Goal: Task Accomplishment & Management: Complete application form

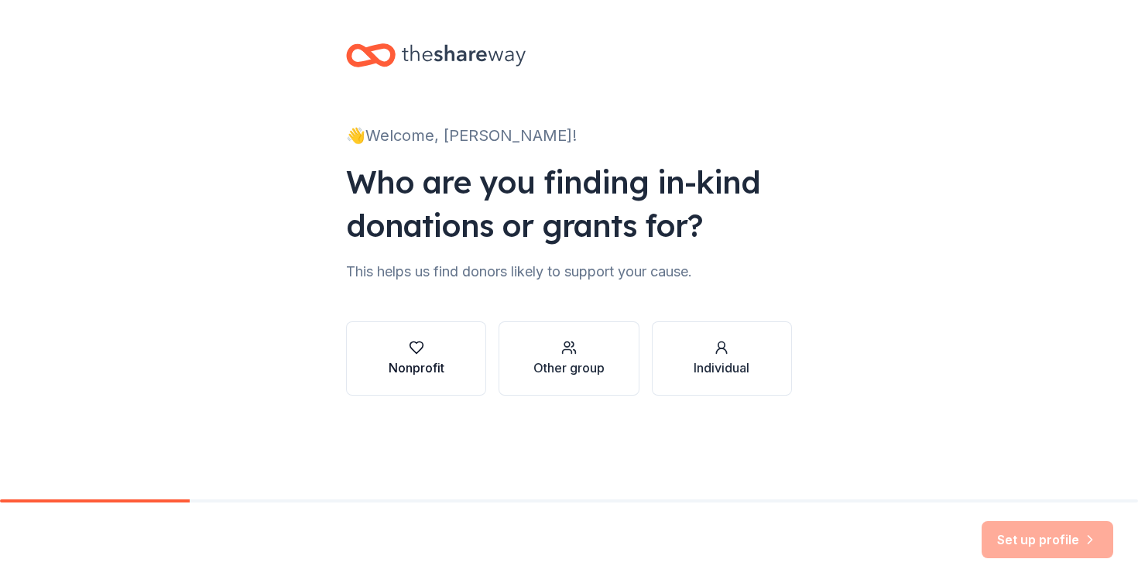
click at [424, 366] on div "Nonprofit" at bounding box center [417, 367] width 56 height 19
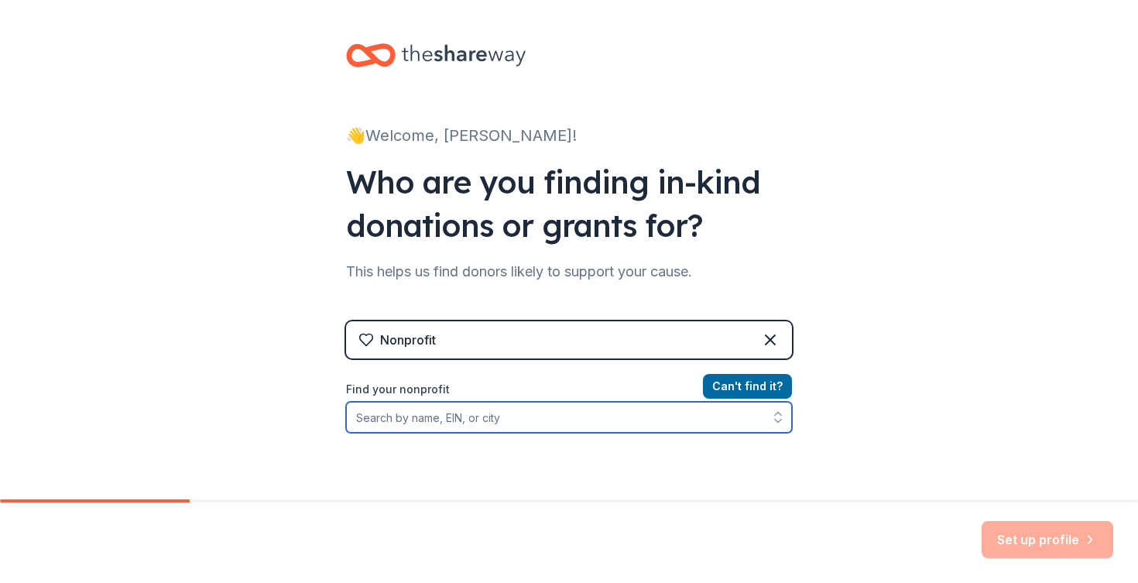
click at [671, 420] on input "Find your nonprofit" at bounding box center [569, 417] width 446 height 31
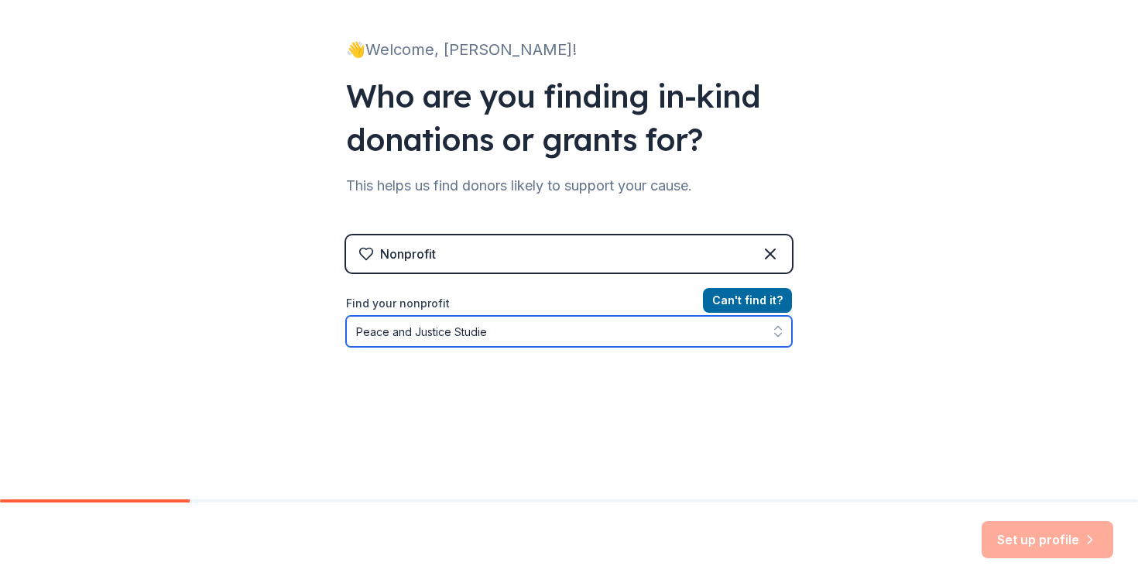
type input "Peace and Justice Studies"
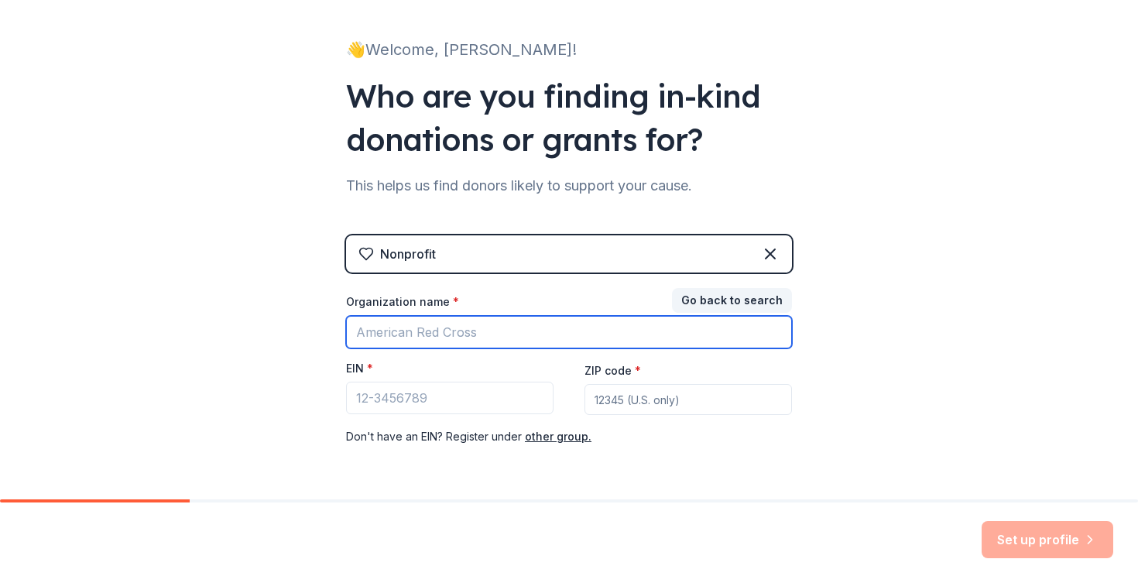
click at [698, 320] on input "Organization name *" at bounding box center [569, 332] width 446 height 33
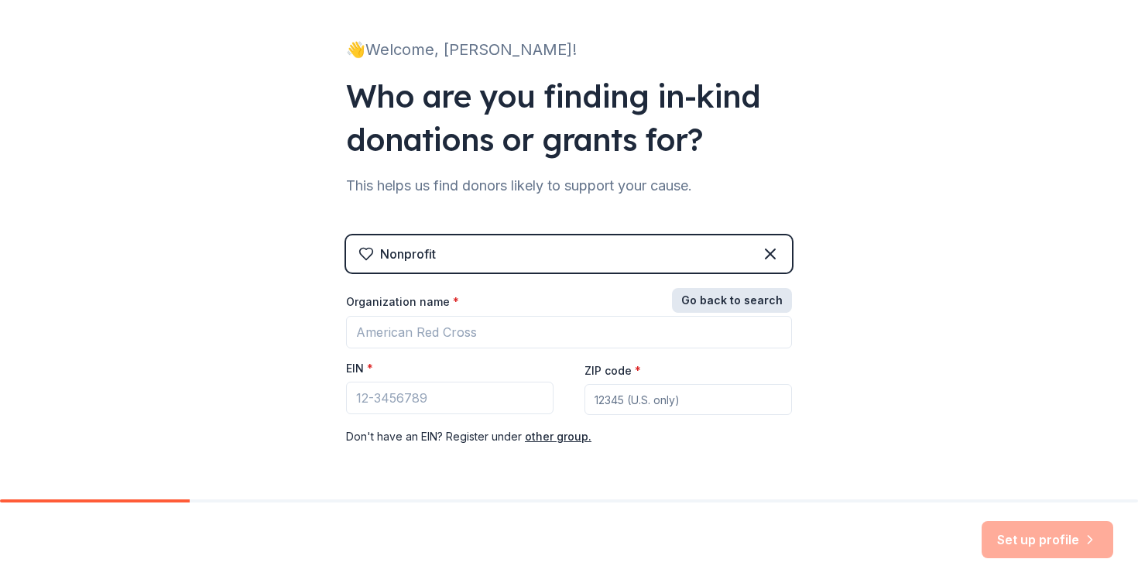
click at [730, 299] on button "Go back to search" at bounding box center [732, 300] width 120 height 25
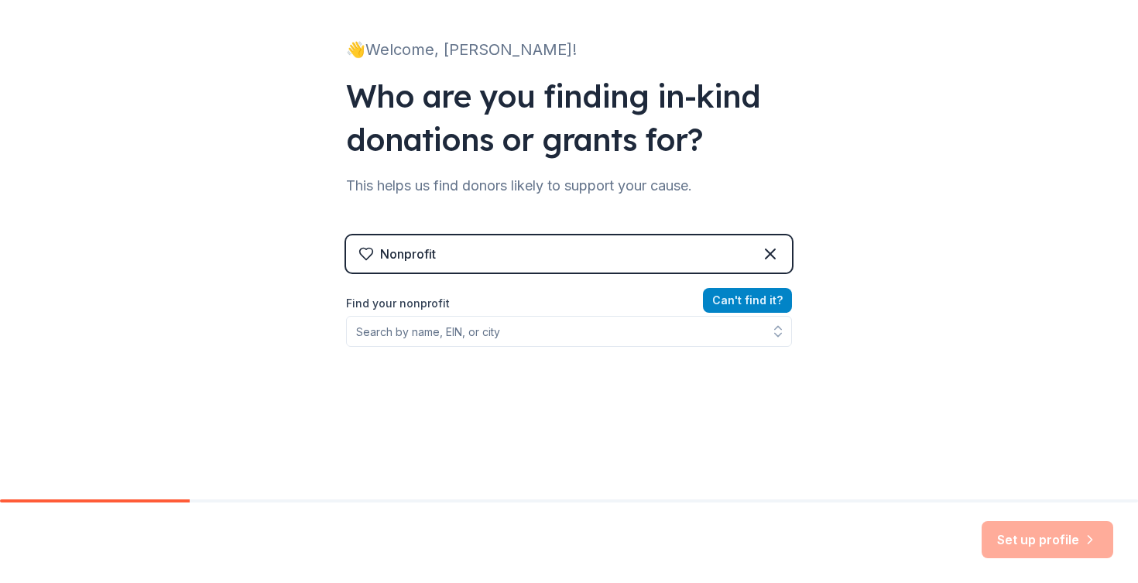
click at [719, 303] on button "Can ' t find it?" at bounding box center [747, 300] width 89 height 25
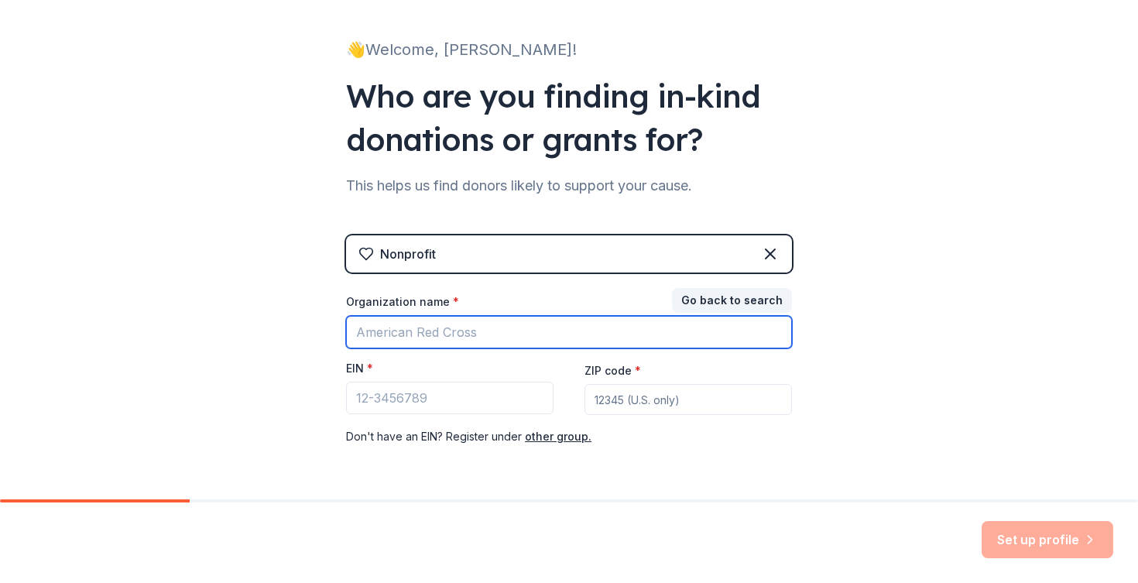
click at [526, 330] on input "Organization name *" at bounding box center [569, 332] width 446 height 33
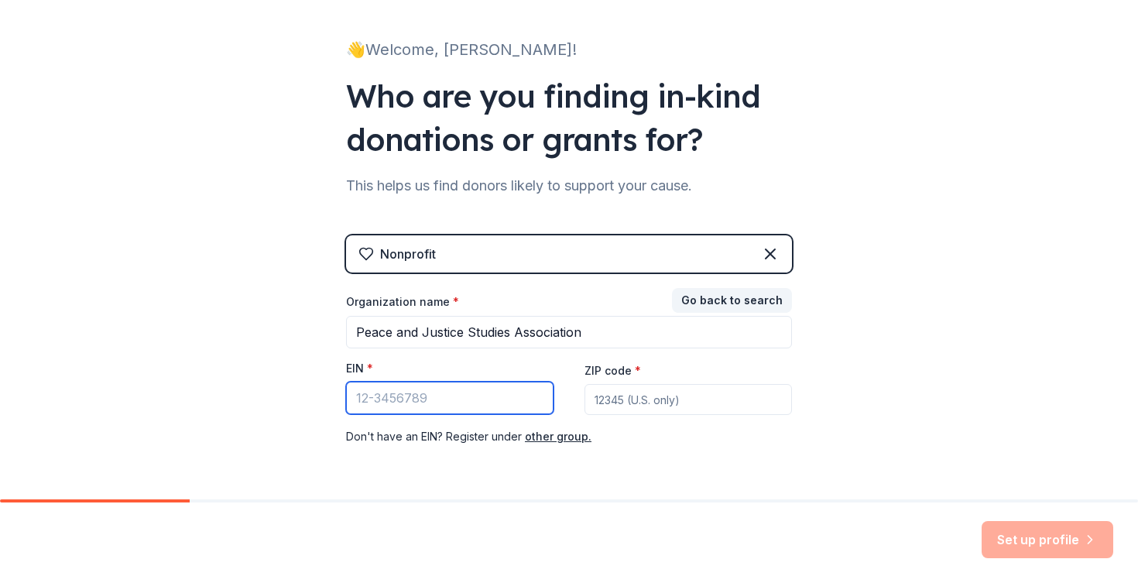
click at [372, 410] on input "EIN *" at bounding box center [450, 398] width 208 height 33
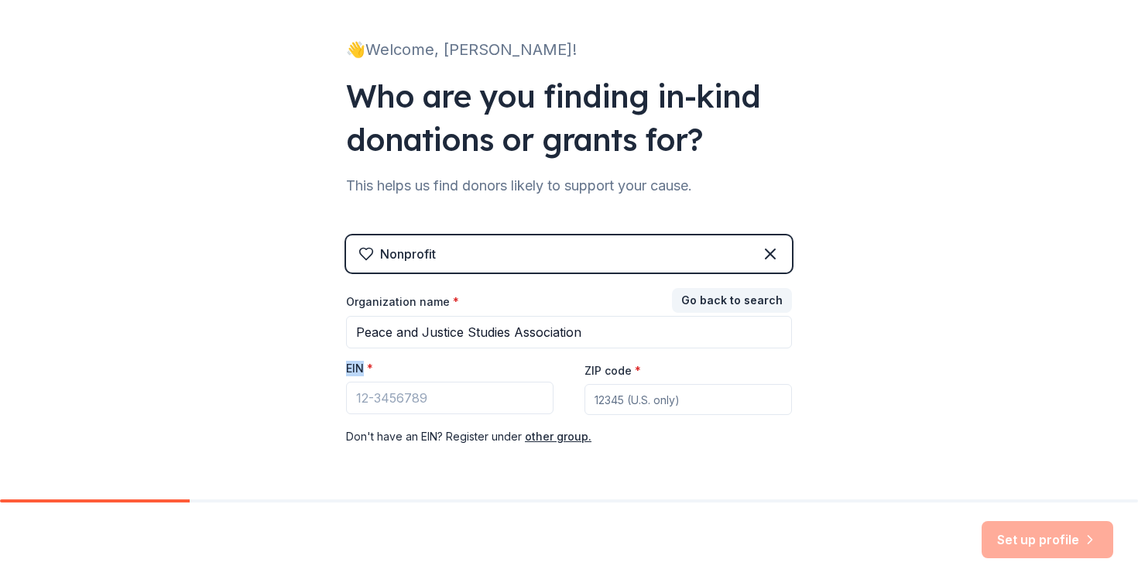
drag, startPoint x: 341, startPoint y: 374, endPoint x: 363, endPoint y: 372, distance: 22.5
click at [363, 372] on div "👋 Welcome, Owen! Who are you finding in-kind donations or grants for? This help…" at bounding box center [569, 232] width 496 height 637
copy label "EIN"
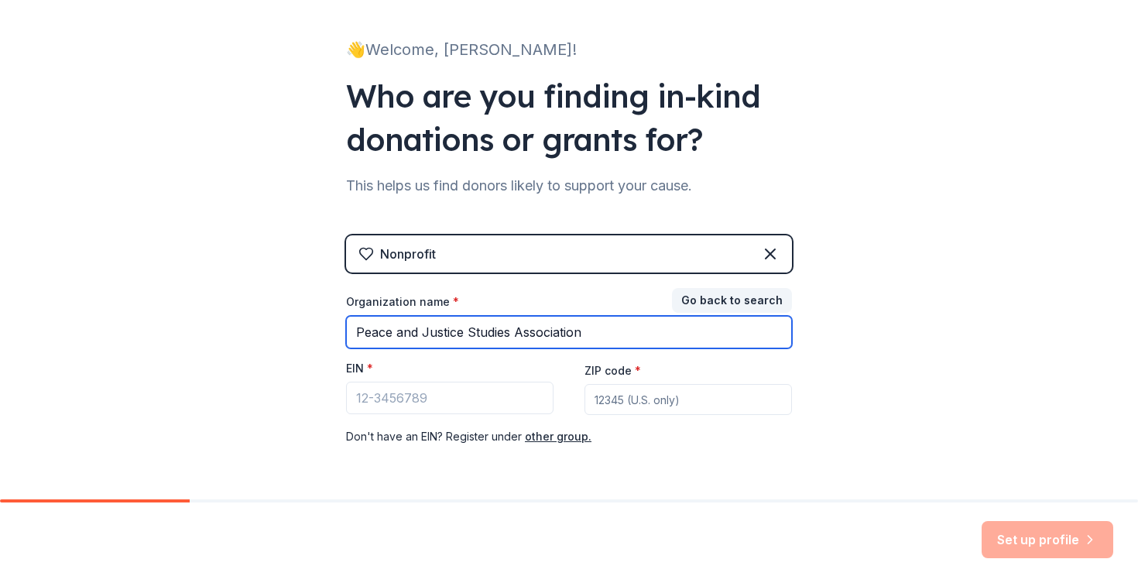
click at [357, 334] on input "Peace and Justice Studies Association" at bounding box center [569, 332] width 446 height 33
type input "The Peace and Justice Studies Association"
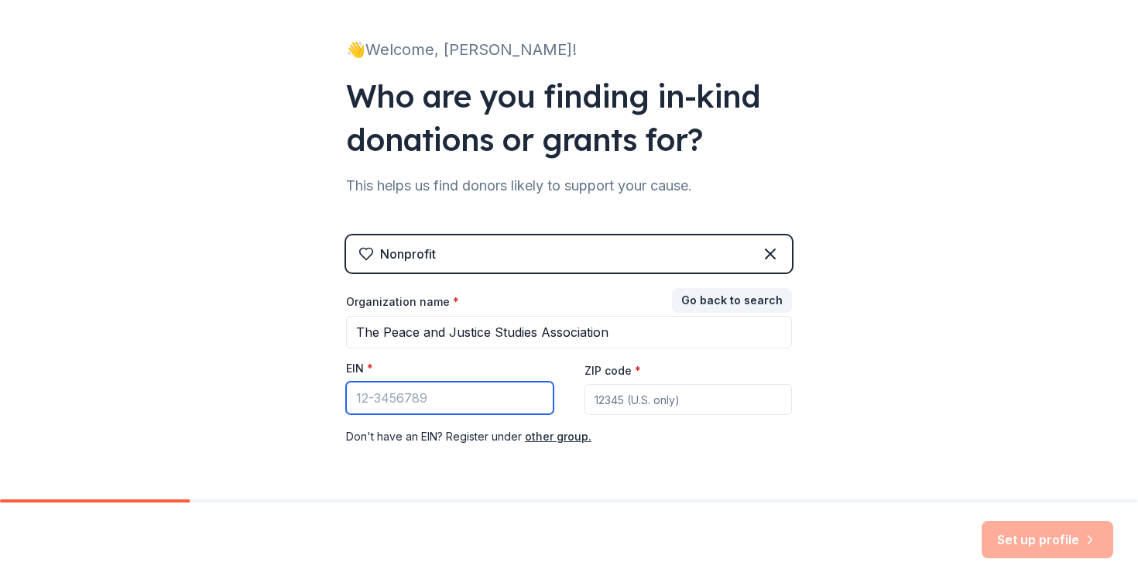
click at [397, 406] on input "EIN *" at bounding box center [450, 398] width 208 height 33
paste input "84-0615479"
type input "84-0615479"
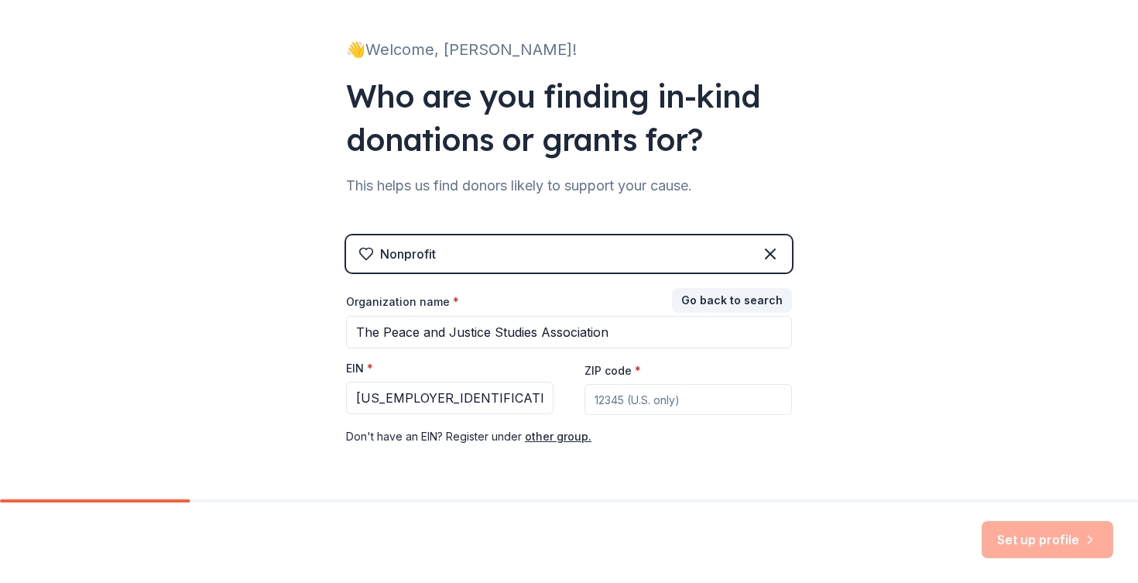
click at [706, 410] on input "ZIP code *" at bounding box center [689, 399] width 208 height 31
click at [646, 404] on input "ZIP code *" at bounding box center [689, 399] width 208 height 31
click at [631, 388] on input "ZIP code *" at bounding box center [689, 399] width 208 height 31
click at [630, 373] on label "ZIP code *" at bounding box center [613, 370] width 57 height 15
click at [630, 384] on input "ZIP code *" at bounding box center [689, 399] width 208 height 31
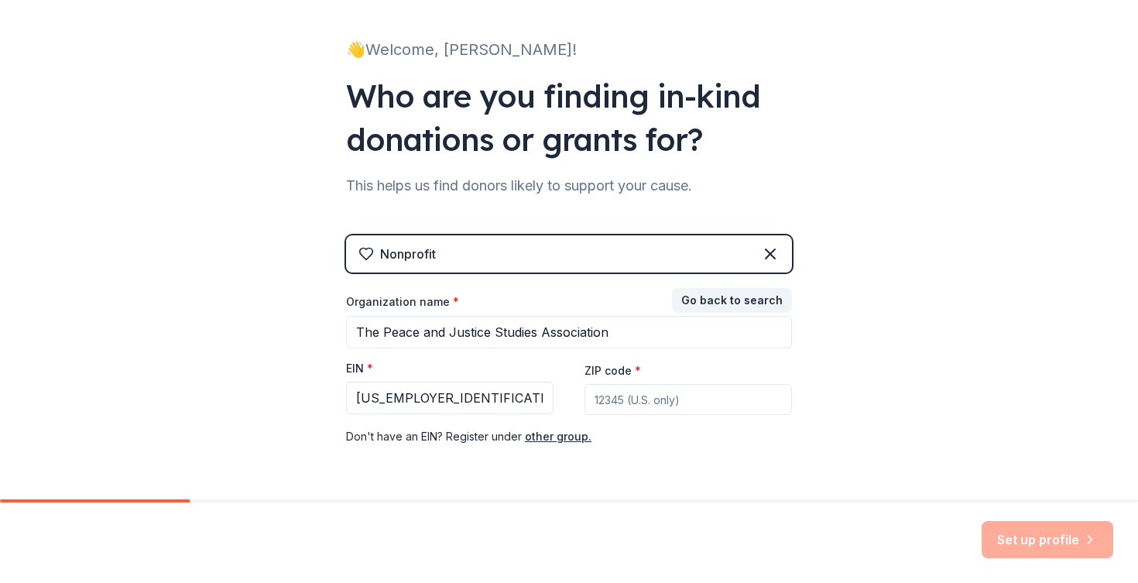
click at [629, 394] on input "ZIP code *" at bounding box center [689, 399] width 208 height 31
click at [629, 389] on input "ZIP code *" at bounding box center [689, 399] width 208 height 31
paste input "19081"
type input "19081"
click at [748, 419] on div "Organization name * The Peace and Justice Studies Association EIN * 84-0615479 …" at bounding box center [569, 370] width 446 height 152
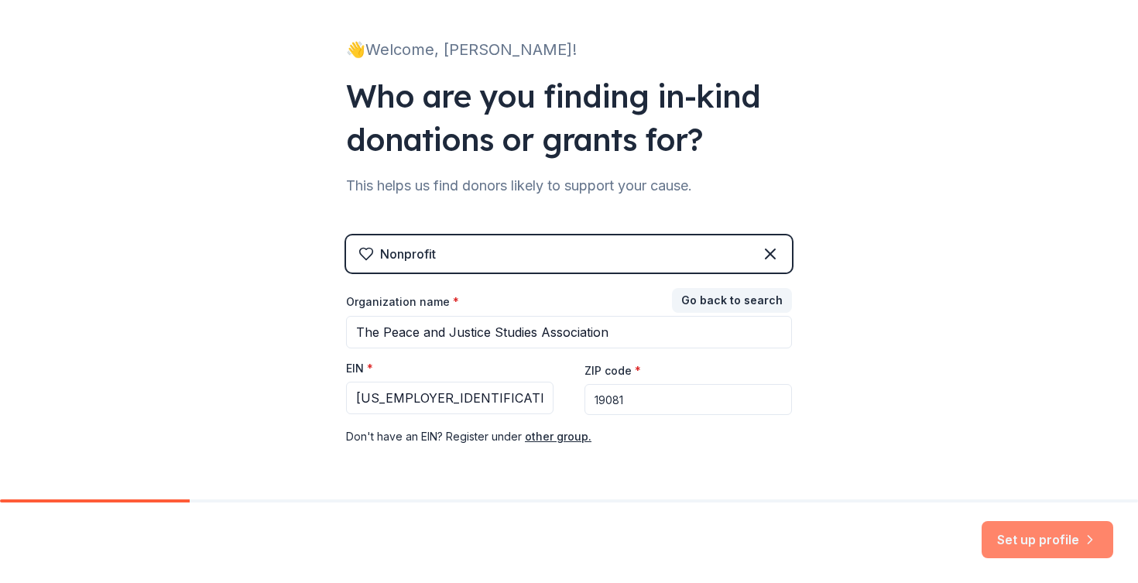
click at [1022, 546] on button "Set up profile" at bounding box center [1048, 539] width 132 height 37
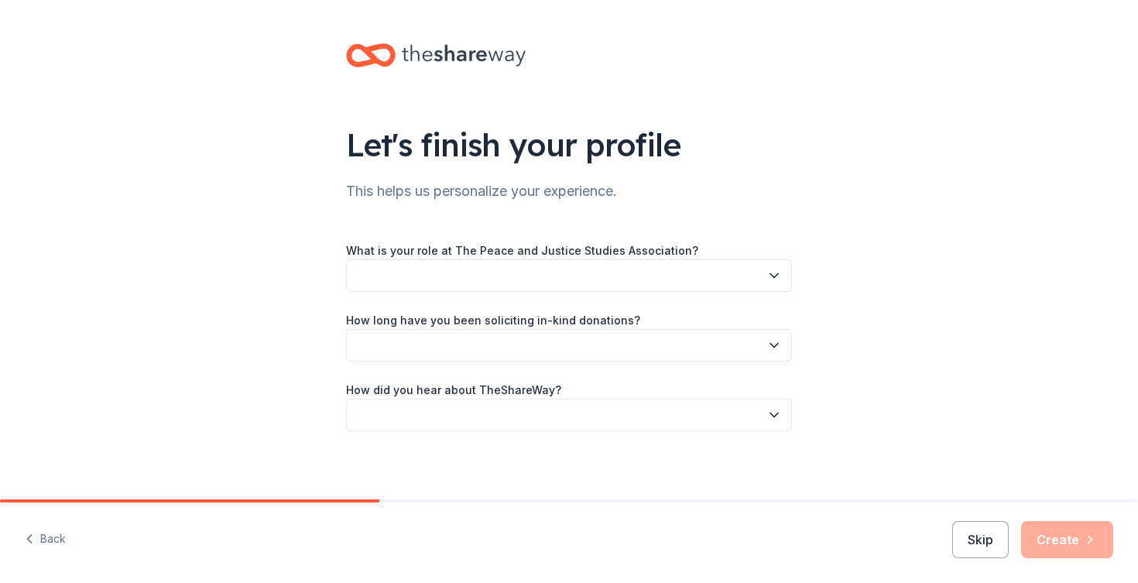
click at [681, 274] on button "button" at bounding box center [569, 275] width 446 height 33
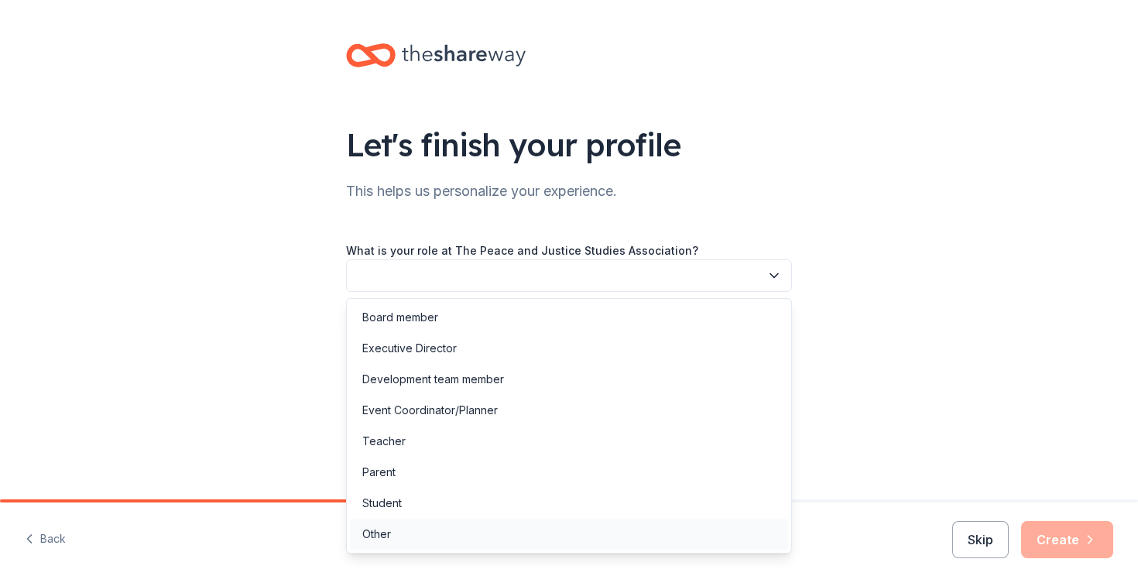
click at [505, 529] on div "Other" at bounding box center [569, 534] width 438 height 31
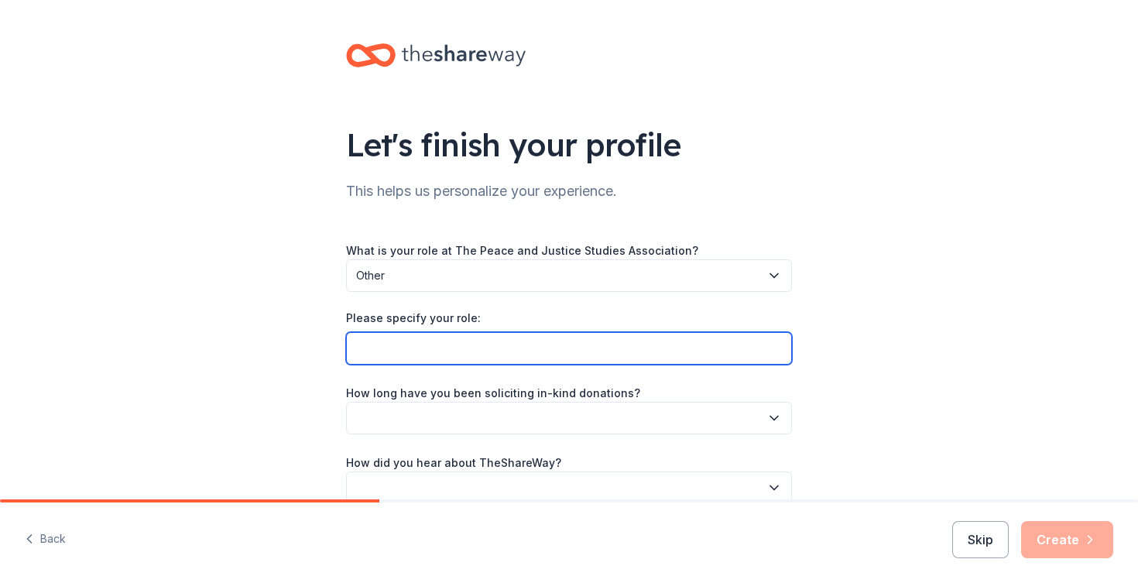
click at [474, 336] on input "Please specify your role:" at bounding box center [569, 348] width 446 height 33
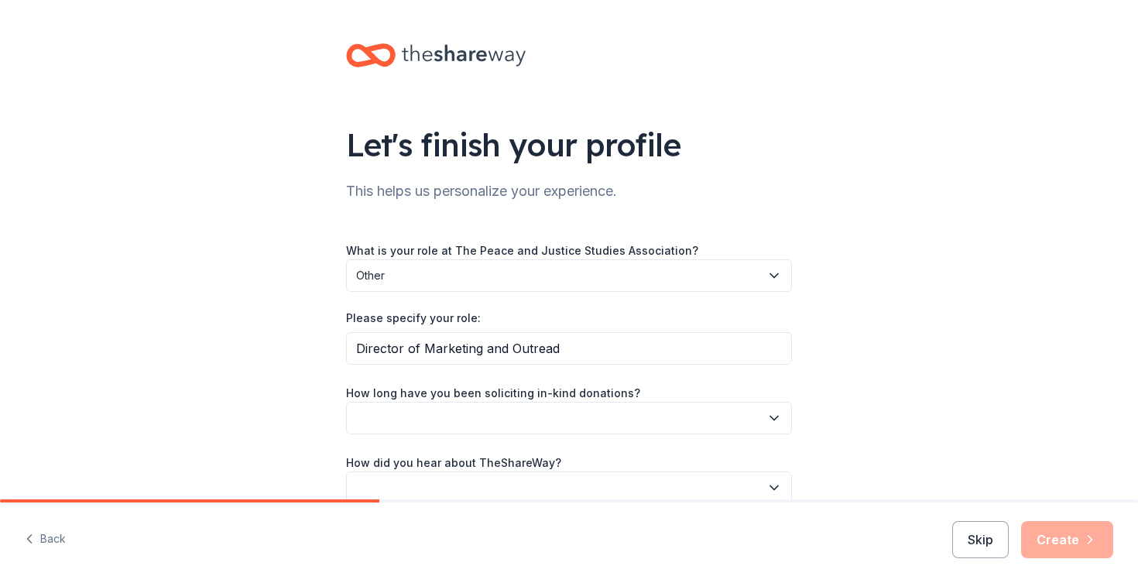
click at [521, 475] on button "button" at bounding box center [569, 488] width 446 height 33
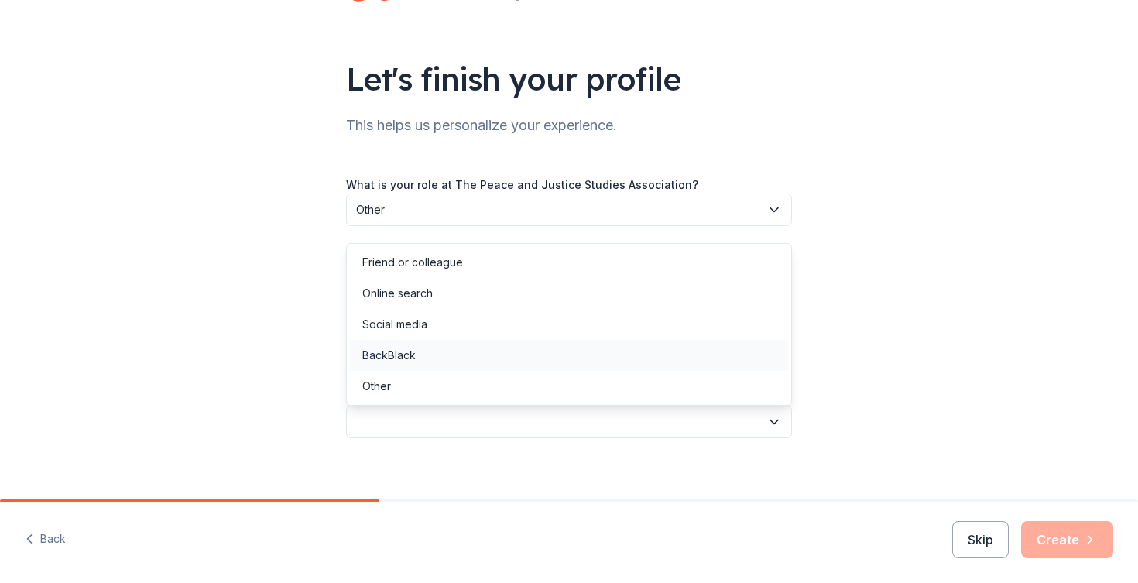
scroll to position [78, 0]
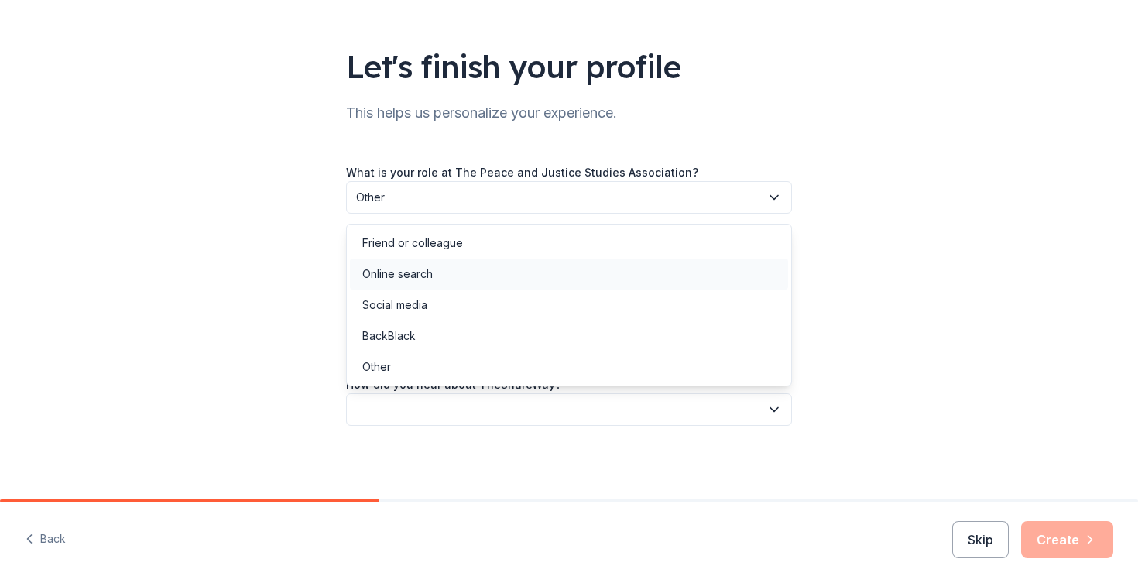
click at [435, 276] on div "Online search" at bounding box center [569, 274] width 438 height 31
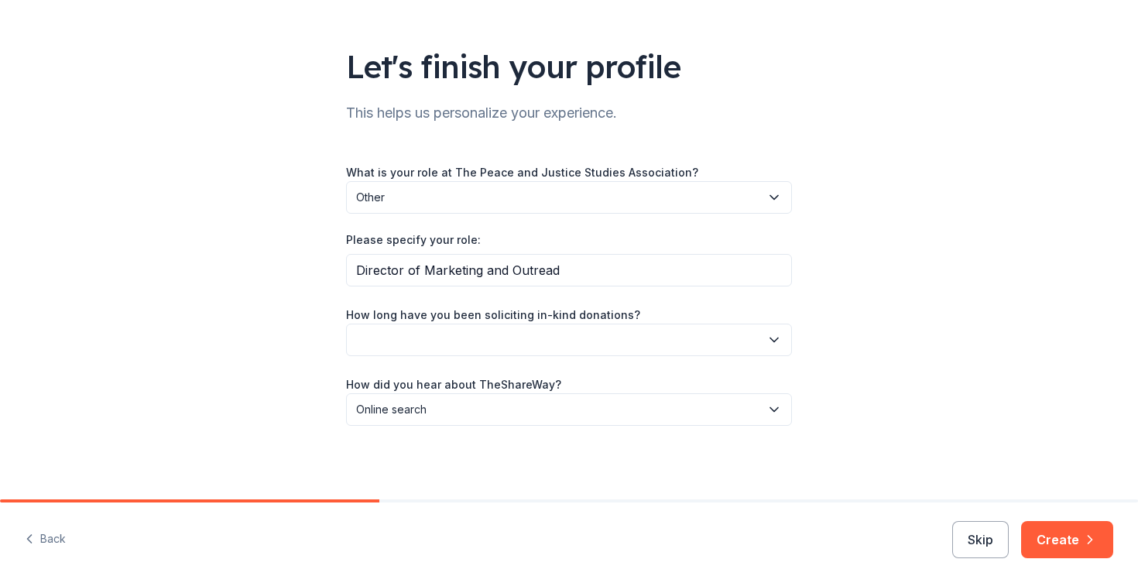
click at [449, 331] on button "button" at bounding box center [569, 340] width 446 height 33
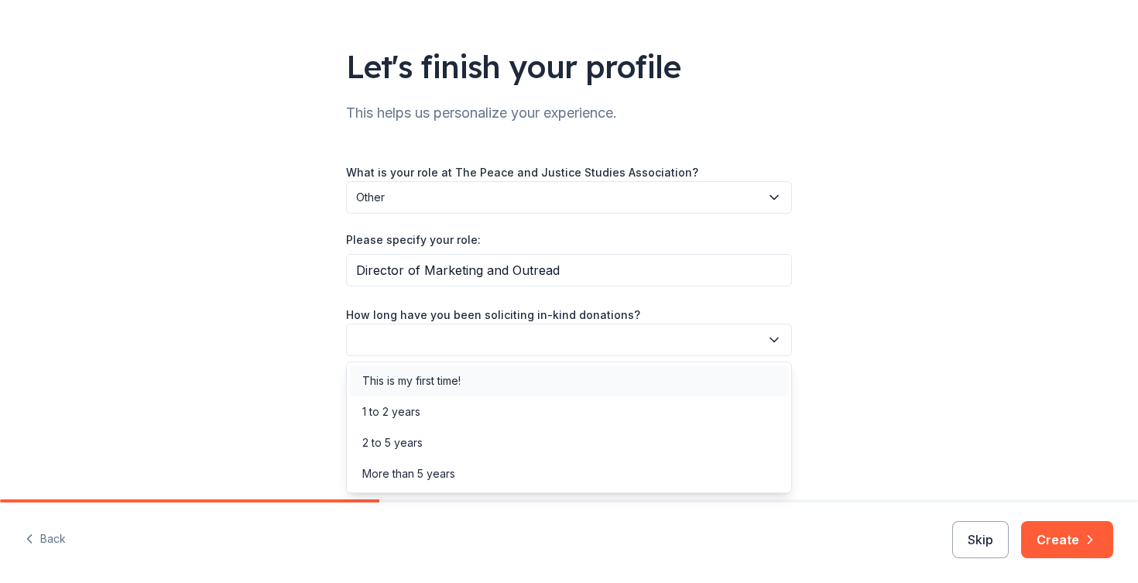
click at [459, 380] on div "This is my first time!" at bounding box center [411, 381] width 98 height 19
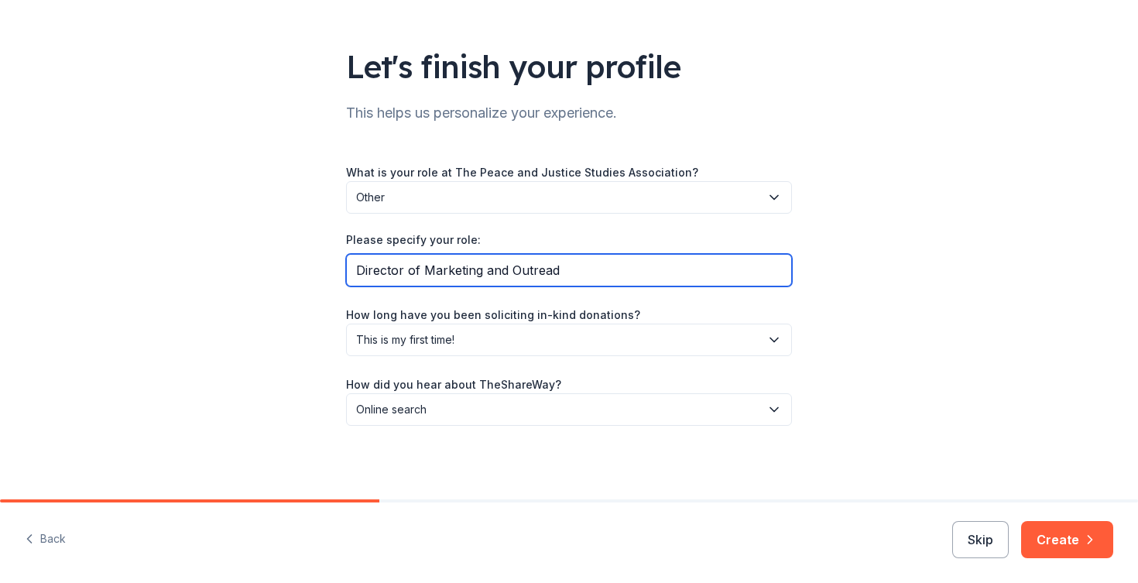
click at [669, 276] on input "Director of Marketing and Outread" at bounding box center [569, 270] width 446 height 33
type input "Director of Marketing and Outreach"
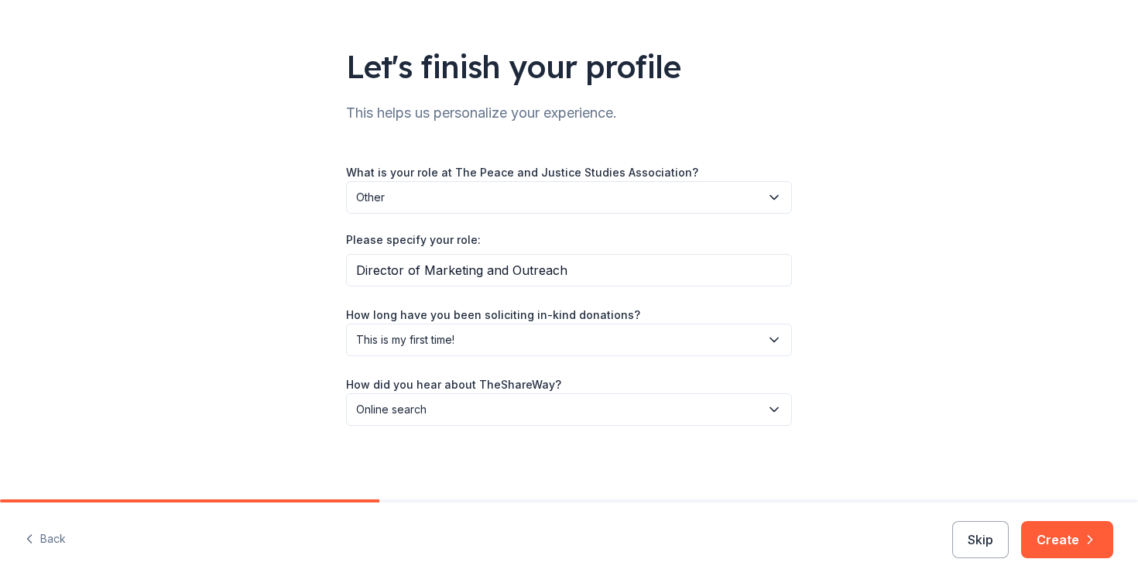
click at [584, 186] on button "Other" at bounding box center [569, 197] width 446 height 33
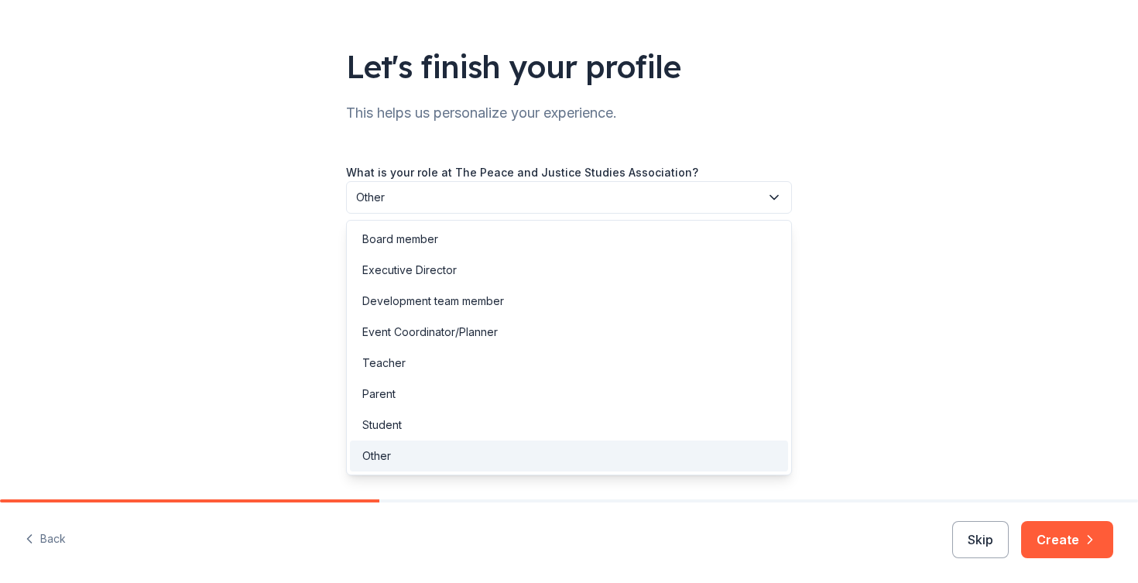
click at [689, 163] on div "What is your role at The Peace and Justice Studies Association? Other" at bounding box center [569, 188] width 446 height 51
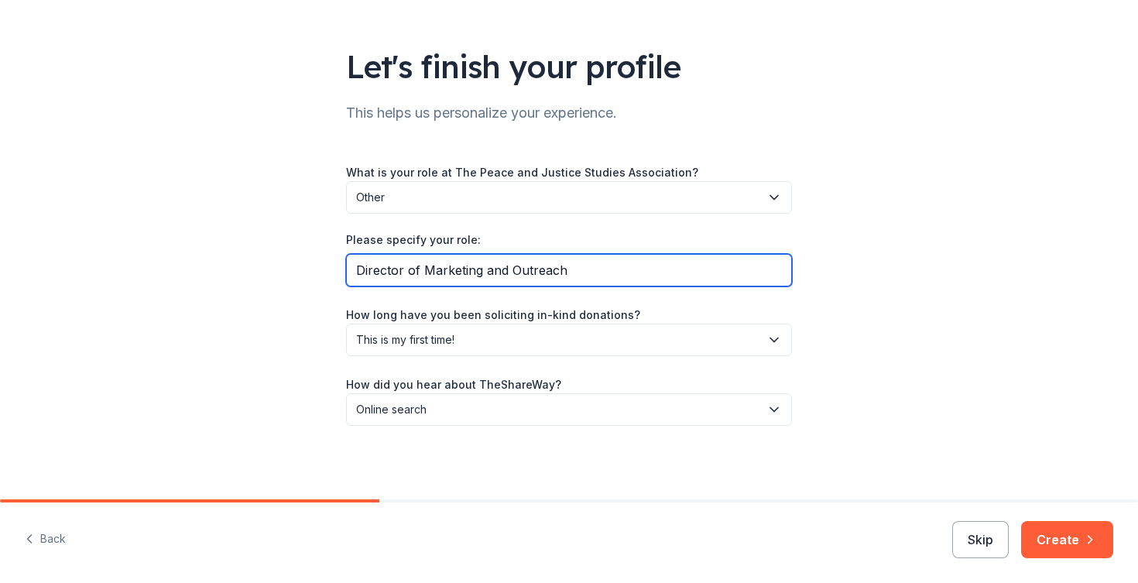
click at [579, 257] on input "Director of Marketing and Outreach" at bounding box center [569, 270] width 446 height 33
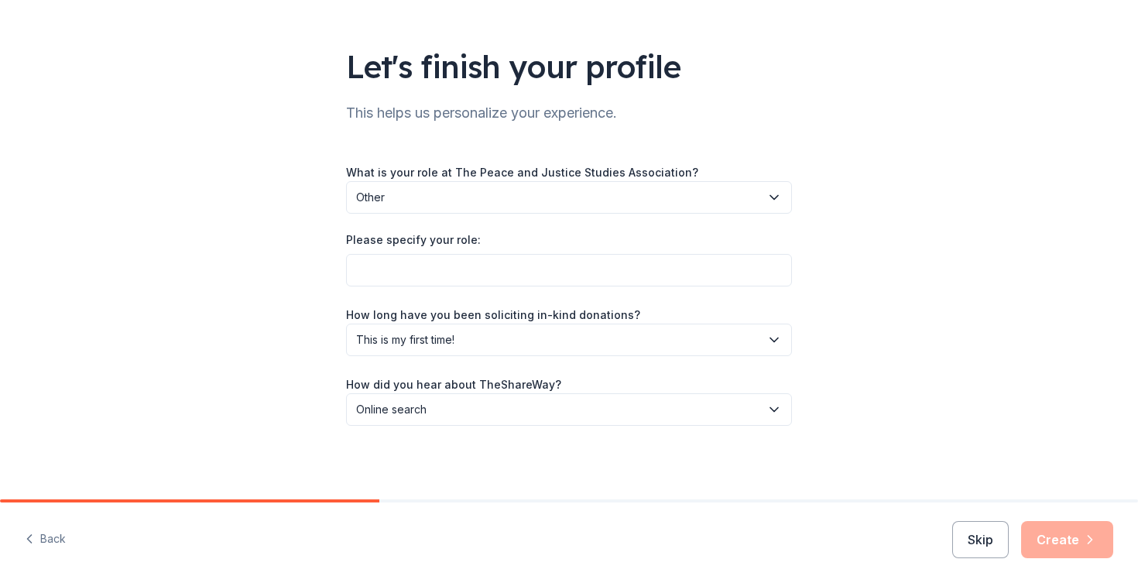
click at [866, 251] on div "Let's finish your profile This helps us personalize your experience. What is yo…" at bounding box center [569, 211] width 1138 height 578
click at [1047, 542] on div "Skip Create" at bounding box center [1032, 539] width 161 height 37
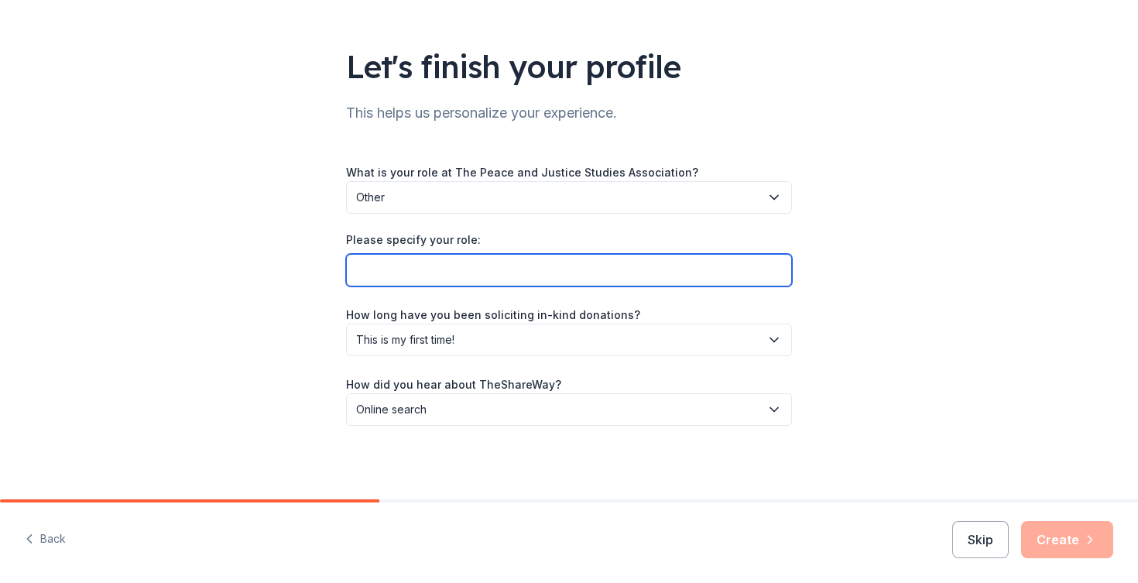
click at [659, 280] on input "Please specify your role:" at bounding box center [569, 270] width 446 height 33
type input "Director of Marketing and Outreach"
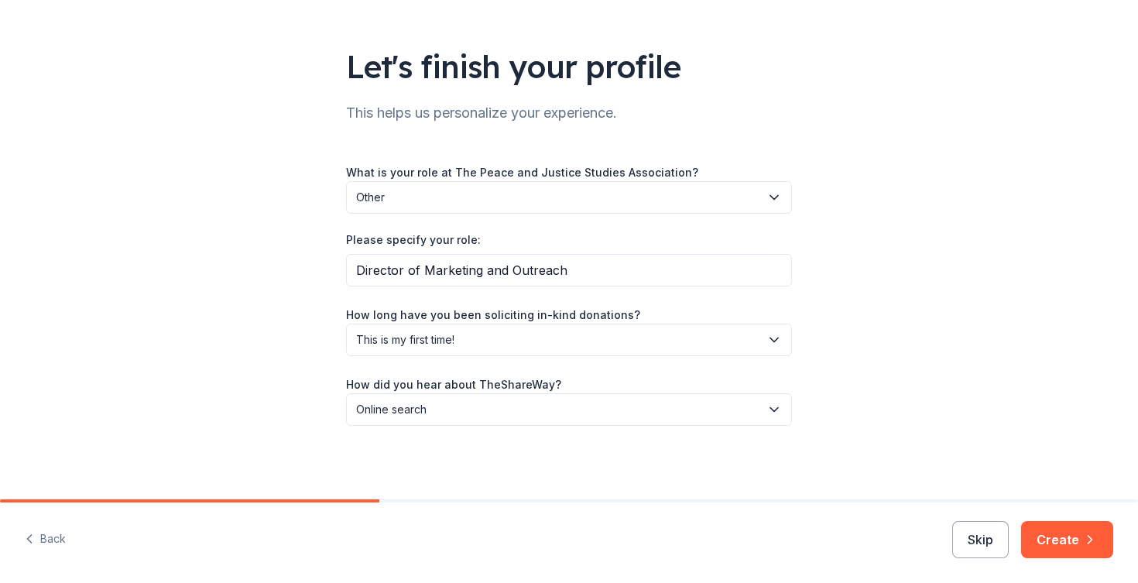
click at [1060, 508] on div "Back Skip Create" at bounding box center [569, 543] width 1138 height 81
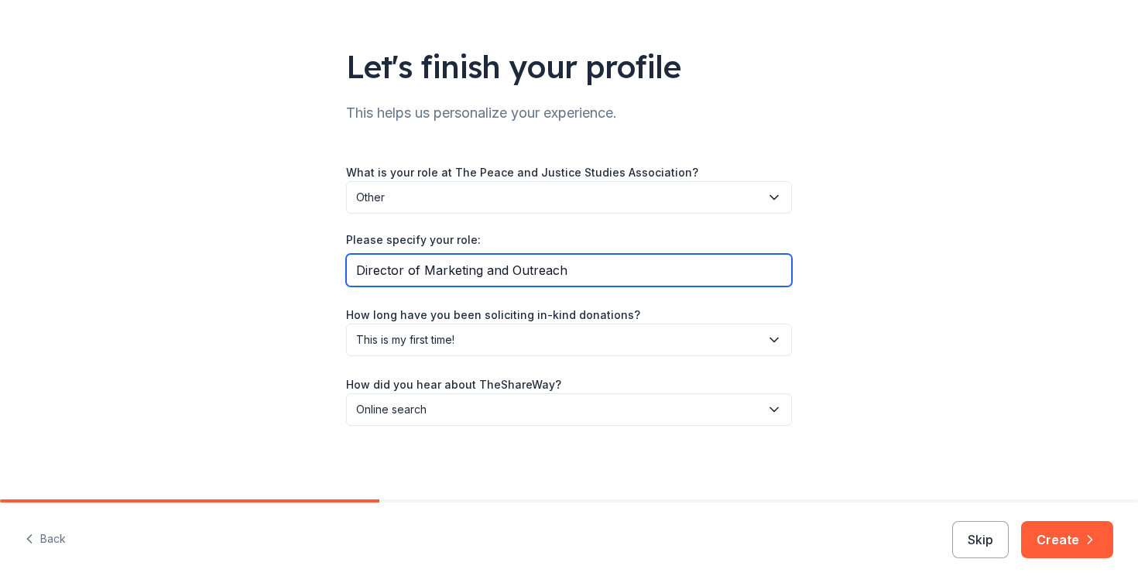
click at [664, 271] on input "Director of Marketing and Outreach" at bounding box center [569, 270] width 446 height 33
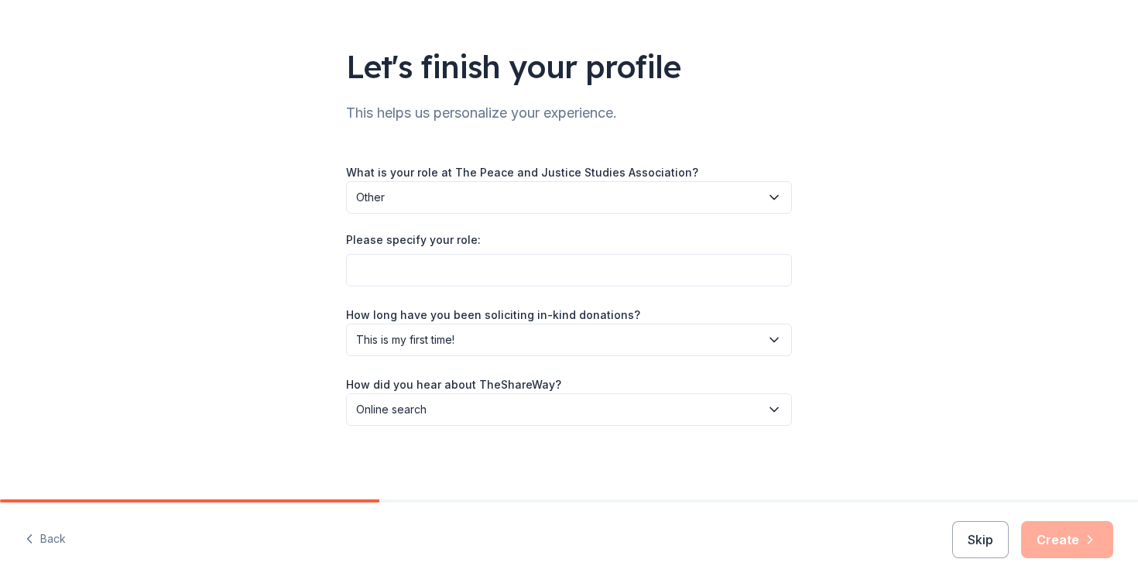
click at [1093, 425] on div "Let's finish your profile This helps us personalize your experience. What is yo…" at bounding box center [569, 211] width 1138 height 578
click at [981, 534] on button "Skip" at bounding box center [980, 539] width 57 height 37
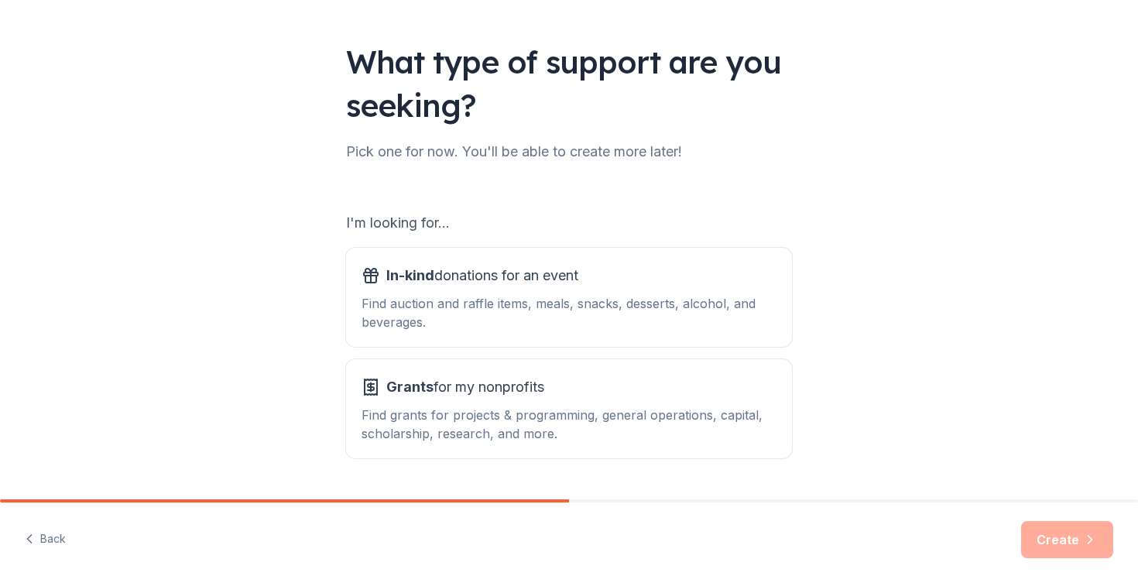
scroll to position [125, 0]
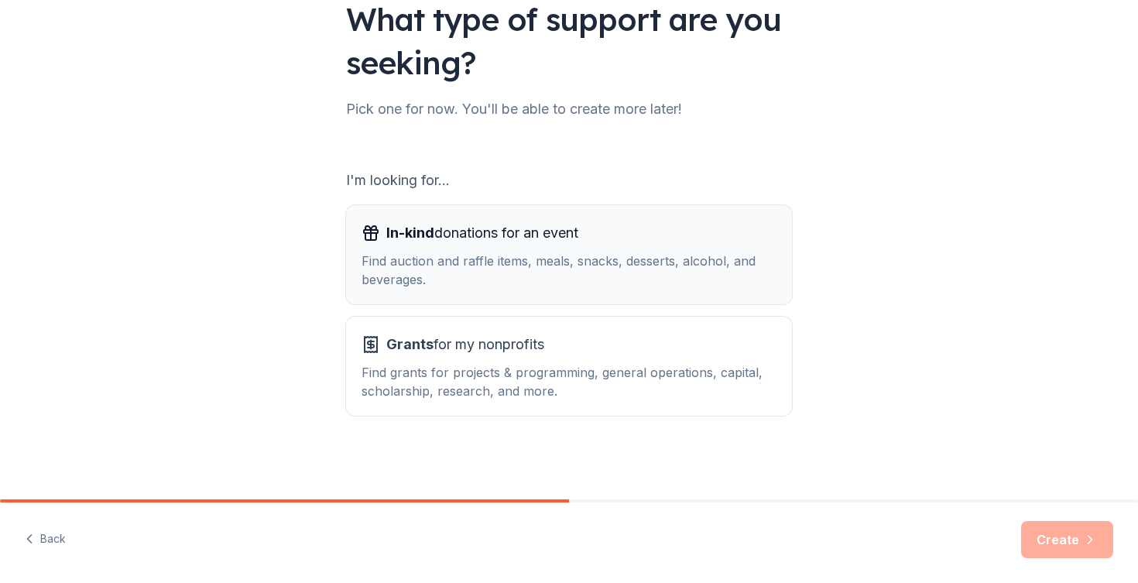
click at [720, 269] on div "Find auction and raffle items, meals, snacks, desserts, alcohol, and beverages." at bounding box center [569, 270] width 415 height 37
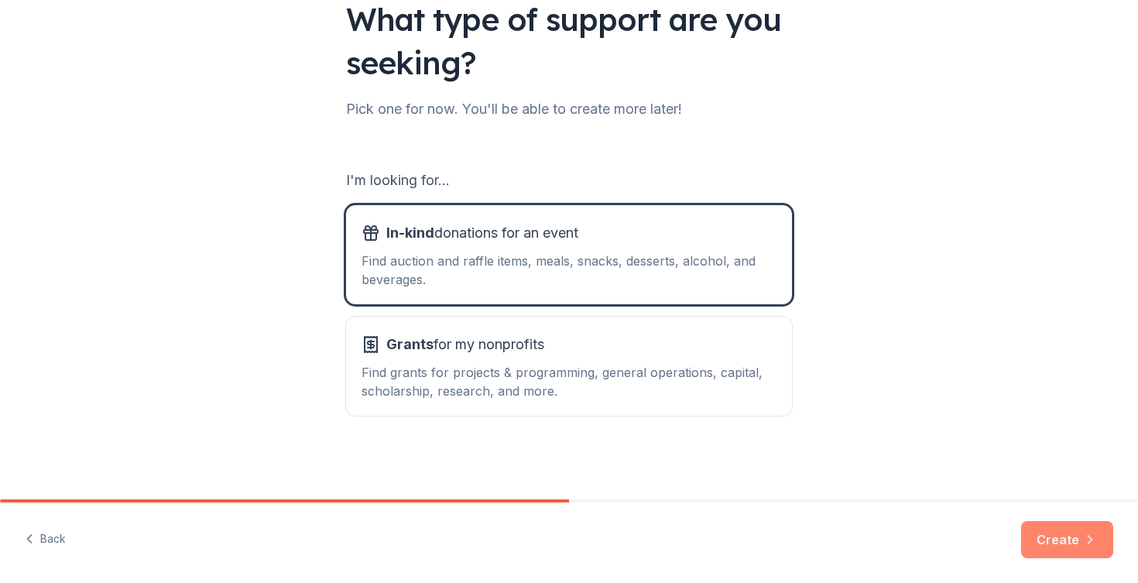
click at [1083, 543] on icon "button" at bounding box center [1089, 539] width 15 height 15
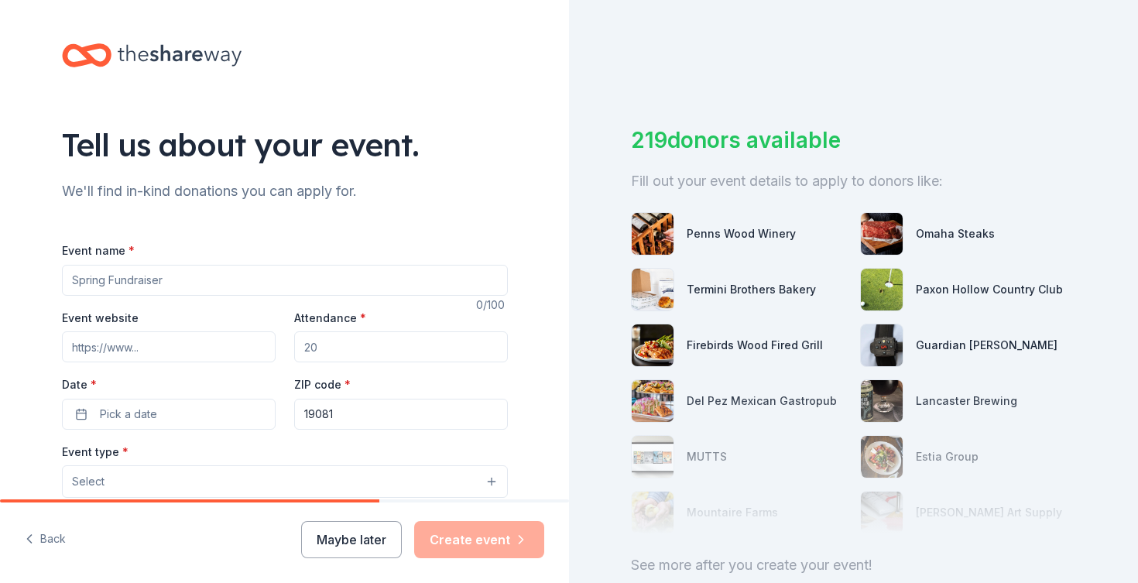
click at [406, 287] on input "Event name *" at bounding box center [285, 280] width 446 height 31
type input "P"
click at [166, 283] on input "PJSA Conference Auction" at bounding box center [285, 280] width 446 height 31
type input "PJSA Conference Silent Auction"
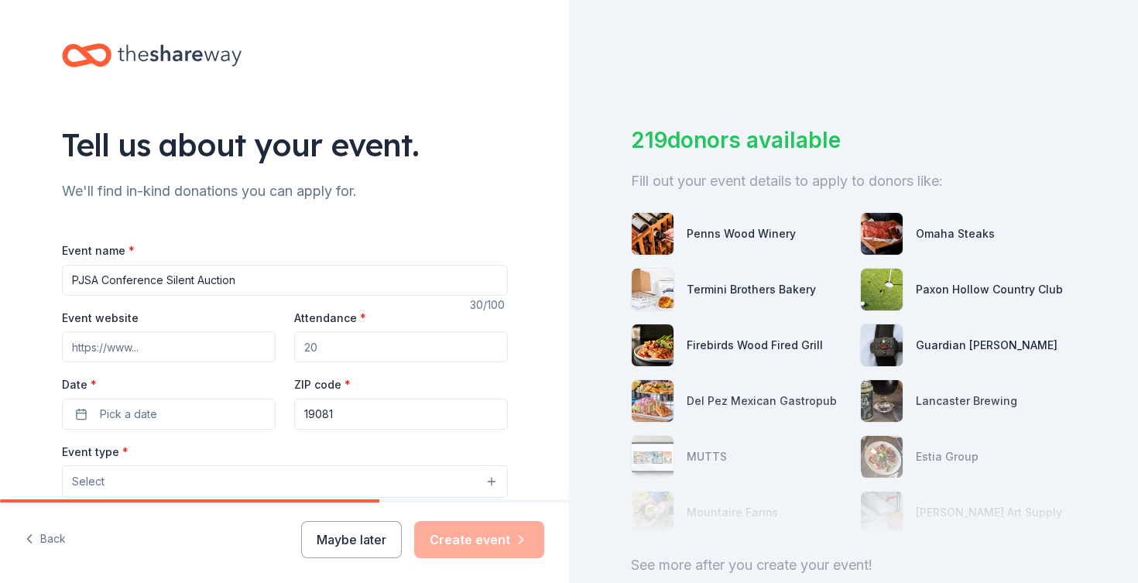
click at [160, 341] on input "Event website" at bounding box center [169, 346] width 214 height 31
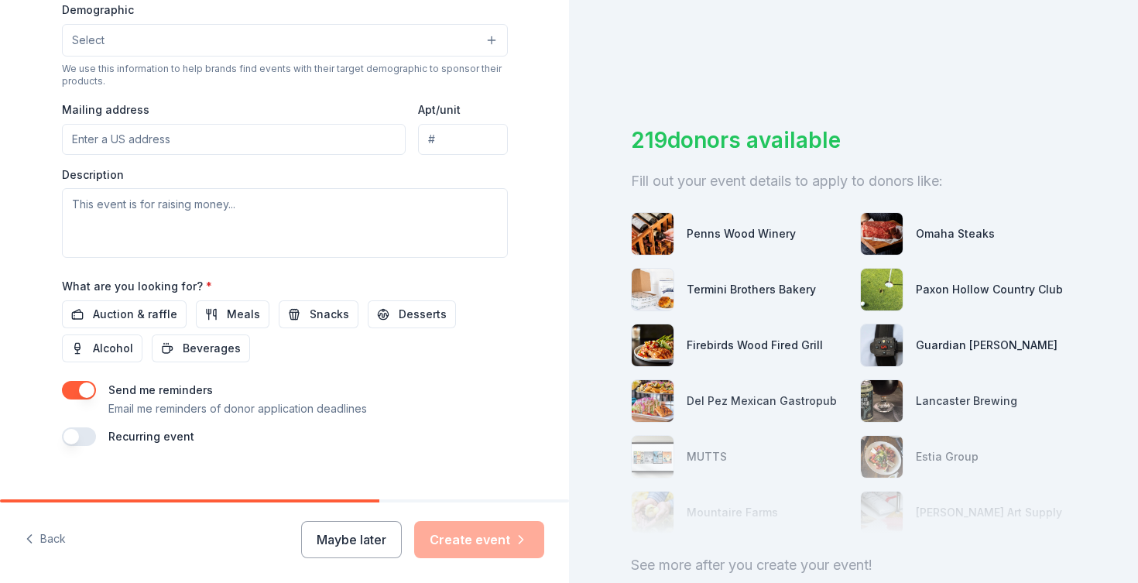
scroll to position [516, 0]
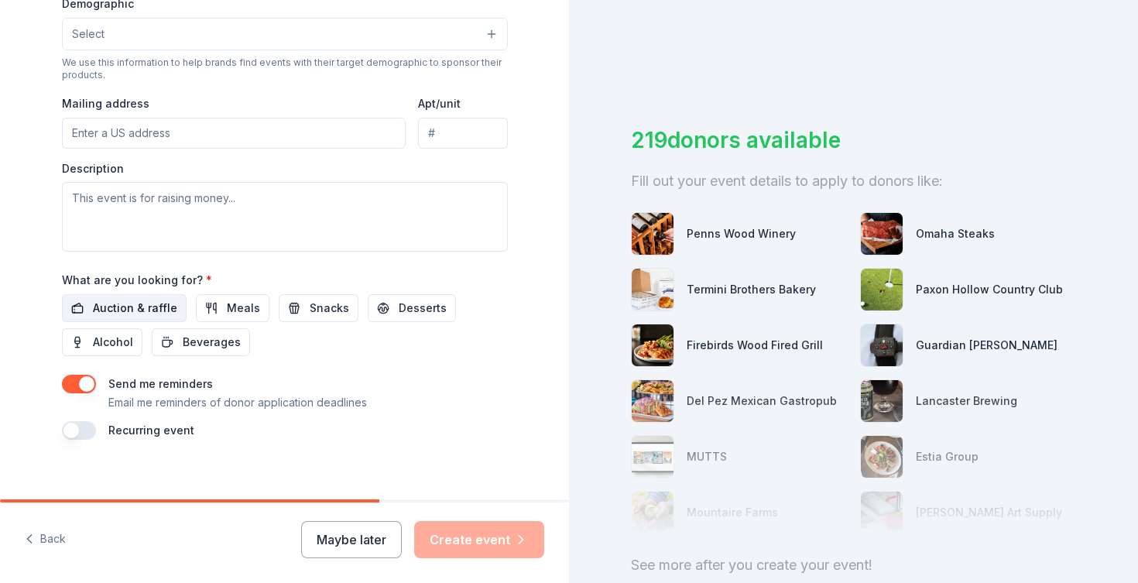
click at [146, 301] on span "Auction & raffle" at bounding box center [135, 308] width 84 height 19
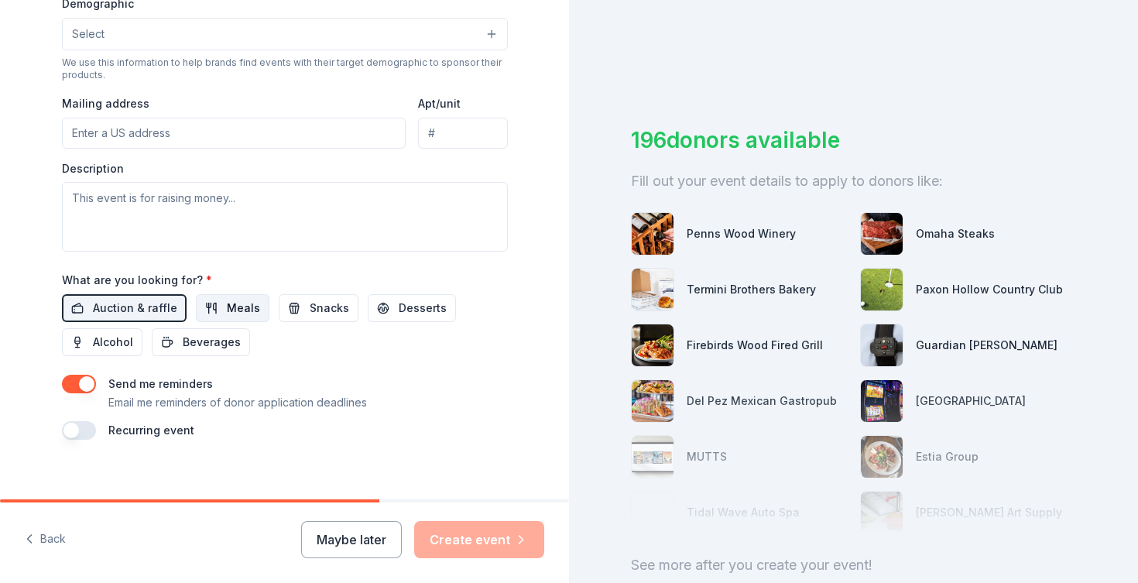
click at [208, 310] on button "Meals" at bounding box center [233, 308] width 74 height 28
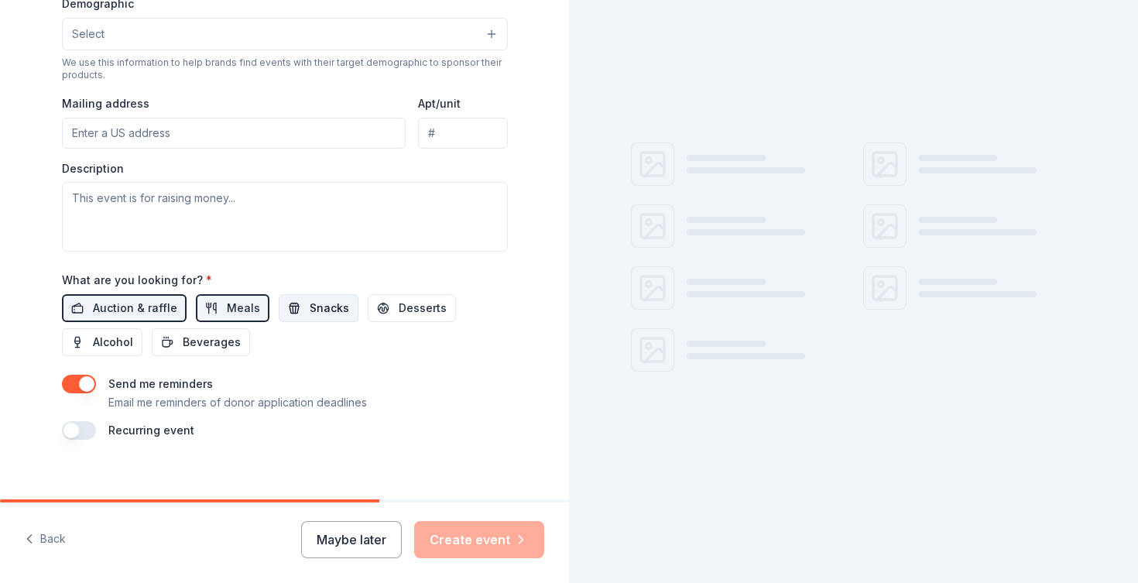
click at [289, 310] on button "Snacks" at bounding box center [319, 308] width 80 height 28
click at [393, 297] on button "Desserts" at bounding box center [412, 308] width 88 height 28
click at [142, 311] on span "Auction & raffle" at bounding box center [135, 308] width 84 height 19
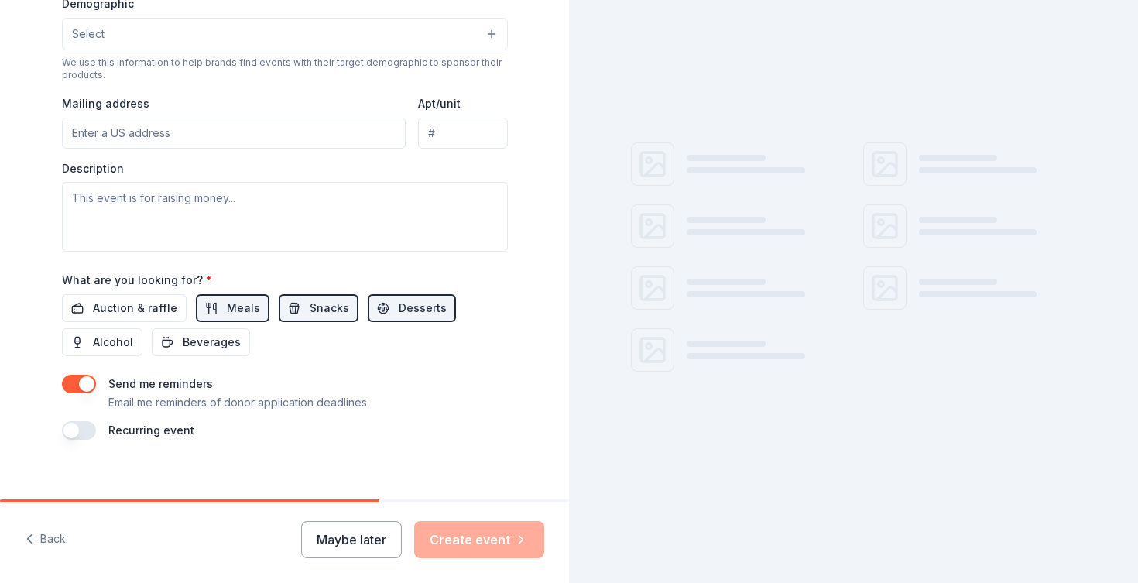
click at [136, 323] on div "Auction & raffle Meals Snacks Desserts Alcohol Beverages" at bounding box center [285, 325] width 446 height 62
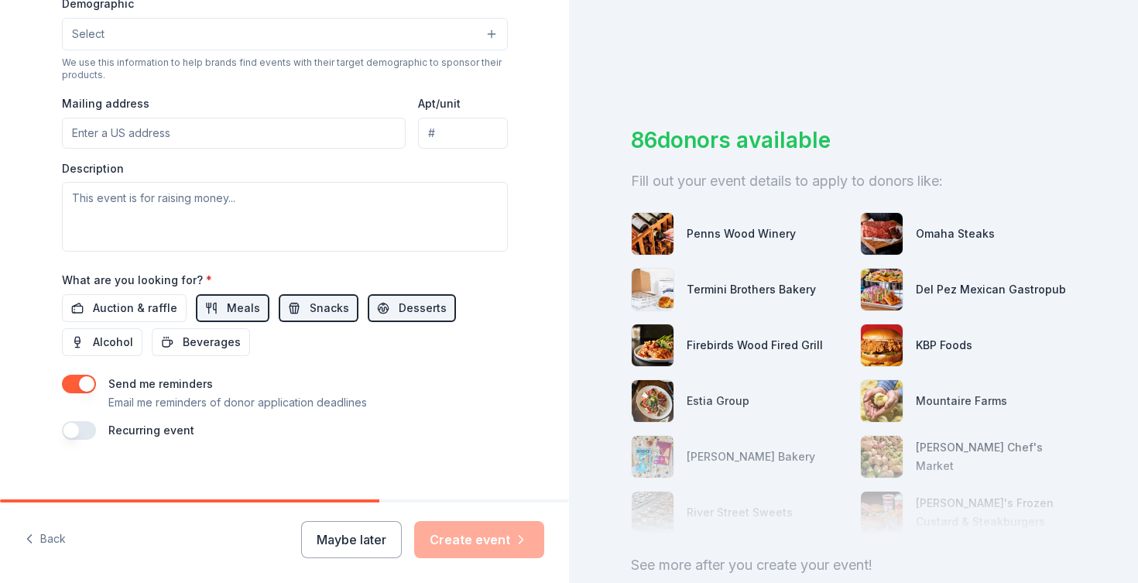
click at [183, 323] on div "Auction & raffle Meals Snacks Desserts Alcohol Beverages" at bounding box center [285, 325] width 446 height 62
click at [219, 314] on button "Meals" at bounding box center [233, 308] width 74 height 28
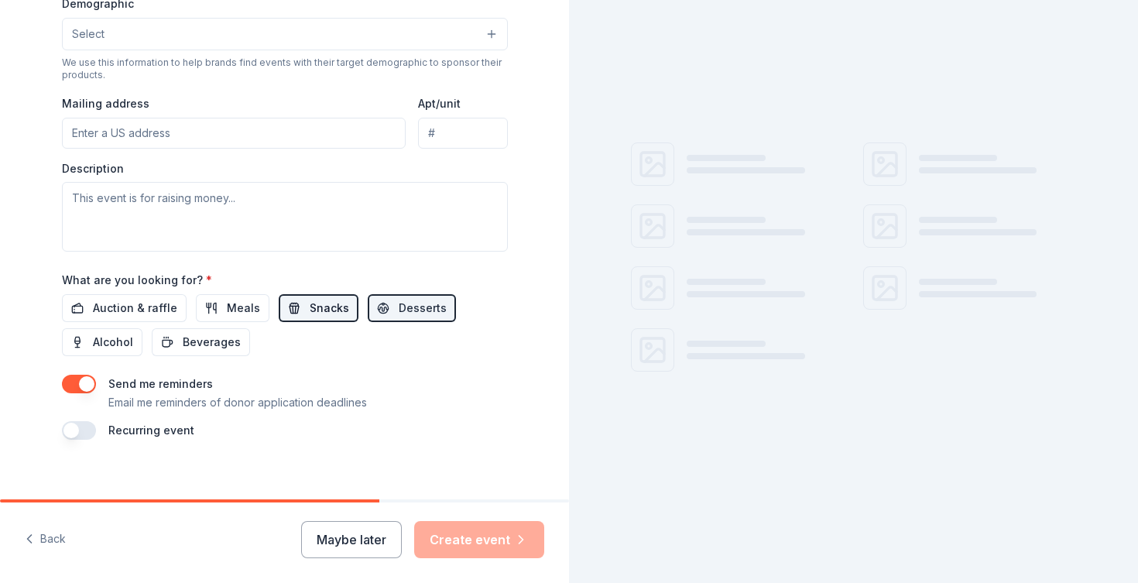
click at [297, 313] on button "Snacks" at bounding box center [319, 308] width 80 height 28
click at [377, 314] on button "Desserts" at bounding box center [412, 308] width 88 height 28
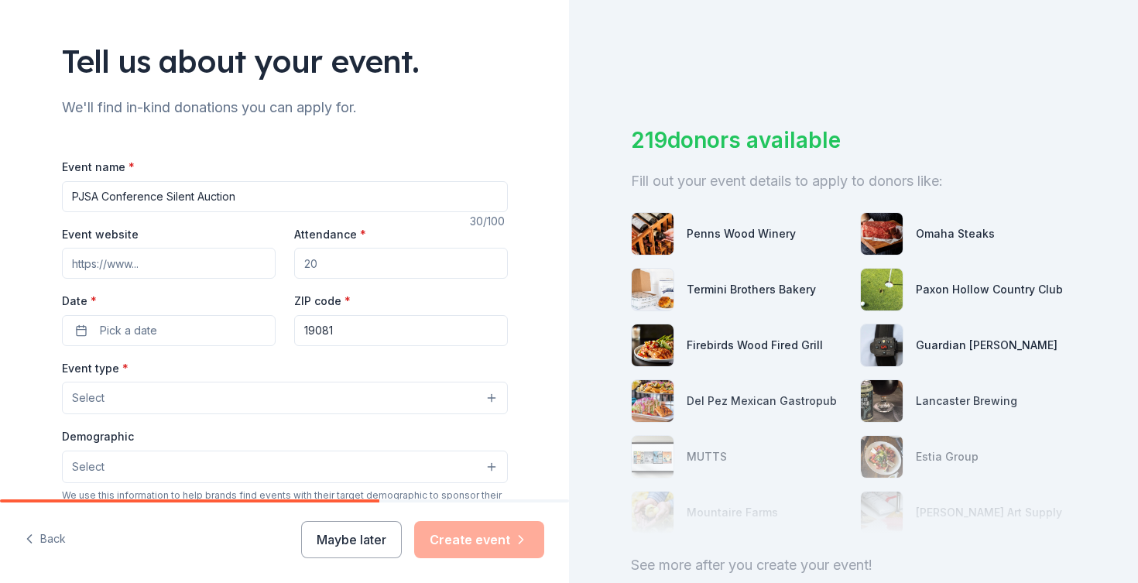
scroll to position [98, 0]
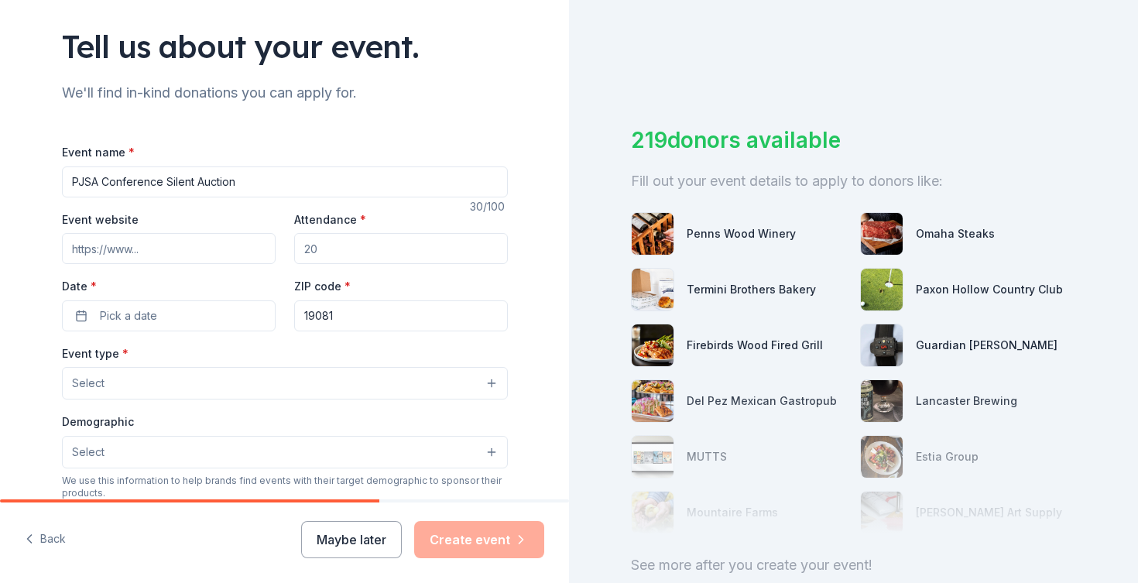
click at [142, 228] on div "Event website" at bounding box center [169, 237] width 214 height 55
click at [142, 246] on input "Event website" at bounding box center [169, 248] width 214 height 31
click at [287, 252] on div "Event website Attendance * Date * Pick a date ZIP code * 19081" at bounding box center [285, 271] width 446 height 122
click at [324, 262] on input "Attendance *" at bounding box center [401, 248] width 214 height 31
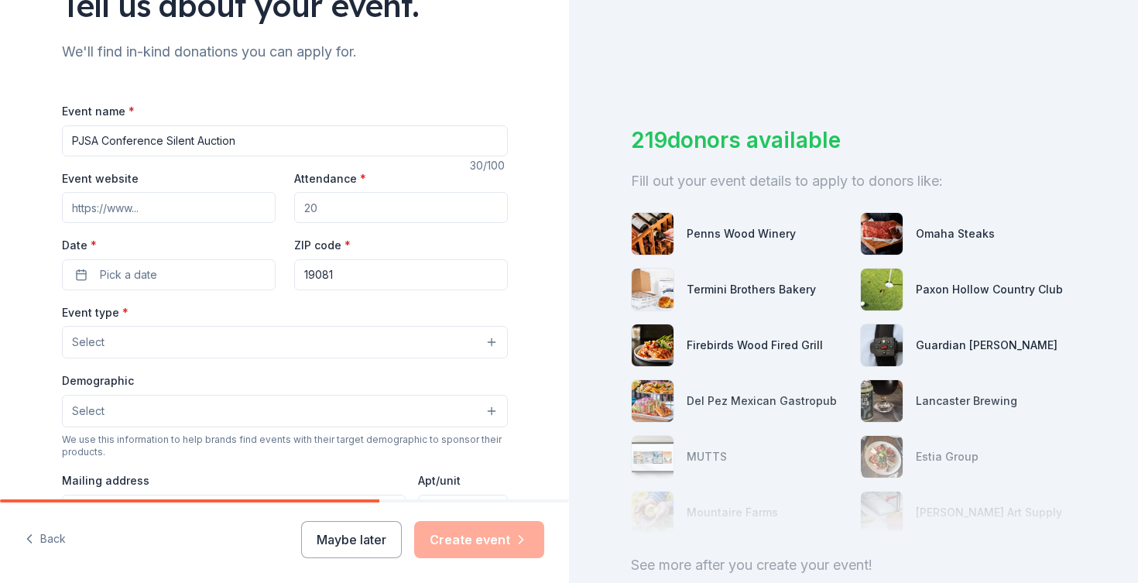
scroll to position [149, 0]
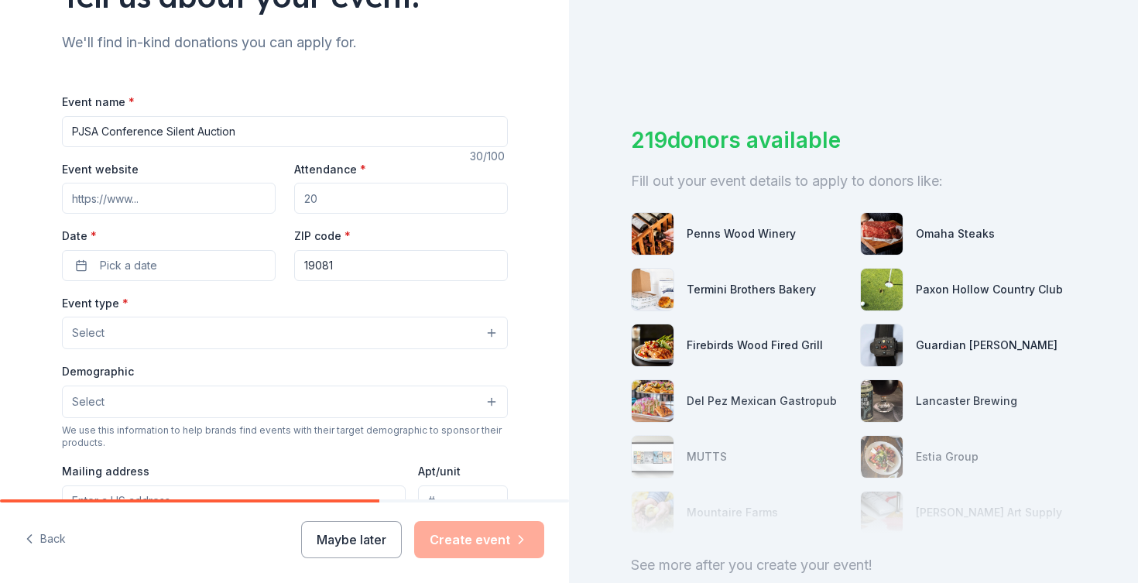
click at [382, 259] on input "19081" at bounding box center [401, 265] width 214 height 31
click at [231, 263] on button "Pick a date" at bounding box center [169, 265] width 214 height 31
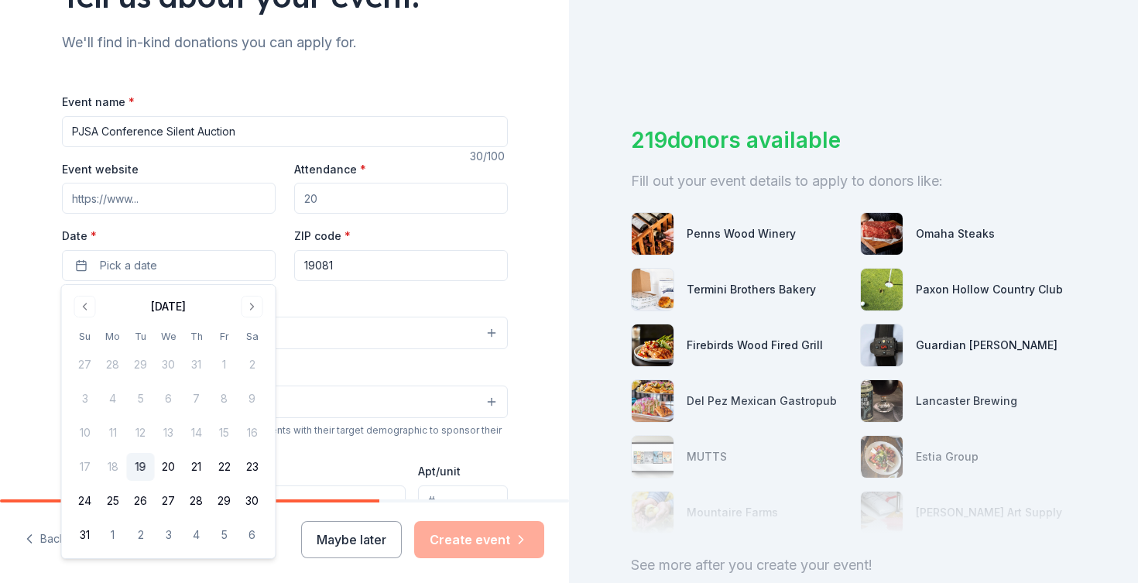
click at [245, 294] on div "August 2025" at bounding box center [168, 305] width 195 height 22
click at [246, 301] on button "Go to next month" at bounding box center [253, 307] width 22 height 22
click at [190, 393] on button "9" at bounding box center [197, 399] width 28 height 28
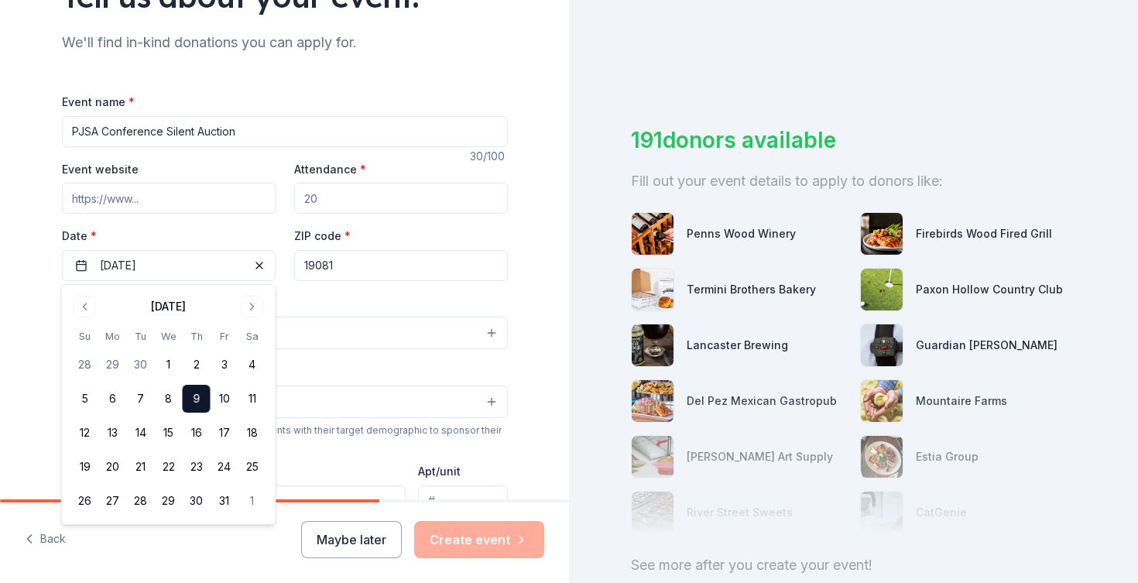
click at [324, 300] on div "Event type * Select" at bounding box center [285, 321] width 446 height 57
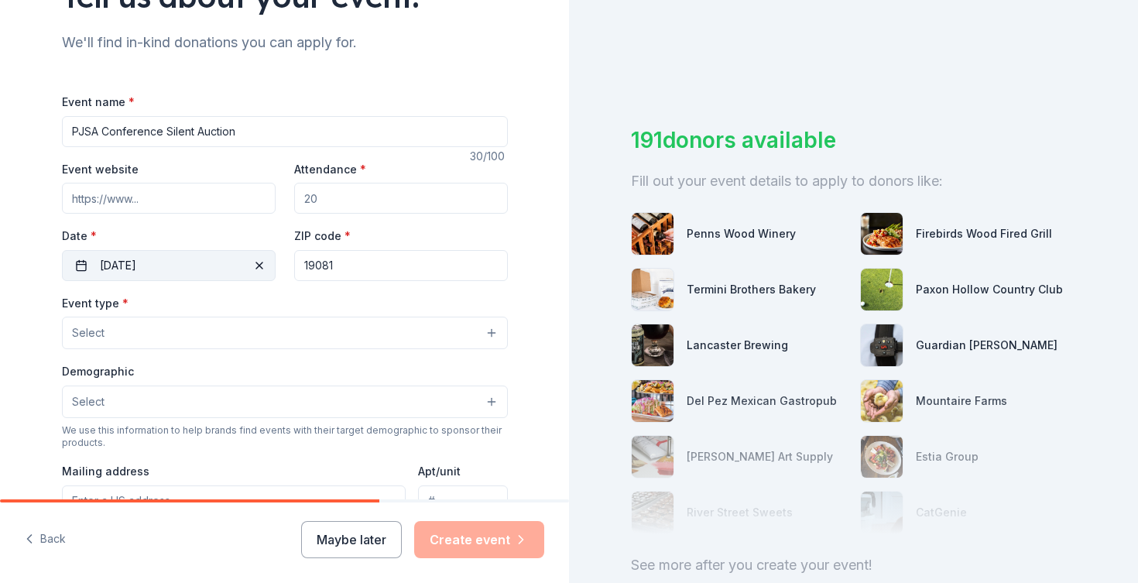
click at [188, 275] on button "10/09/2025" at bounding box center [169, 265] width 214 height 31
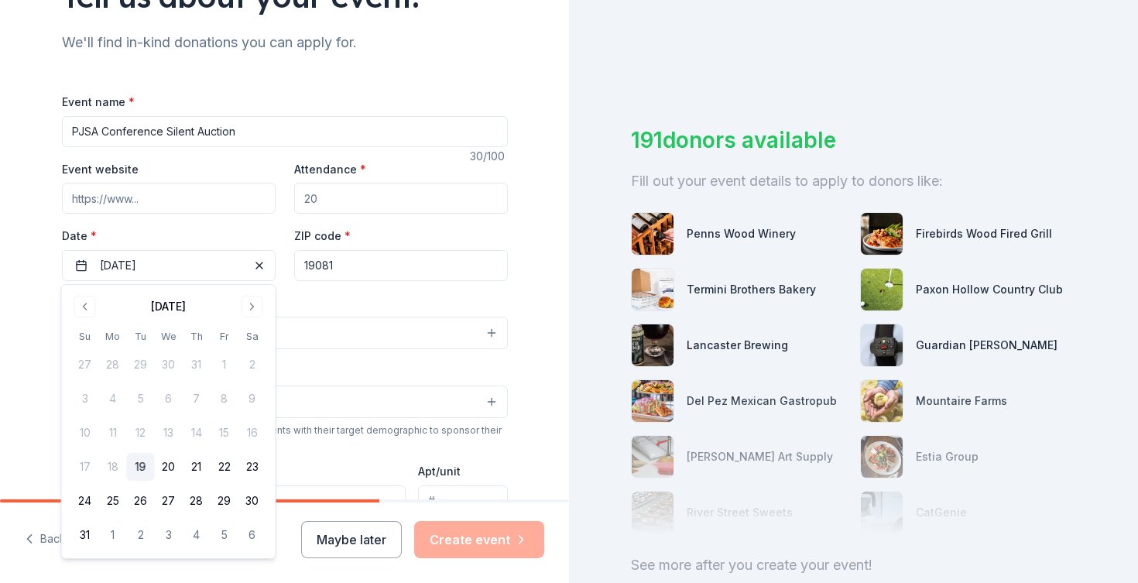
click at [360, 324] on button "Select" at bounding box center [285, 333] width 446 height 33
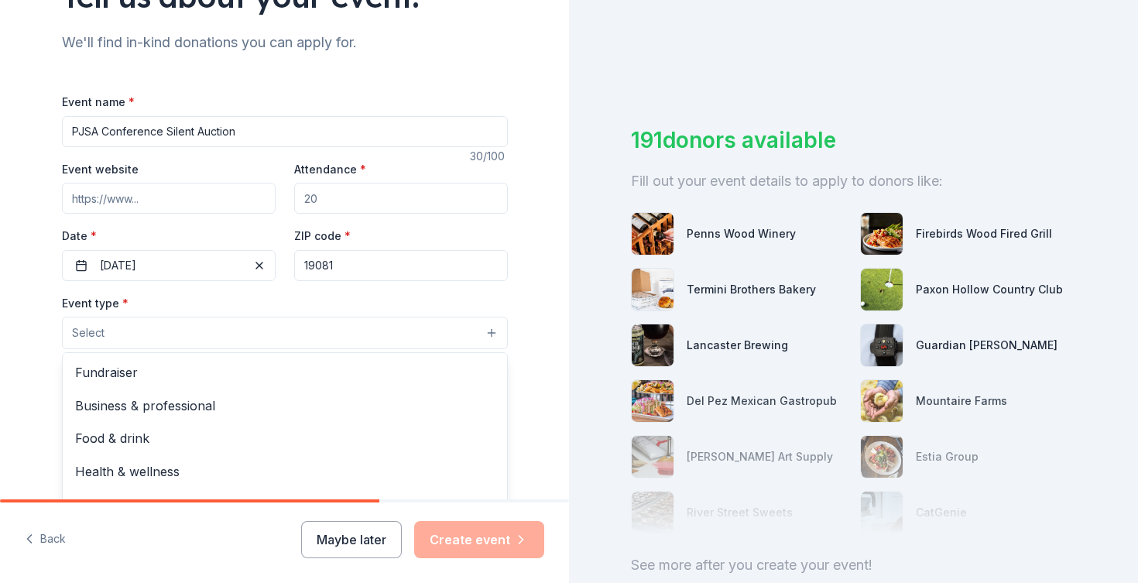
click at [235, 321] on button "Select" at bounding box center [285, 333] width 446 height 33
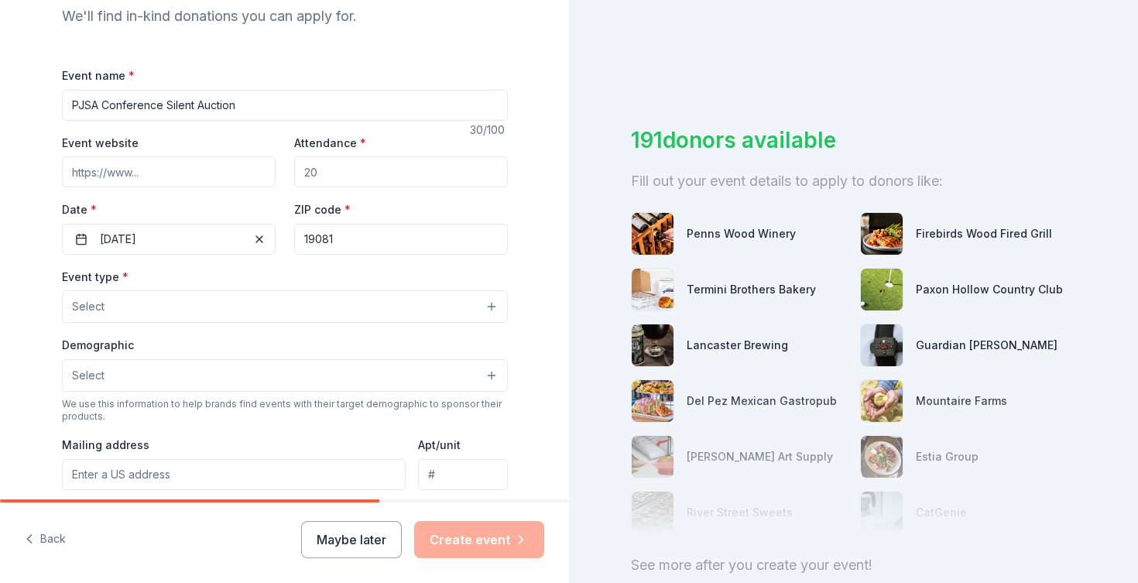
scroll to position [226, 0]
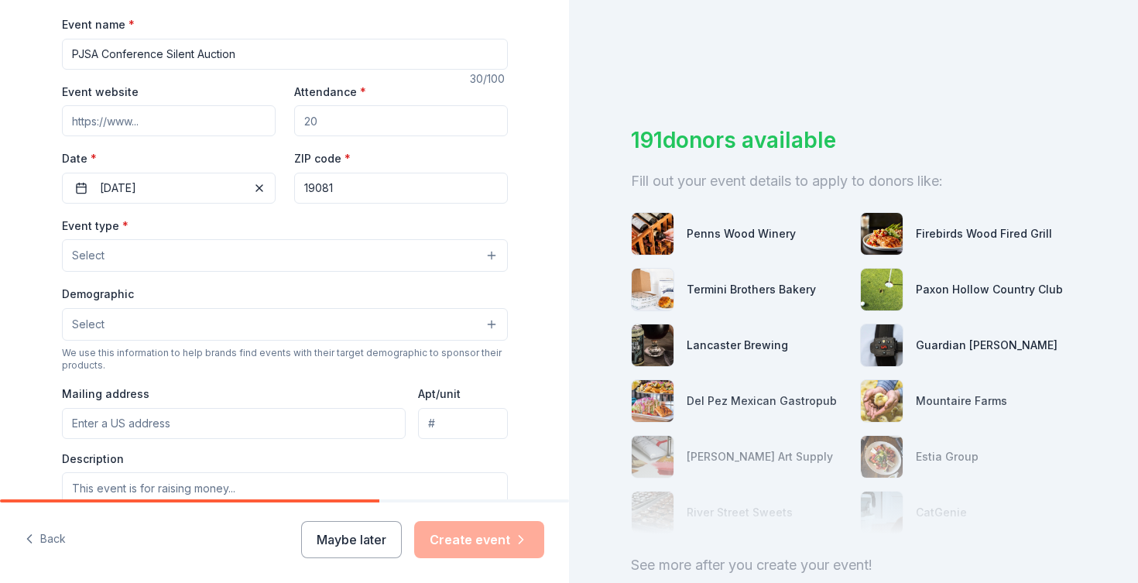
click at [234, 265] on button "Select" at bounding box center [285, 255] width 446 height 33
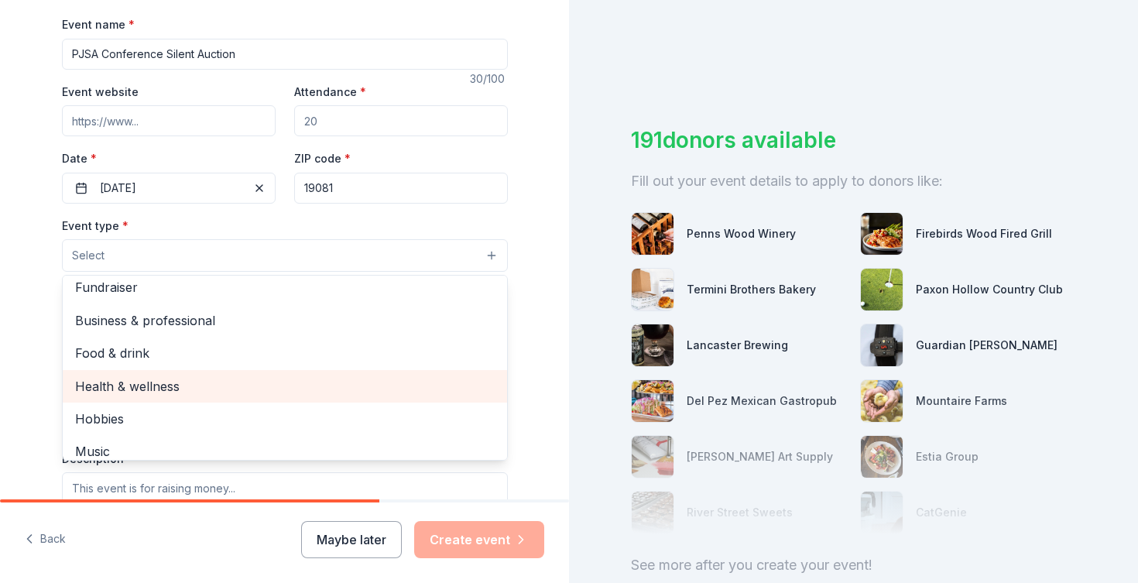
scroll to position [0, 0]
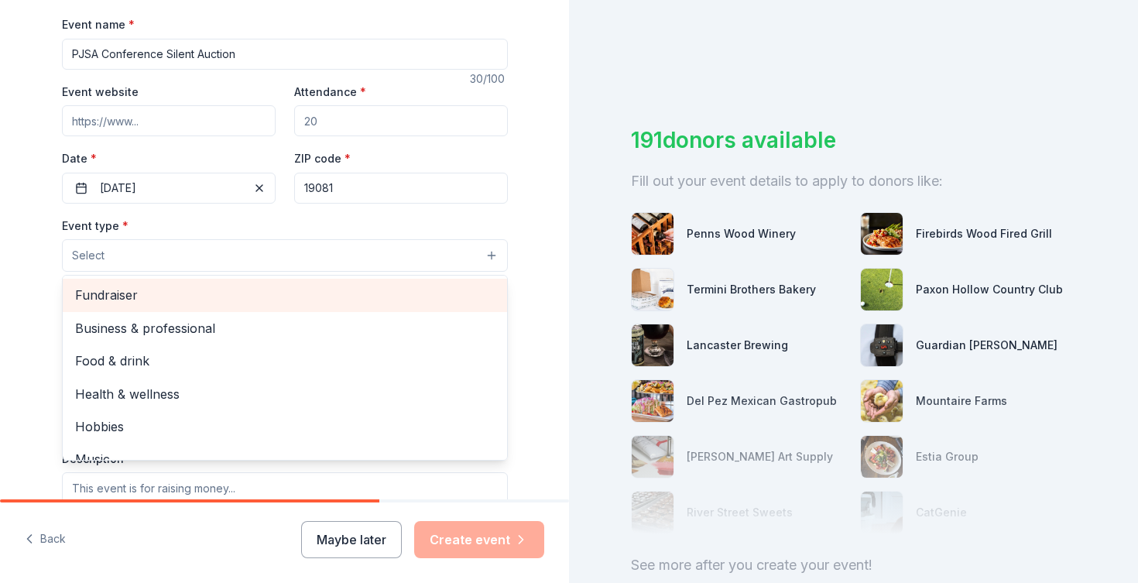
click at [180, 297] on span "Fundraiser" at bounding box center [285, 295] width 420 height 20
click at [181, 300] on span "Business & professional" at bounding box center [285, 296] width 420 height 20
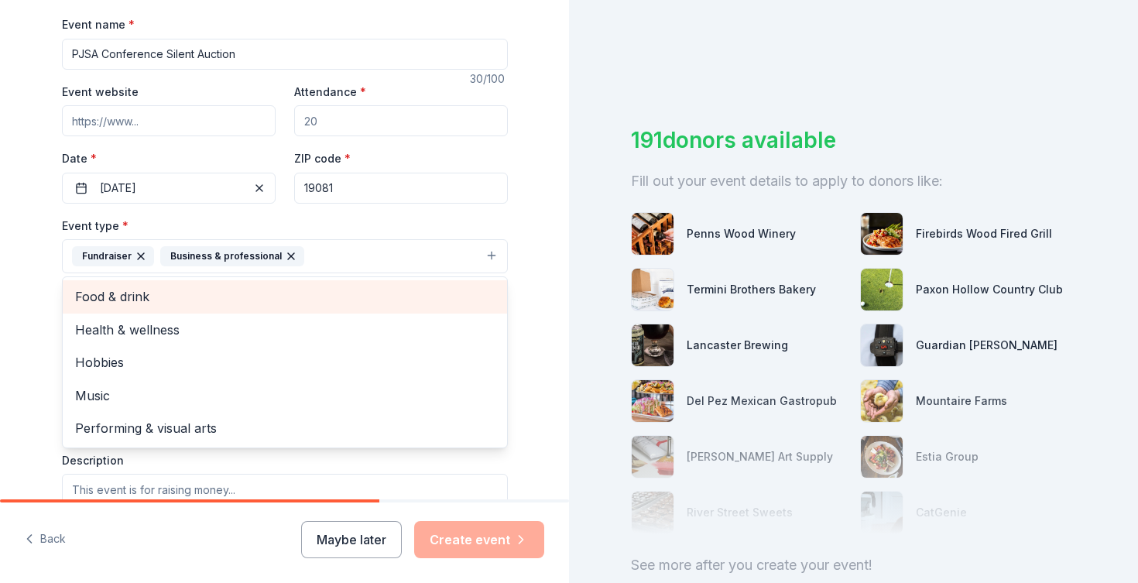
click at [185, 297] on span "Food & drink" at bounding box center [285, 296] width 420 height 20
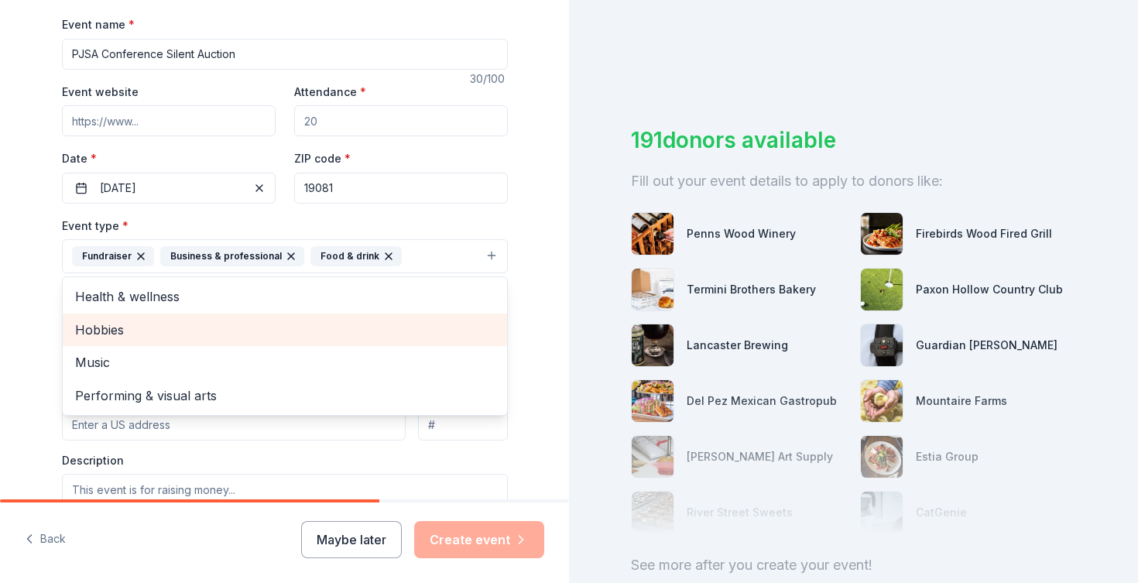
click at [165, 328] on span "Hobbies" at bounding box center [285, 330] width 420 height 20
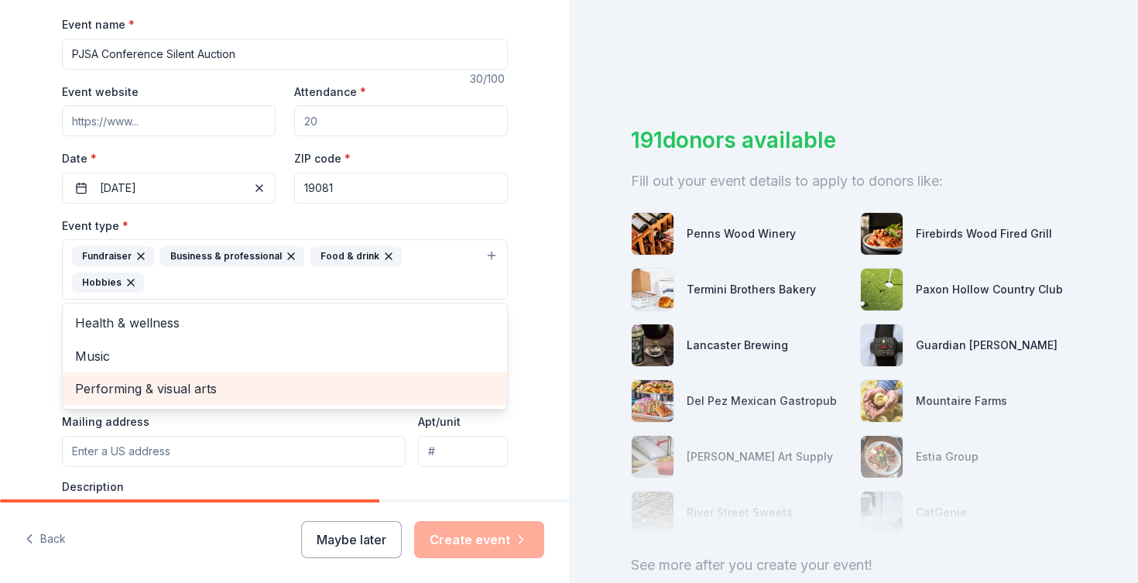
click at [139, 379] on span "Performing & visual arts" at bounding box center [285, 389] width 420 height 20
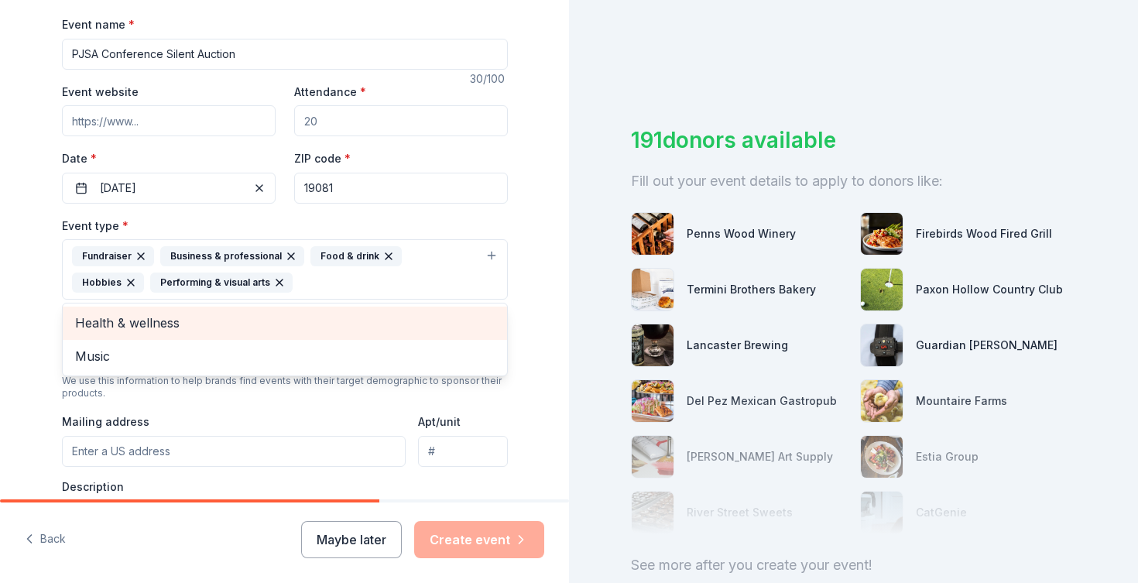
click at [146, 334] on div "Health & wellness" at bounding box center [285, 323] width 444 height 33
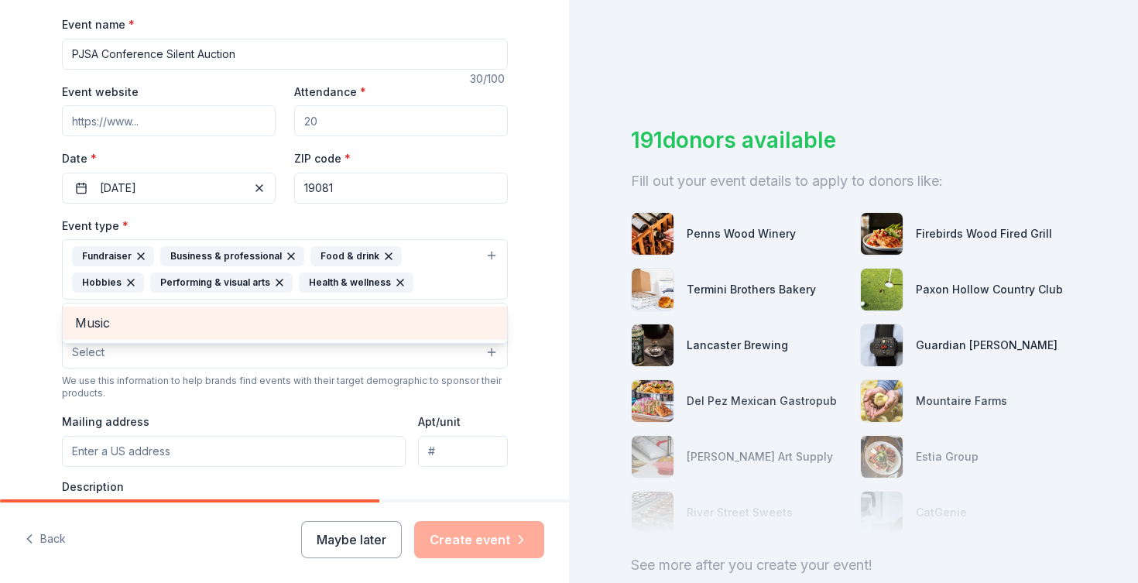
click at [138, 336] on div "Music" at bounding box center [285, 323] width 444 height 33
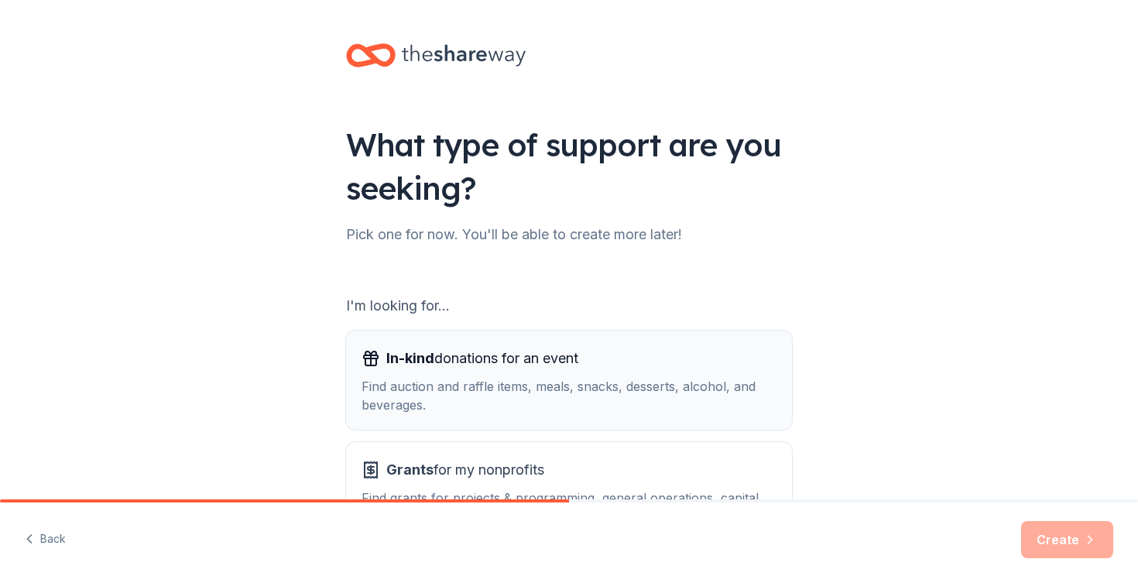
click at [752, 400] on div "Find auction and raffle items, meals, snacks, desserts, alcohol, and beverages." at bounding box center [569, 395] width 415 height 37
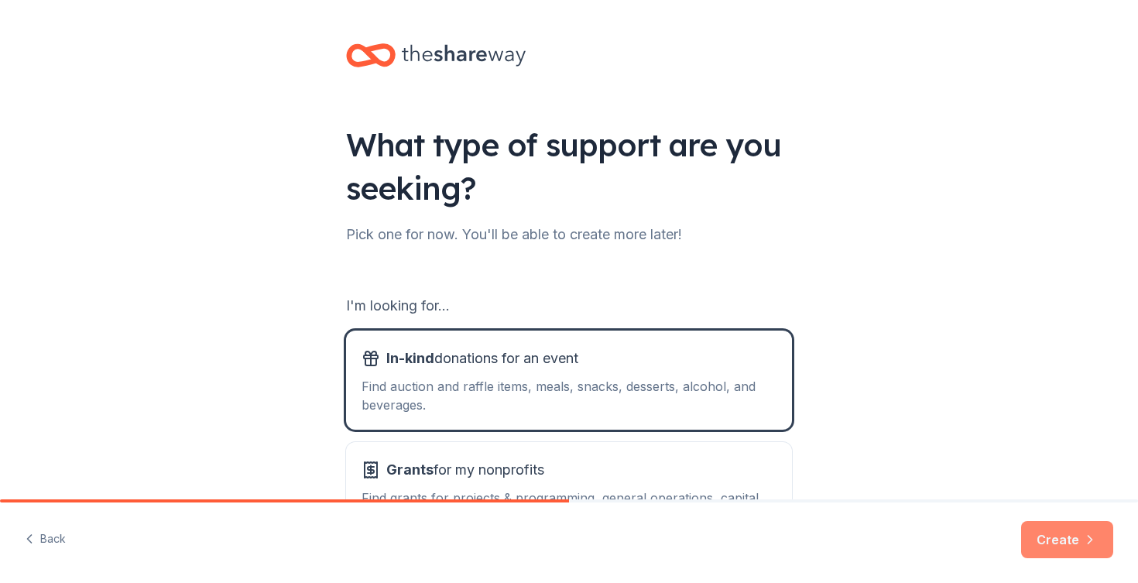
click at [1084, 523] on button "Create" at bounding box center [1067, 539] width 92 height 37
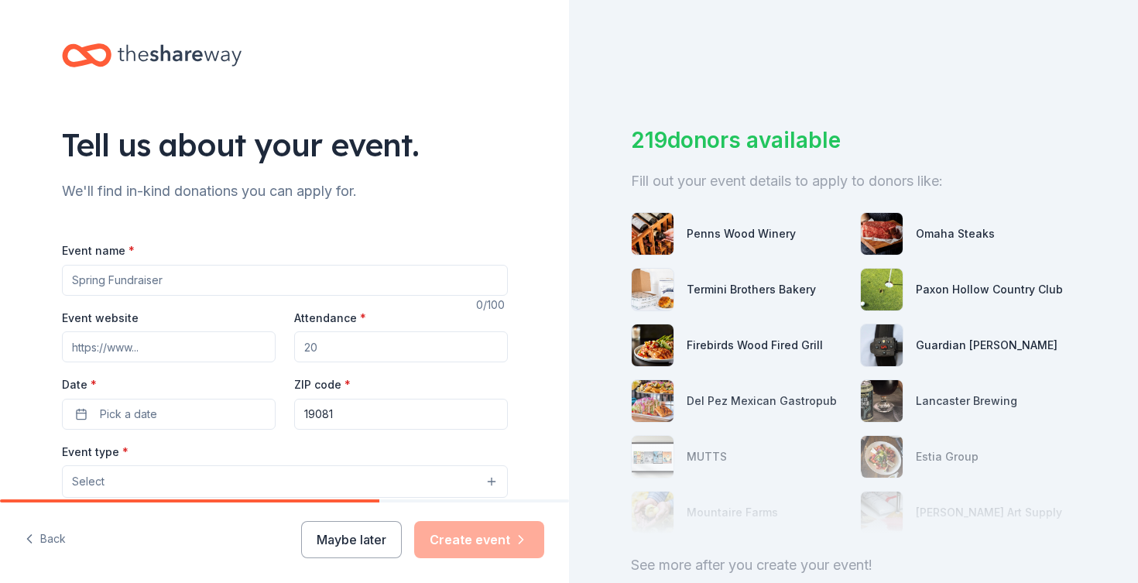
click at [328, 285] on input "Event name *" at bounding box center [285, 280] width 446 height 31
type input "PJSA Conference Silent Auction"
click at [395, 350] on input "Attendance *" at bounding box center [401, 346] width 214 height 31
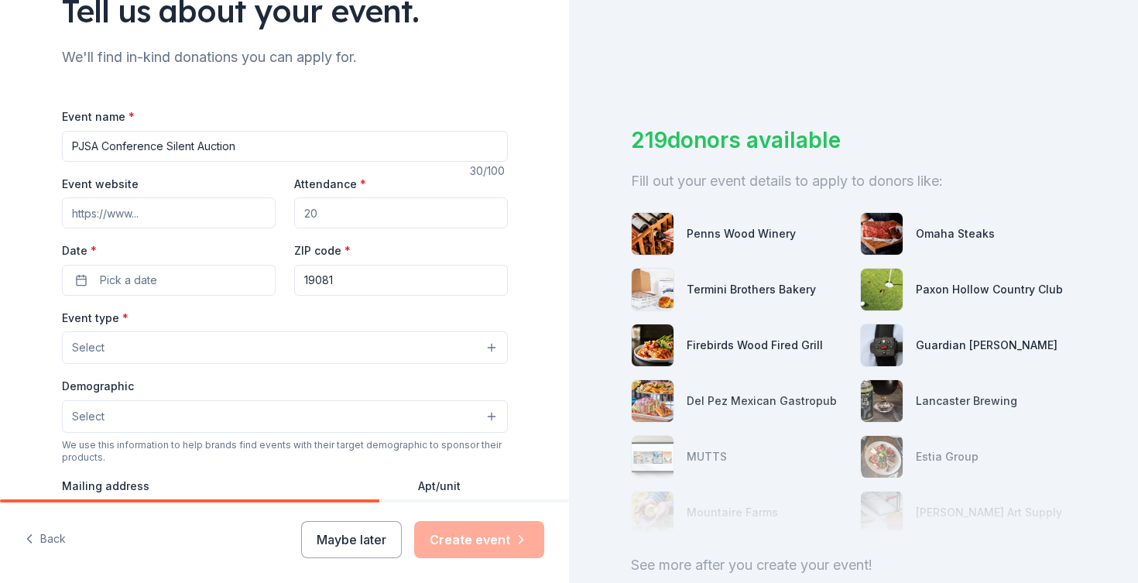
scroll to position [135, 0]
click at [360, 177] on span "*" at bounding box center [363, 183] width 6 height 13
click at [360, 197] on input "Attendance *" at bounding box center [401, 212] width 214 height 31
click at [311, 181] on label "Attendance *" at bounding box center [330, 183] width 72 height 15
click at [311, 197] on input "Attendance *" at bounding box center [401, 212] width 214 height 31
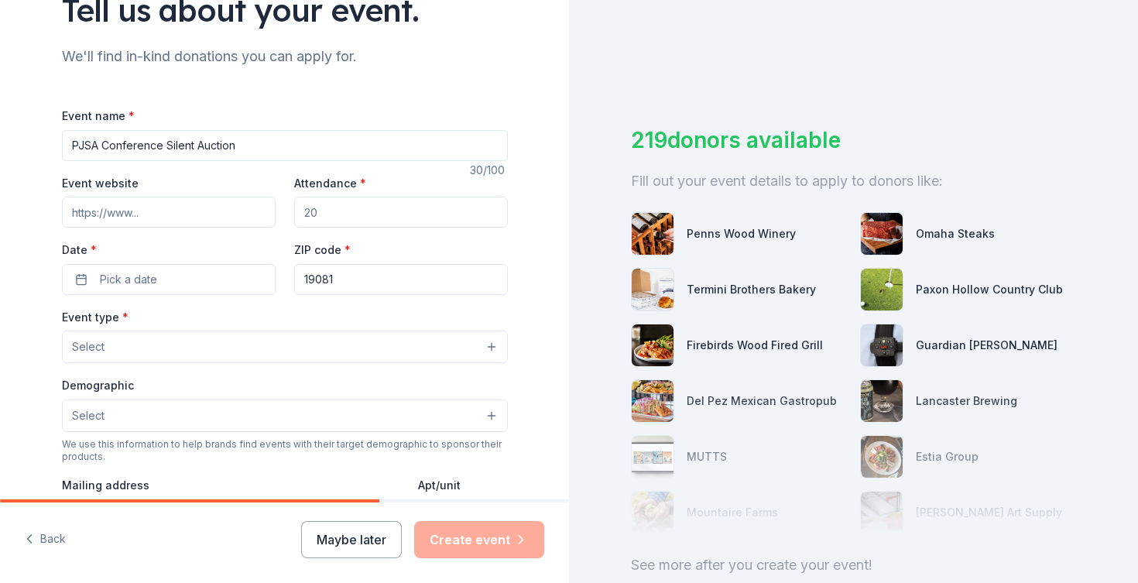
click at [311, 181] on label "Attendance *" at bounding box center [330, 183] width 72 height 15
click at [311, 197] on input "Attendance *" at bounding box center [401, 212] width 214 height 31
click at [311, 178] on label "Attendance *" at bounding box center [330, 183] width 72 height 15
click at [311, 197] on input "Attendance *" at bounding box center [401, 212] width 214 height 31
click at [311, 178] on label "Attendance *" at bounding box center [330, 183] width 72 height 15
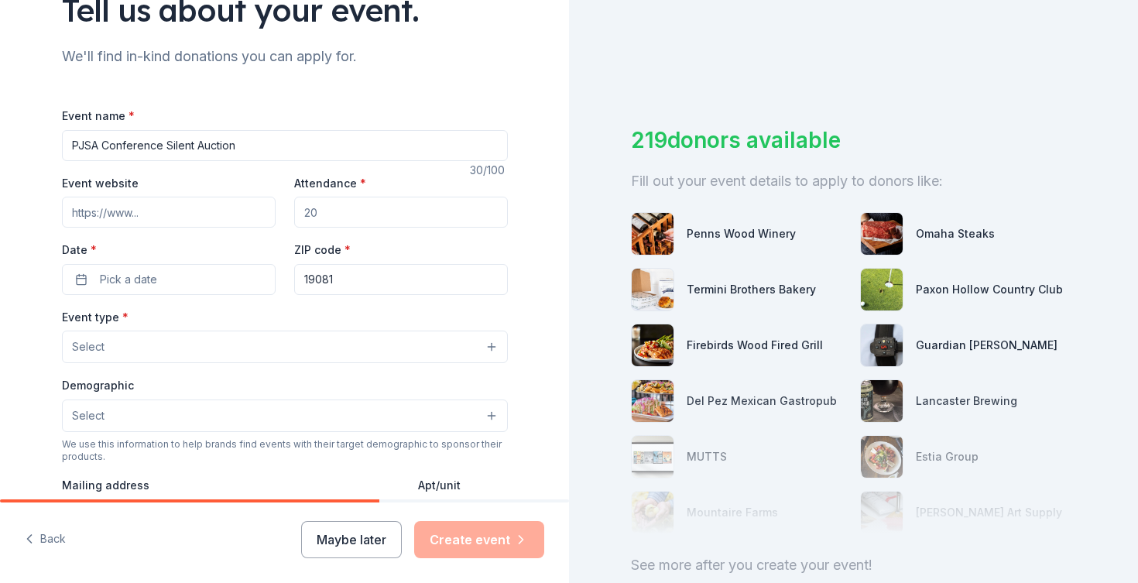
click at [311, 197] on input "Attendance *" at bounding box center [401, 212] width 214 height 31
click at [217, 145] on input "PJSA Conference Silent Auction" at bounding box center [285, 145] width 446 height 31
click at [352, 218] on input "Attendance *" at bounding box center [401, 212] width 214 height 31
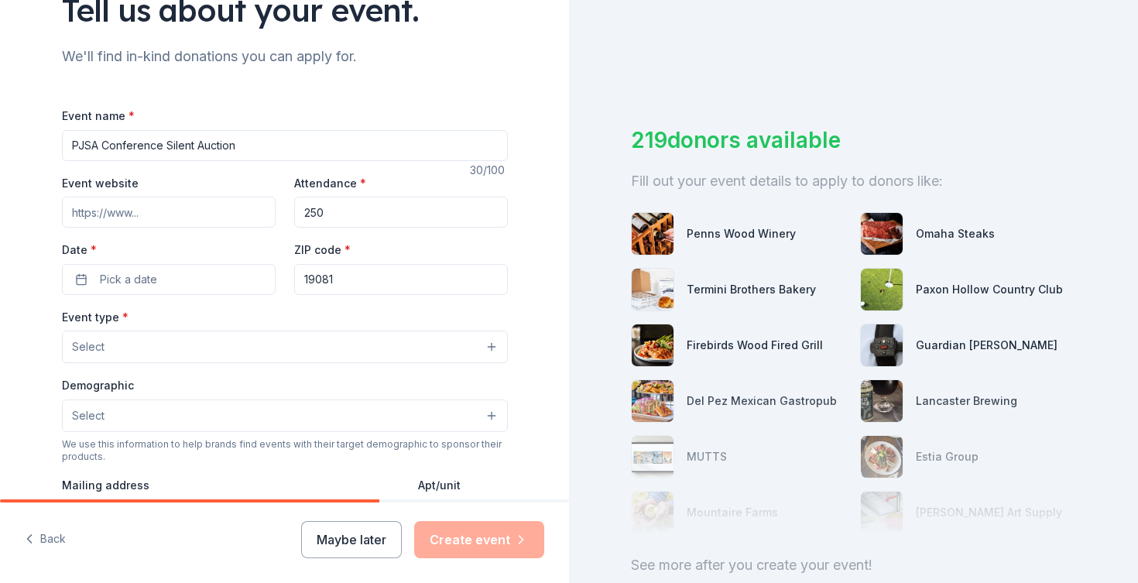
type input "250"
click at [139, 307] on div "Event type * Select" at bounding box center [285, 335] width 446 height 57
click at [149, 299] on div "Event name * PJSA Conference Silent Auction 30 /100 Event website Attendance * …" at bounding box center [285, 463] width 446 height 715
click at [150, 290] on button "Pick a date" at bounding box center [169, 279] width 214 height 31
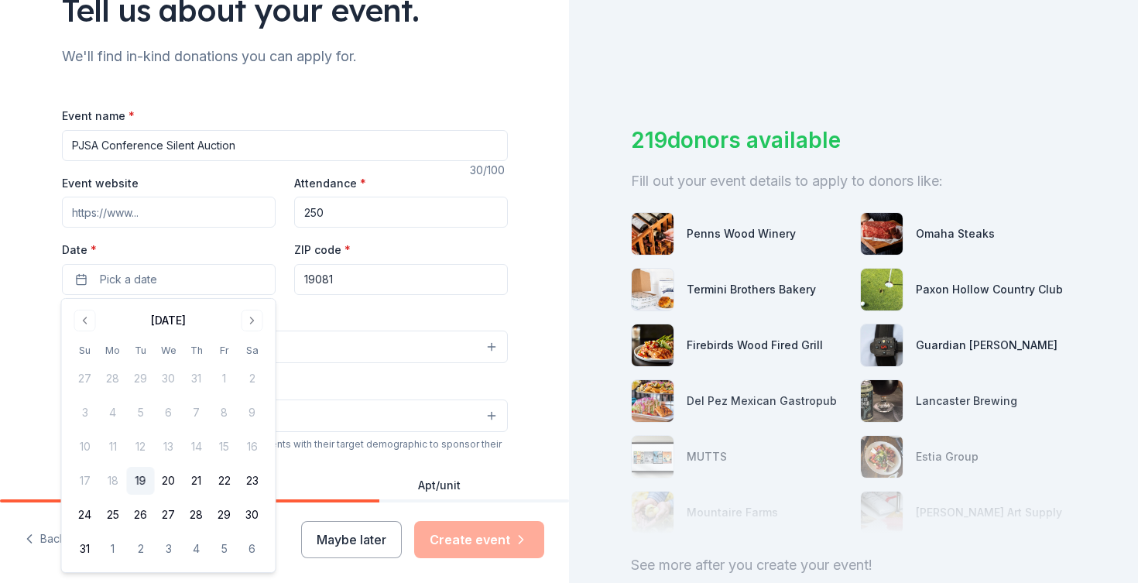
click at [241, 311] on div "August 2025" at bounding box center [168, 319] width 195 height 22
click at [244, 321] on button "Go to next month" at bounding box center [253, 321] width 22 height 22
click at [193, 416] on button "9" at bounding box center [197, 413] width 28 height 28
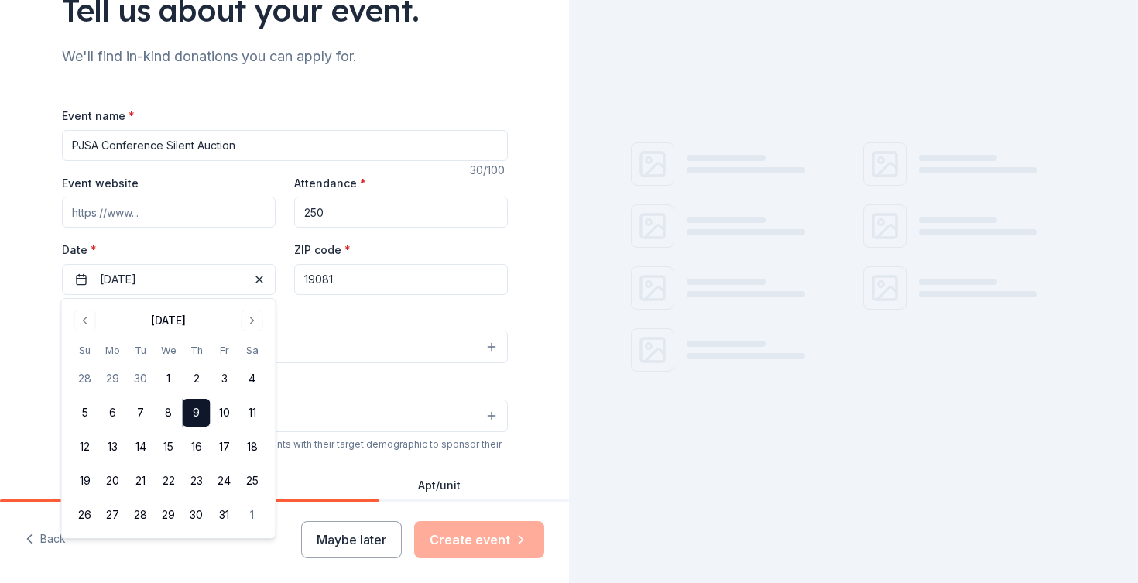
click at [331, 355] on button "Select" at bounding box center [285, 347] width 446 height 33
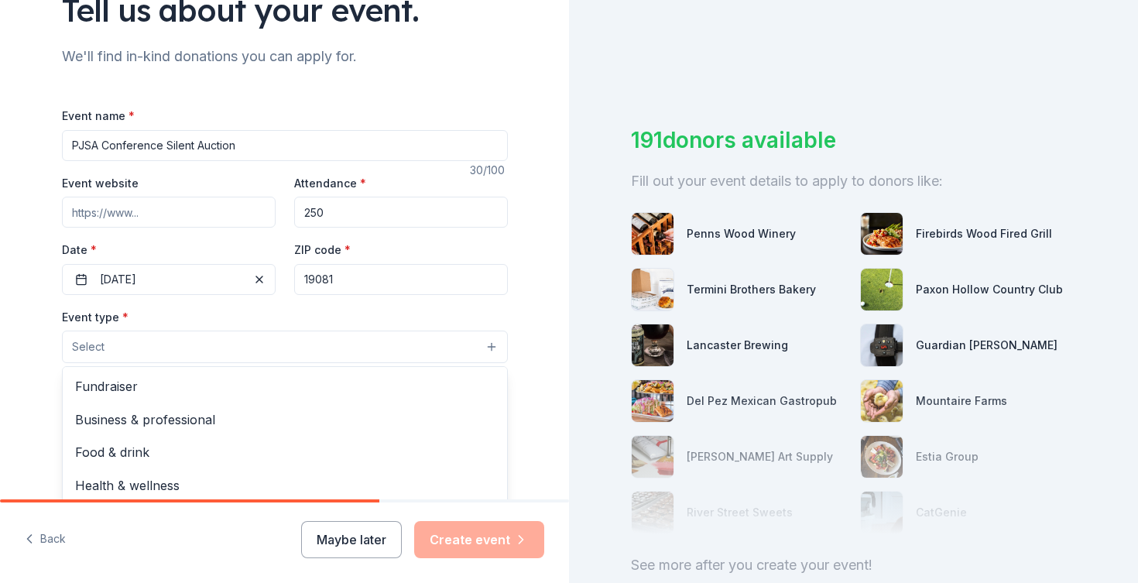
click at [326, 345] on button "Select" at bounding box center [285, 347] width 446 height 33
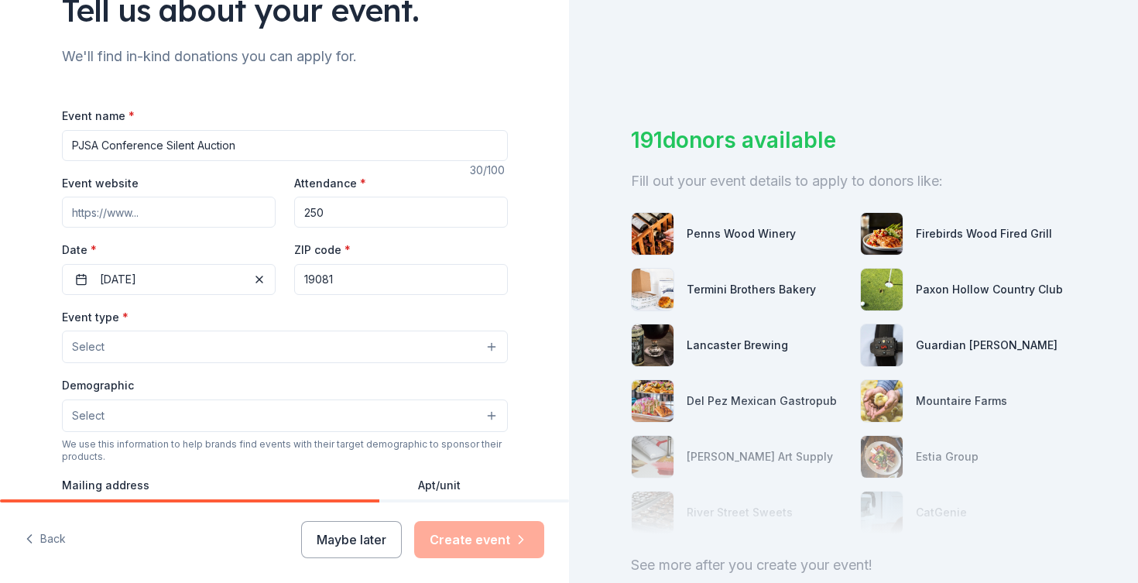
click at [317, 348] on button "Select" at bounding box center [285, 347] width 446 height 33
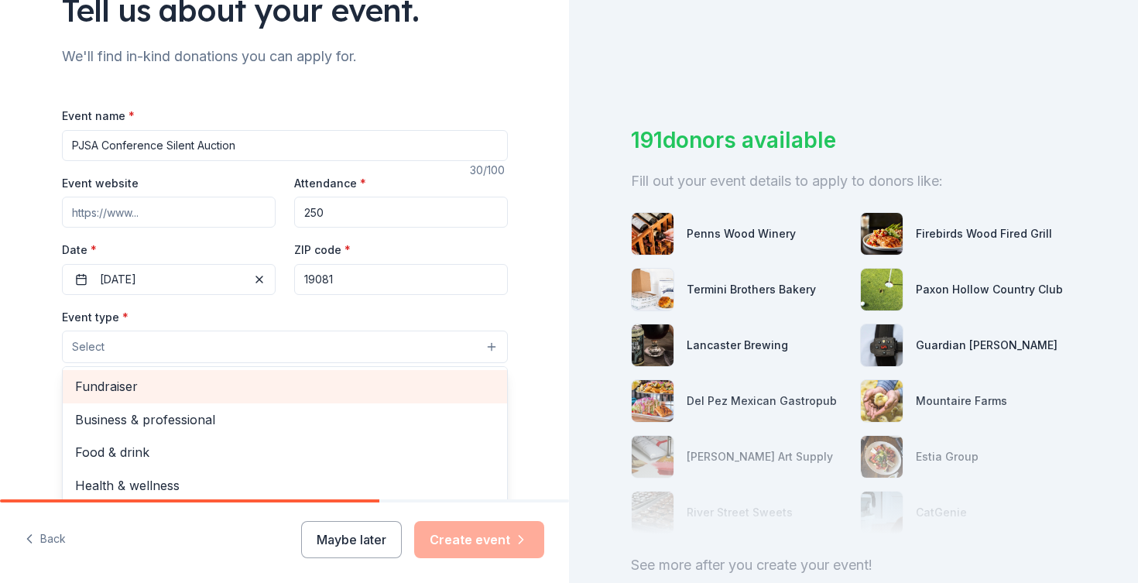
click at [264, 379] on span "Fundraiser" at bounding box center [285, 386] width 420 height 20
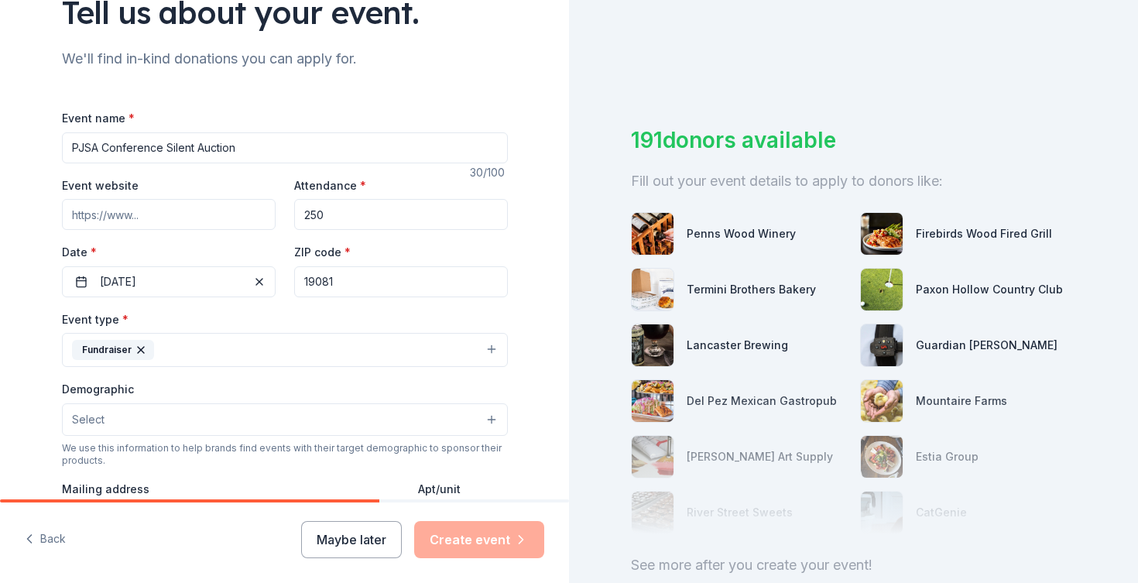
click at [237, 336] on button "Fundraiser" at bounding box center [285, 350] width 446 height 34
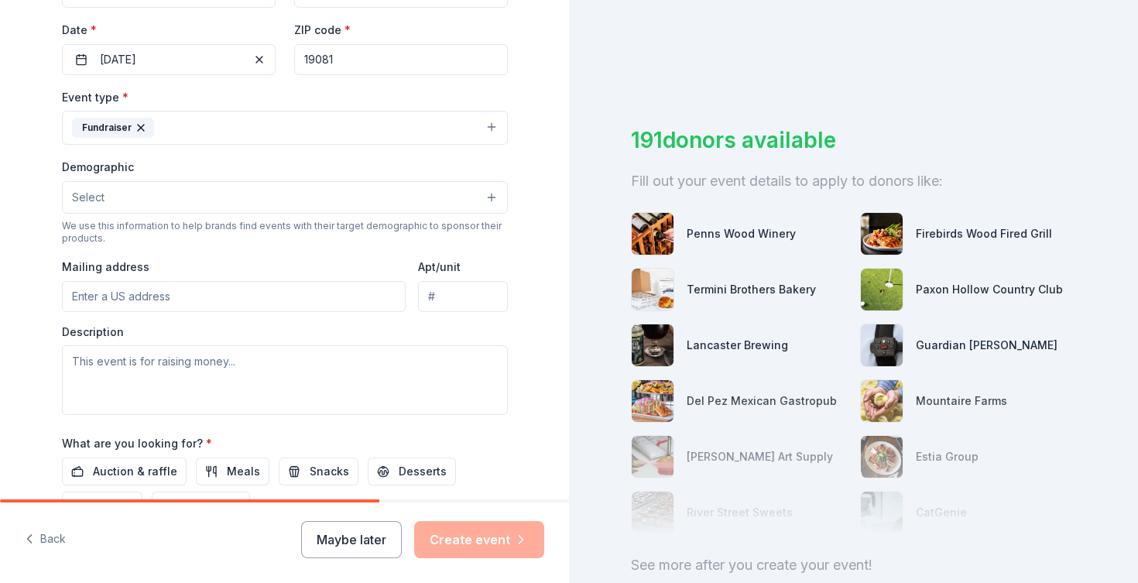
click at [249, 204] on button "Select" at bounding box center [285, 197] width 446 height 33
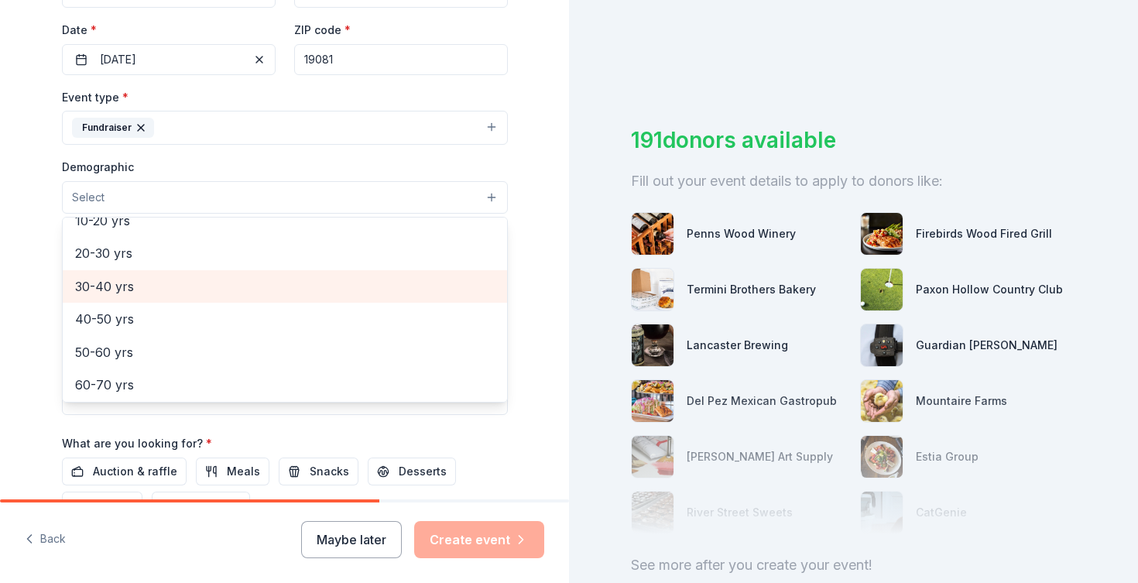
scroll to position [175, 0]
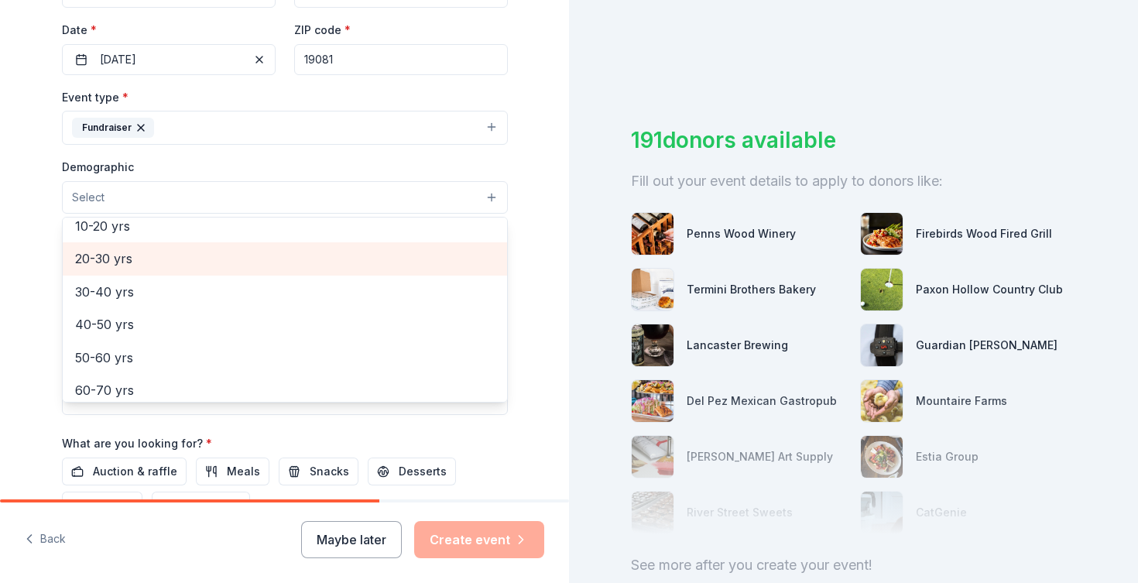
click at [272, 262] on span "20-30 yrs" at bounding box center [285, 259] width 420 height 20
click at [265, 265] on span "30-40 yrs" at bounding box center [285, 260] width 420 height 20
click at [263, 265] on span "40-50 yrs" at bounding box center [285, 260] width 420 height 20
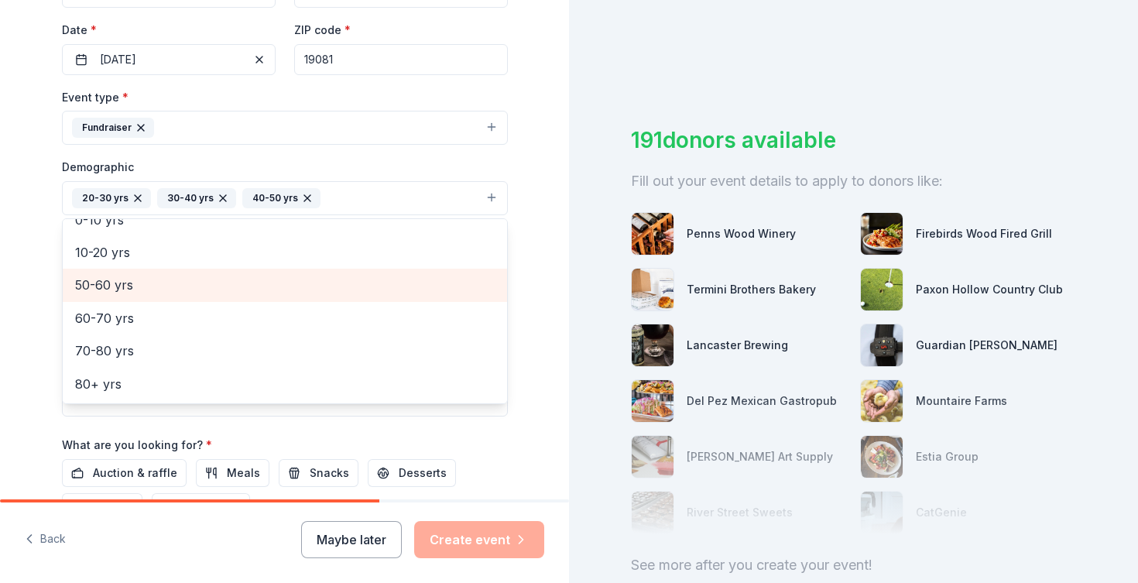
click at [242, 284] on span "50-60 yrs" at bounding box center [285, 285] width 420 height 20
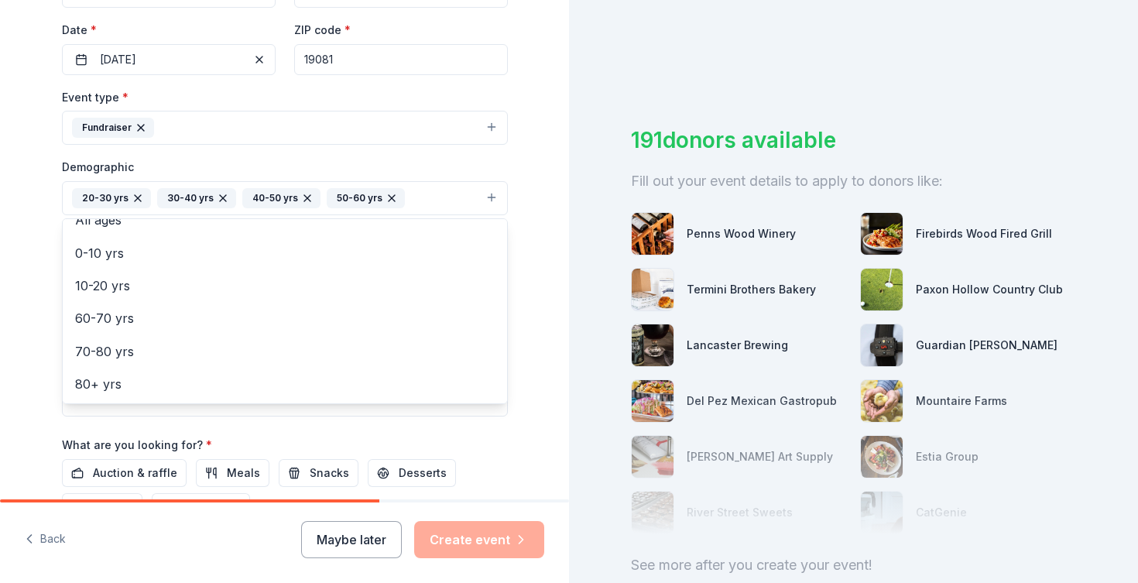
click at [542, 178] on div "Tell us about your event. We'll find in-kind donations you can apply for. Event…" at bounding box center [284, 162] width 569 height 1034
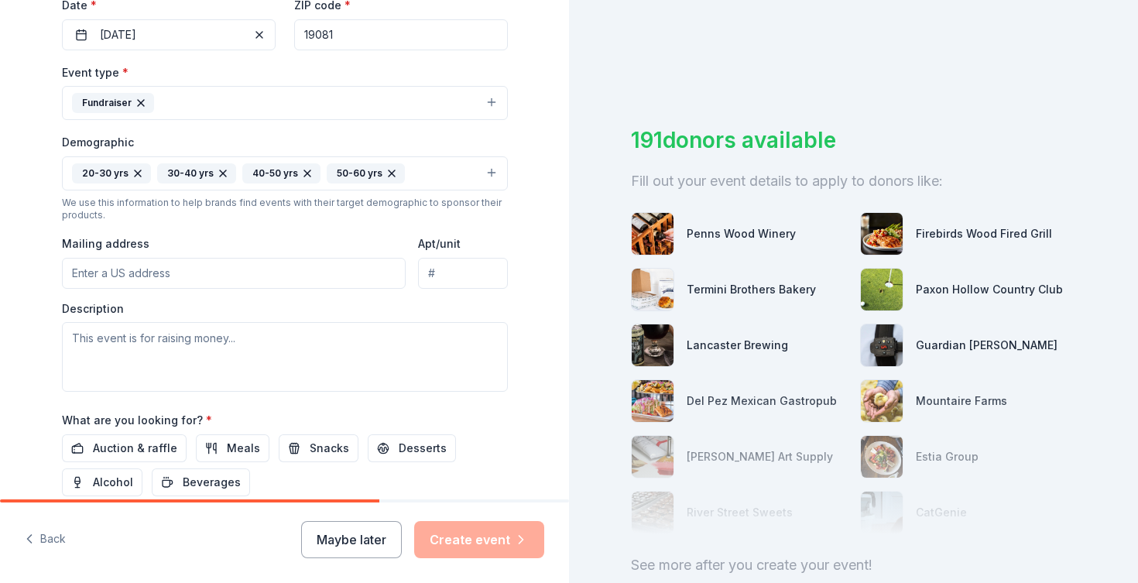
scroll to position [403, 0]
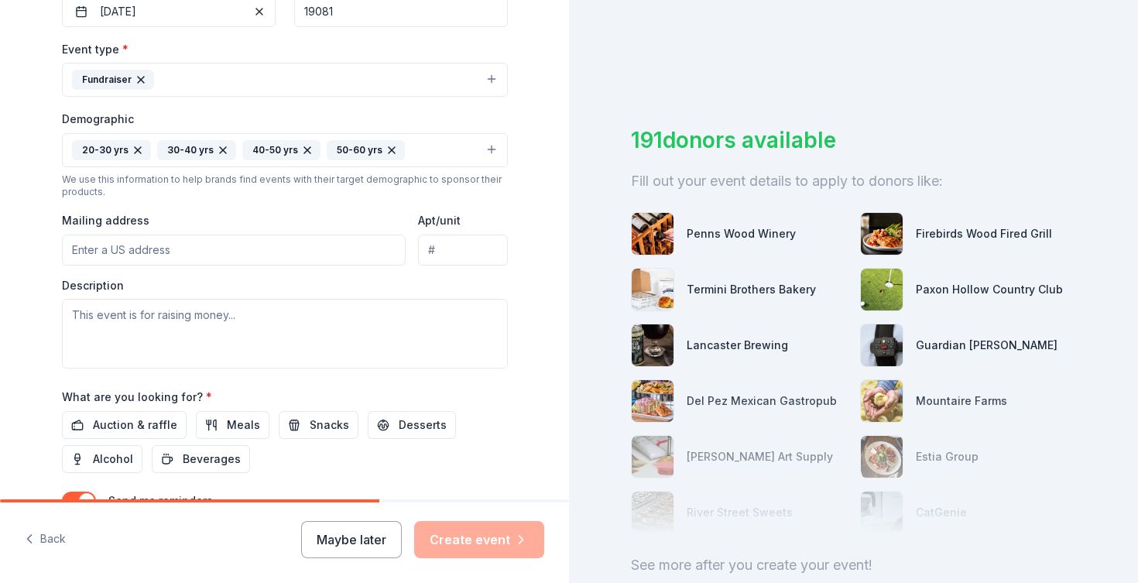
click at [322, 254] on input "Mailing address" at bounding box center [234, 250] width 345 height 31
click at [331, 262] on input "Mailing address" at bounding box center [234, 250] width 345 height 31
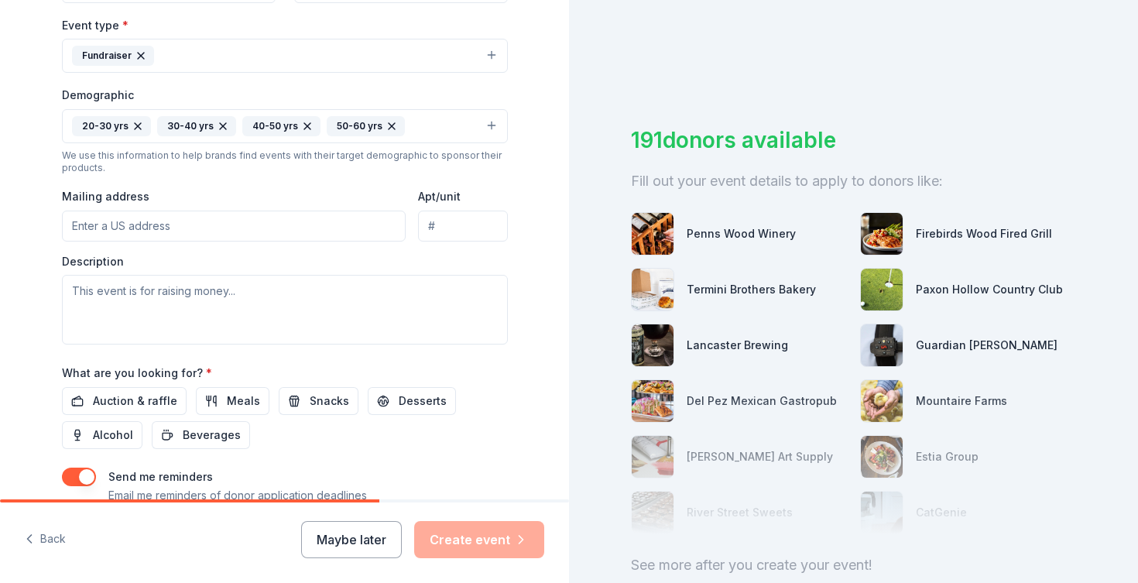
click at [348, 259] on div "Description" at bounding box center [285, 299] width 446 height 91
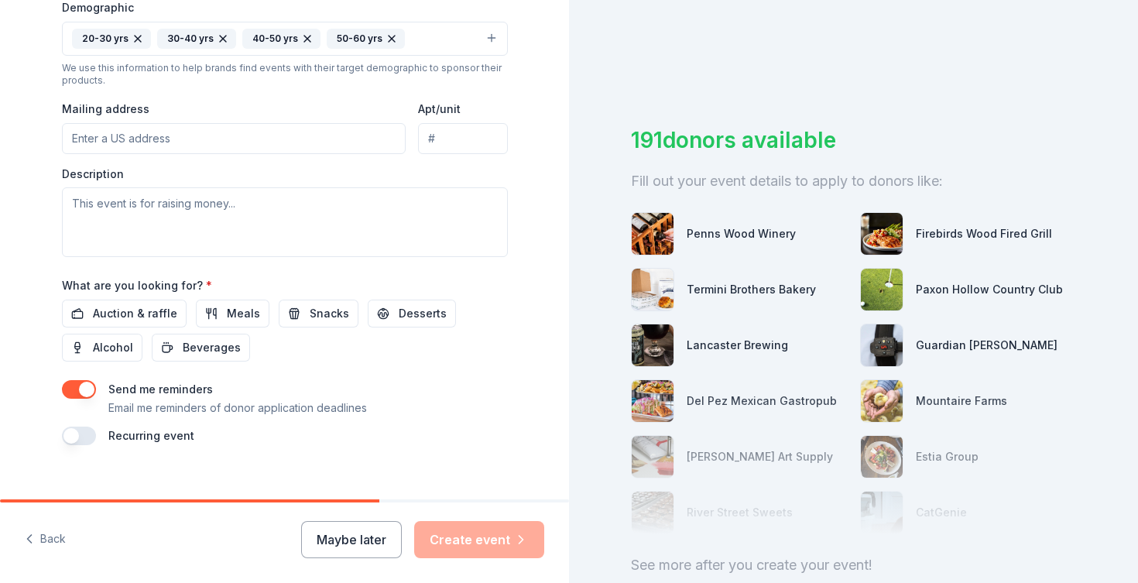
scroll to position [534, 0]
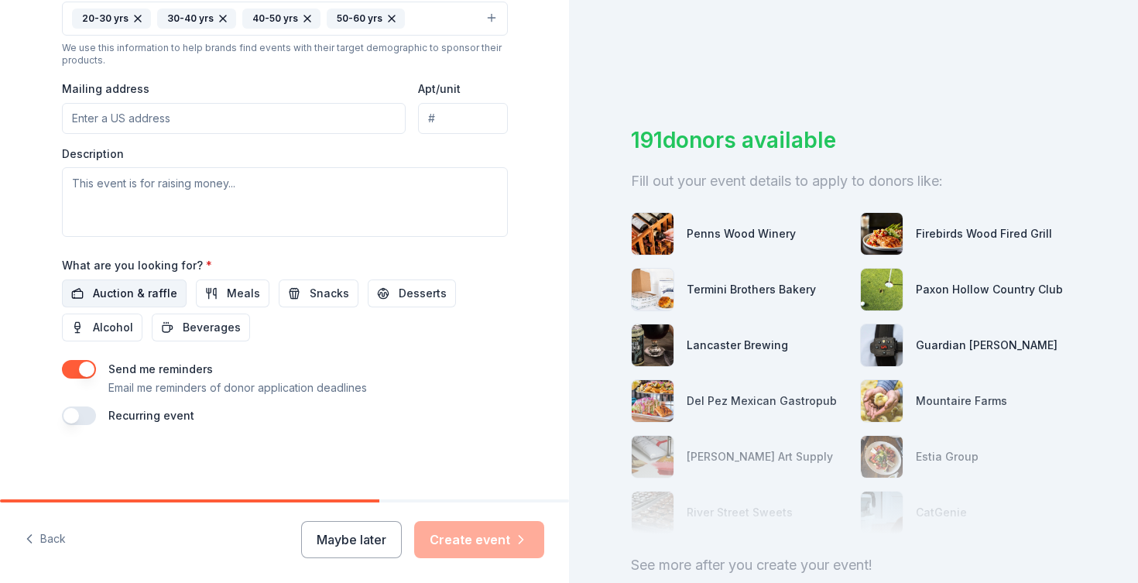
click at [163, 297] on span "Auction & raffle" at bounding box center [135, 293] width 84 height 19
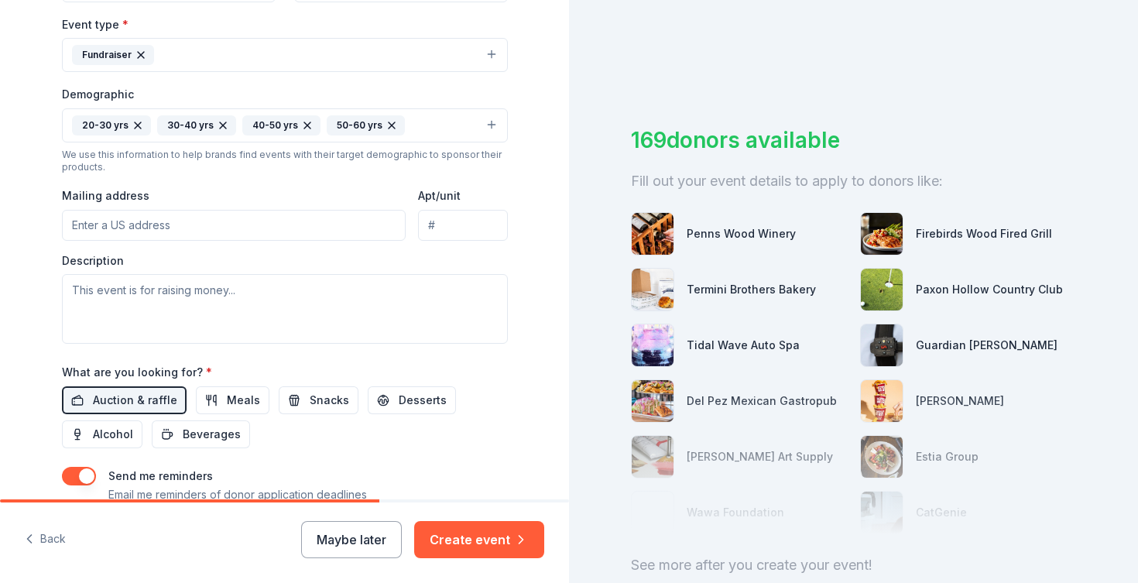
scroll to position [330, 0]
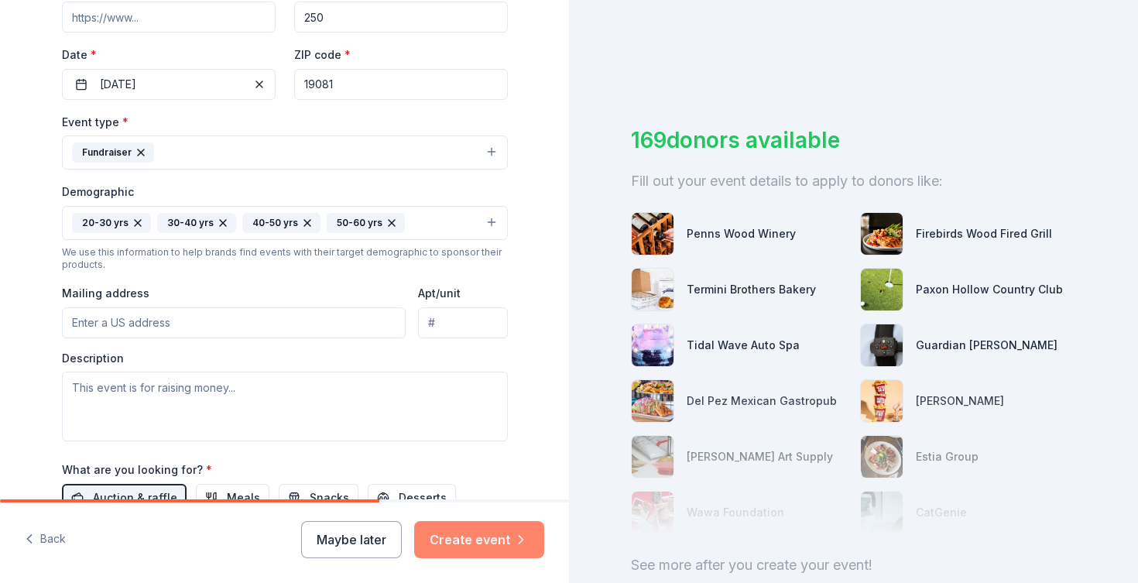
click at [477, 531] on button "Create event" at bounding box center [479, 539] width 130 height 37
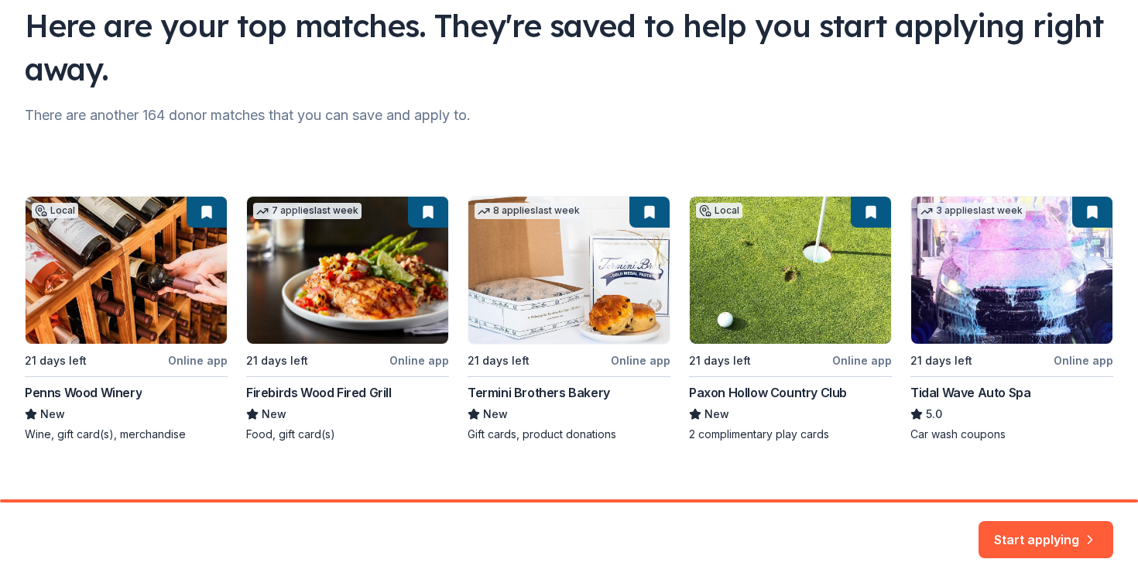
scroll to position [136, 0]
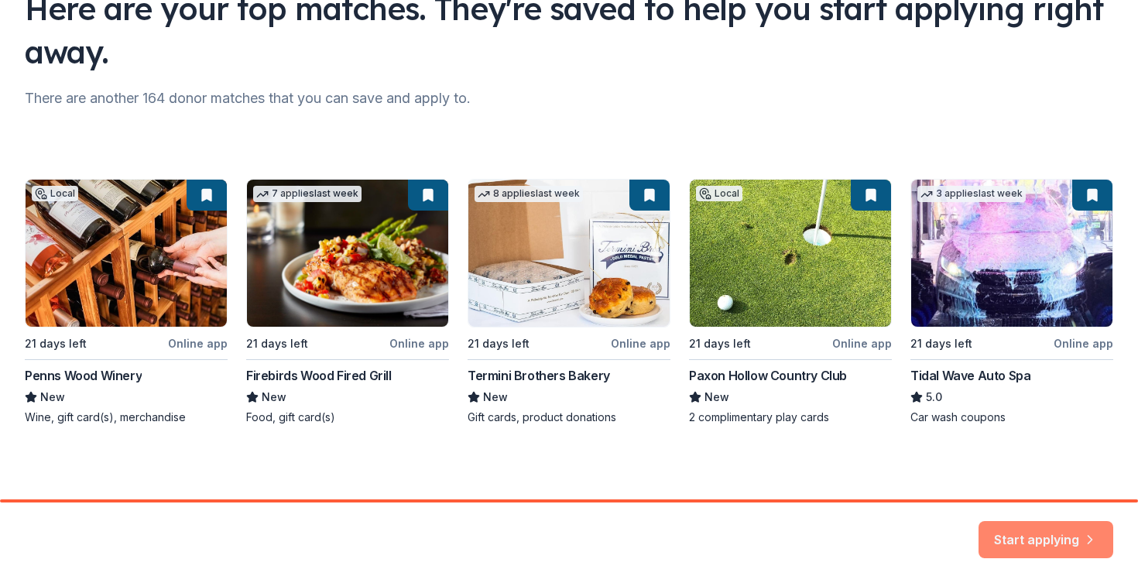
click at [1017, 525] on button "Start applying" at bounding box center [1046, 530] width 135 height 37
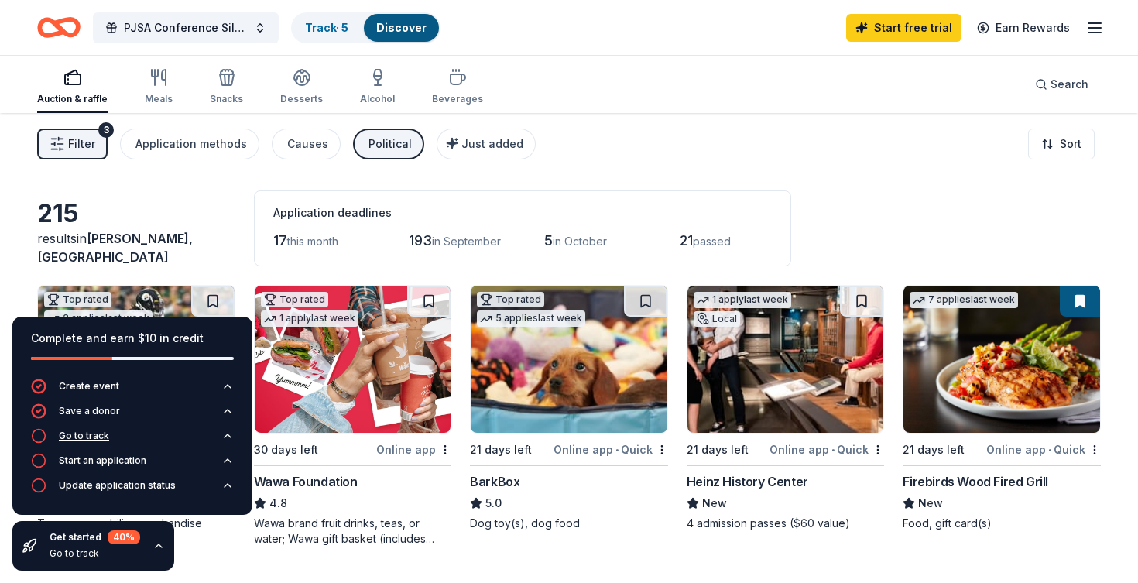
click at [224, 435] on icon "button" at bounding box center [227, 436] width 12 height 12
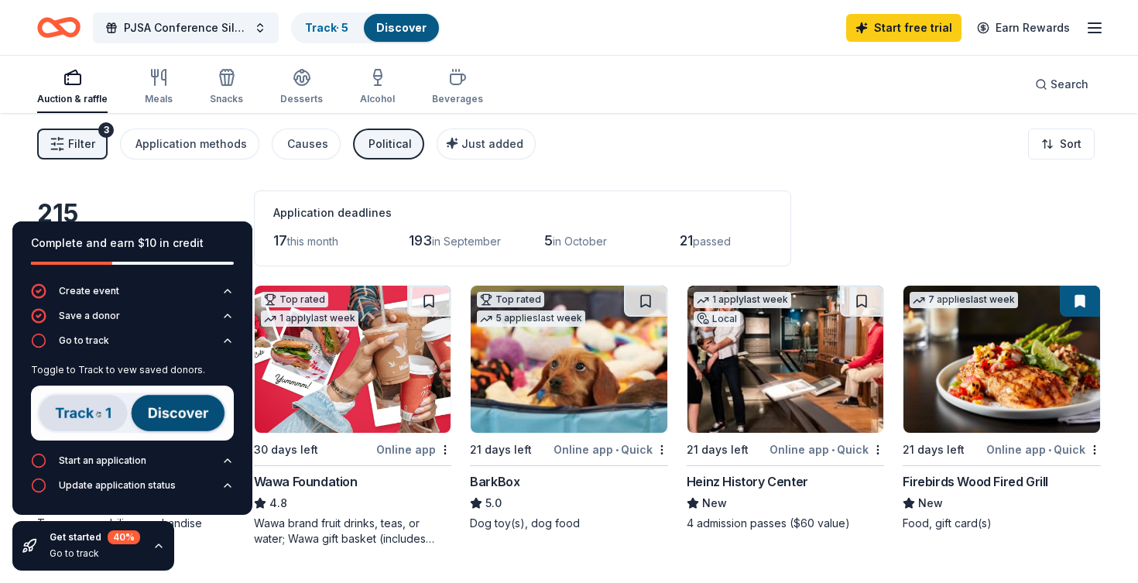
click at [333, 4] on div "PJSA Conference Silent Auction Track · 5 Discover Start free trial Earn Rewards" at bounding box center [569, 27] width 1138 height 55
click at [333, 10] on div "PJSA Conference Silent Auction Track · 5 Discover" at bounding box center [238, 27] width 403 height 36
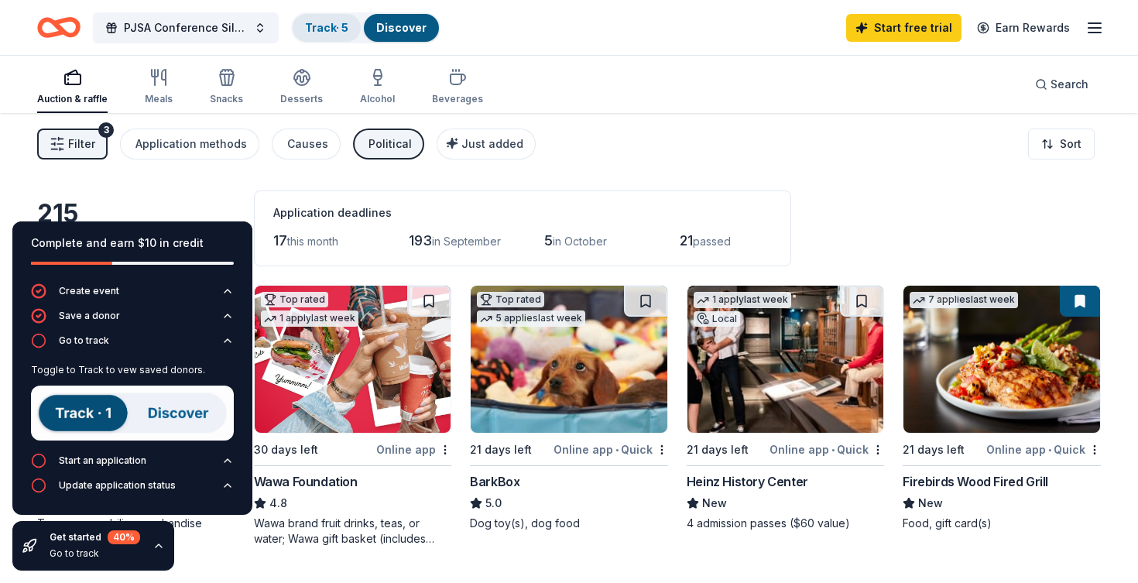
click at [334, 21] on link "Track · 5" at bounding box center [326, 27] width 43 height 13
click at [334, 24] on link "Track · 5" at bounding box center [326, 27] width 43 height 13
click at [346, 28] on link "Track · 5" at bounding box center [326, 27] width 43 height 13
click at [370, 28] on div "Discover" at bounding box center [401, 28] width 75 height 28
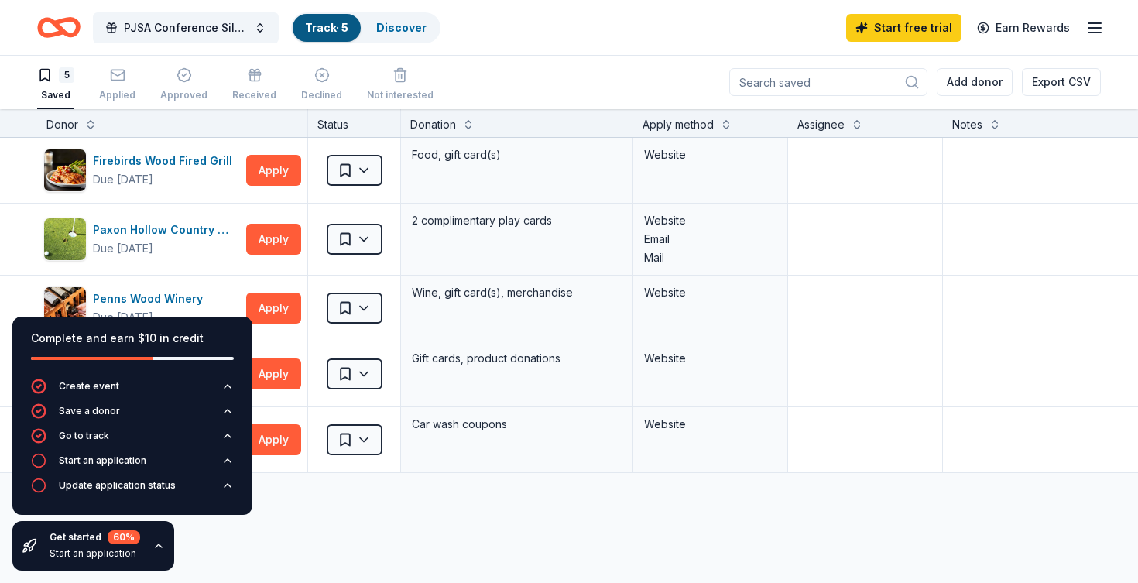
click at [240, 532] on div "Complete and earn $10 in credit Create event Save a donor Go to track Start an …" at bounding box center [132, 443] width 265 height 279
click at [131, 548] on div "Start an application" at bounding box center [95, 553] width 91 height 12
click at [153, 548] on icon "button" at bounding box center [159, 546] width 12 height 12
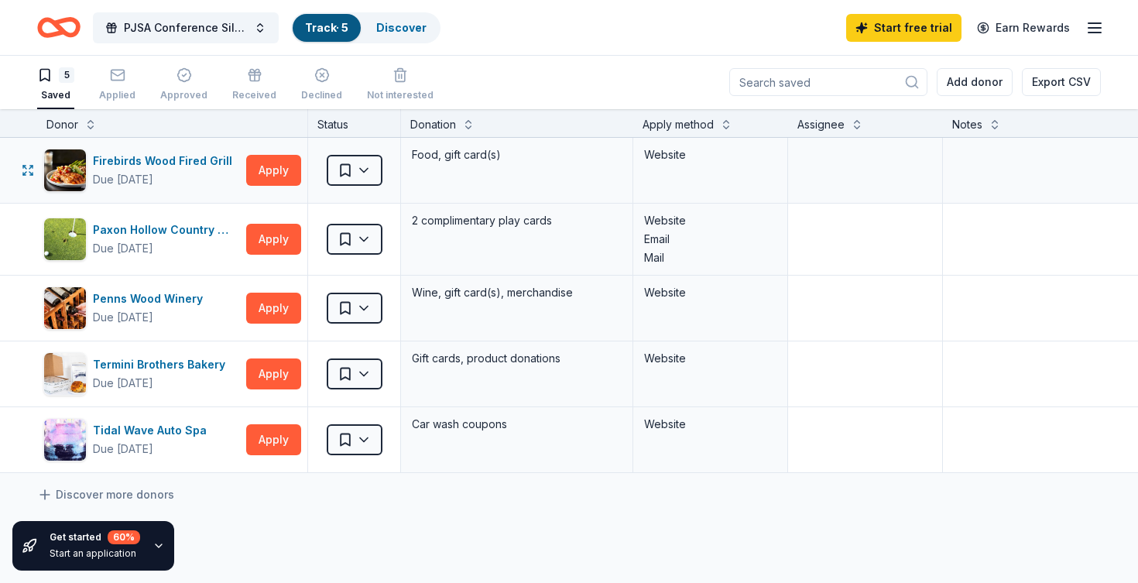
click at [192, 144] on div "Firebirds Wood Fired Grill Due in 21 days Apply" at bounding box center [172, 170] width 270 height 65
click at [192, 160] on div "Firebirds Wood Fired Grill" at bounding box center [166, 161] width 146 height 19
click at [173, 304] on div "Penns Wood Winery" at bounding box center [151, 299] width 116 height 19
click at [135, 83] on div "5 Saved Applied Approved Received Declined Not interested" at bounding box center [235, 85] width 396 height 48
click at [117, 84] on div "Applied" at bounding box center [117, 84] width 36 height 34
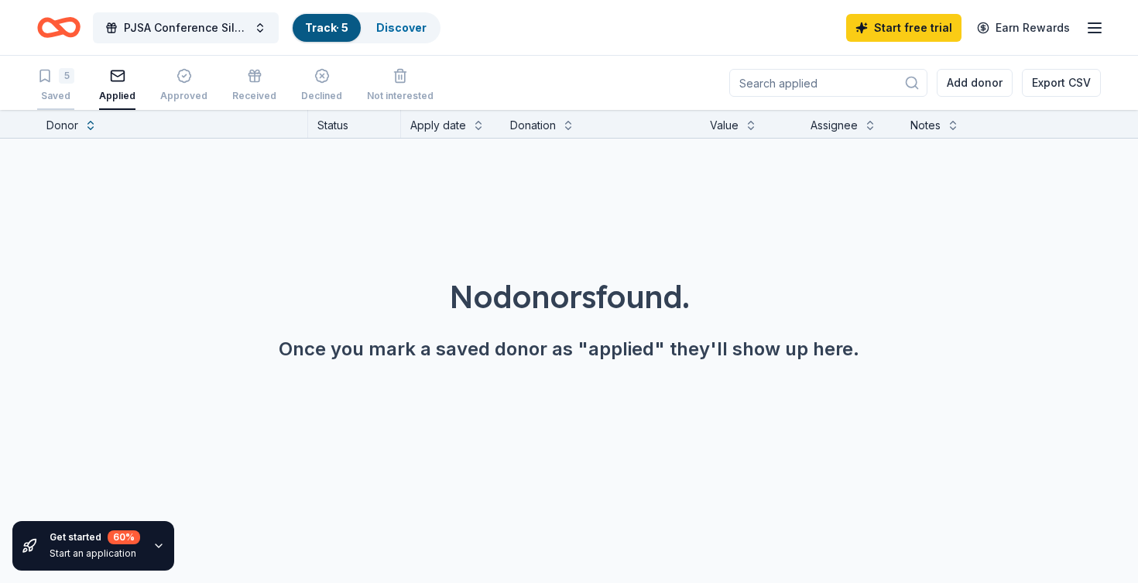
click at [64, 86] on div "5 Saved" at bounding box center [55, 85] width 37 height 34
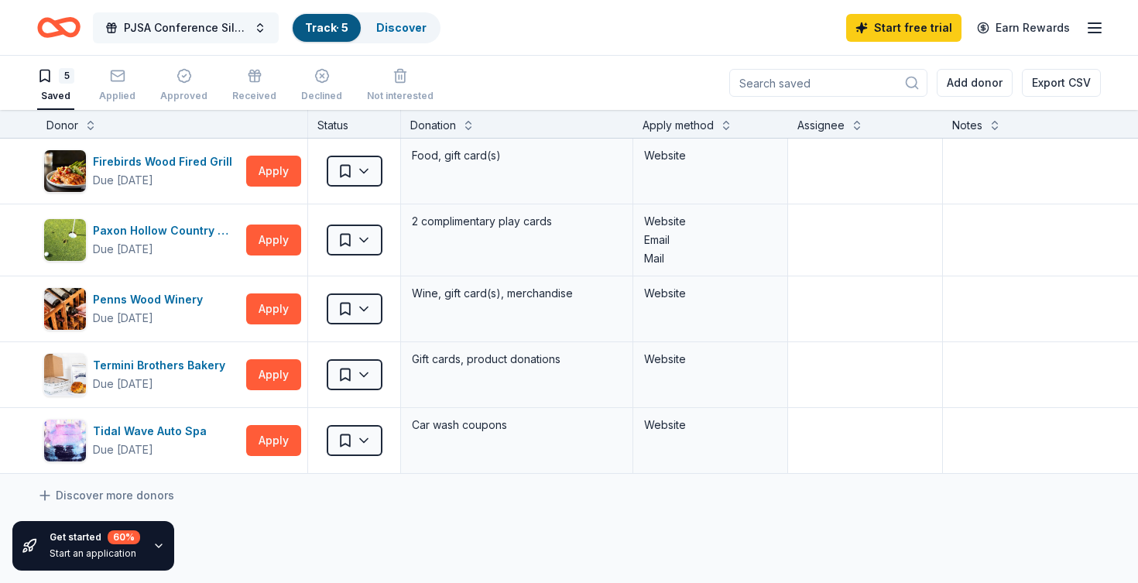
click at [148, 16] on button "PJSA Conference Silent Auction" at bounding box center [186, 27] width 186 height 31
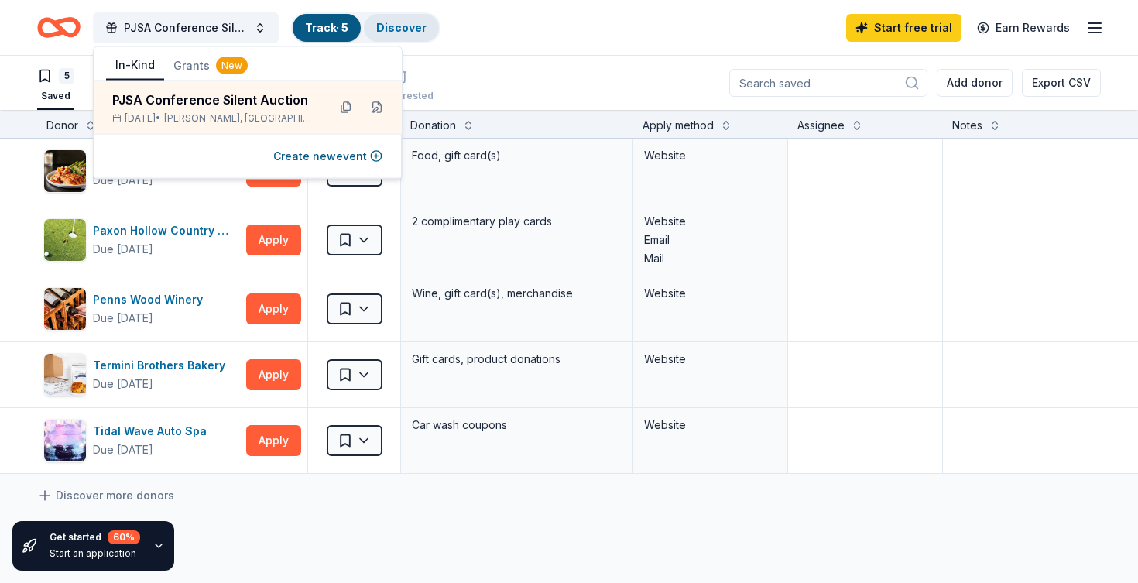
click at [392, 21] on link "Discover" at bounding box center [401, 27] width 50 height 13
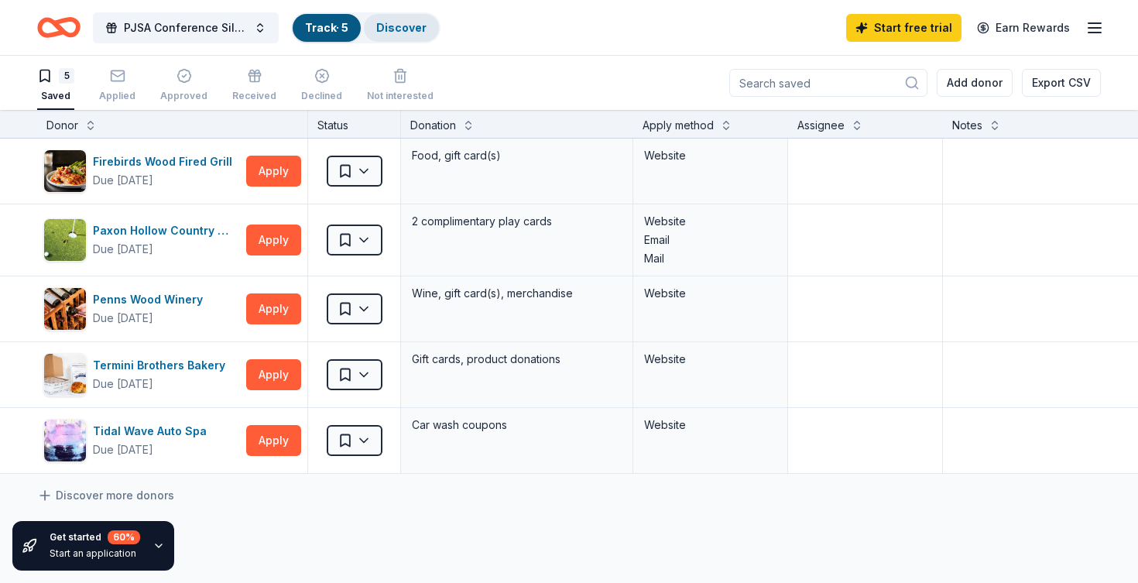
click at [392, 27] on link "Discover" at bounding box center [401, 27] width 50 height 13
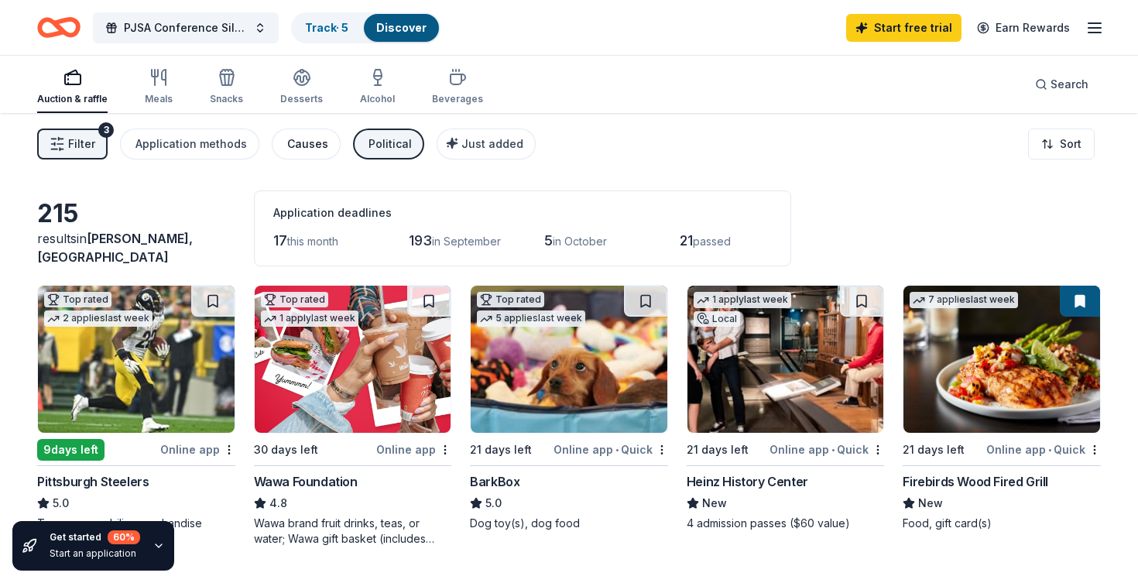
click at [326, 141] on button "Causes" at bounding box center [306, 144] width 69 height 31
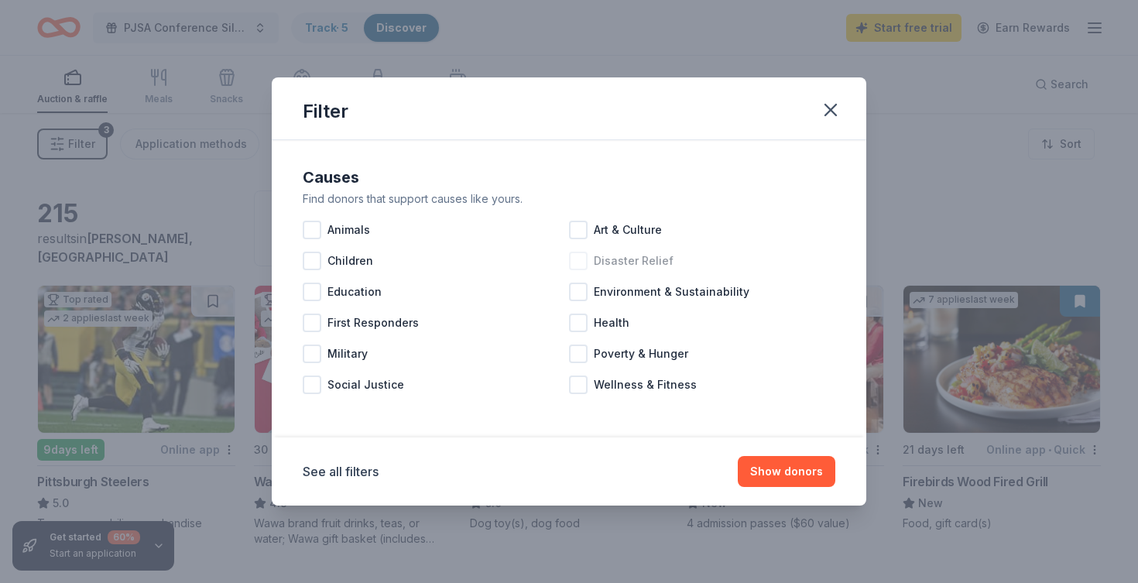
click at [578, 266] on div at bounding box center [578, 261] width 19 height 19
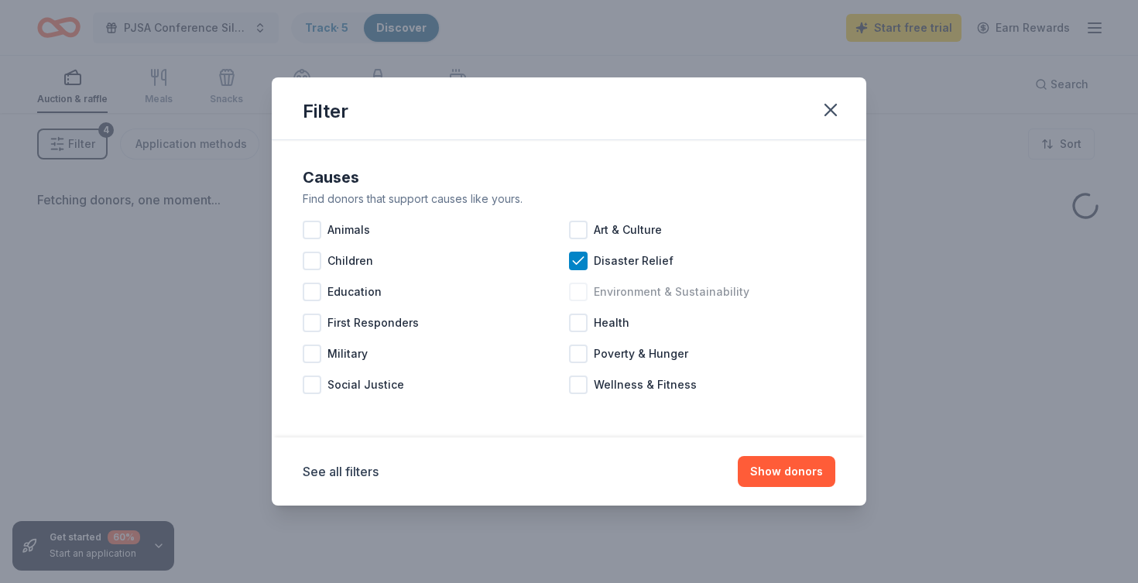
click at [576, 290] on div at bounding box center [578, 292] width 19 height 19
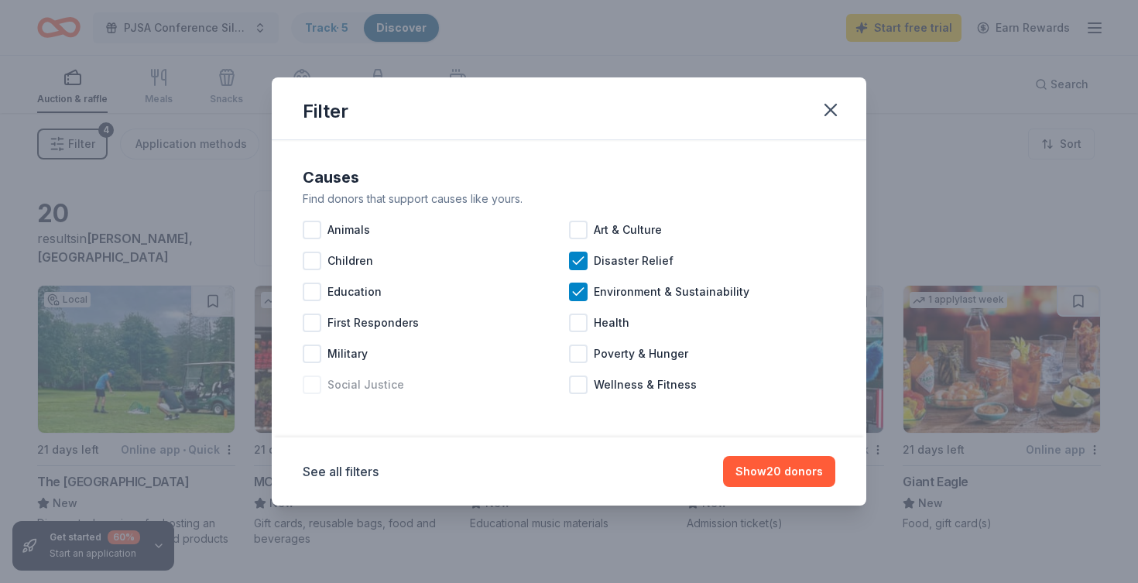
click at [345, 399] on div "Social Justice" at bounding box center [436, 384] width 266 height 31
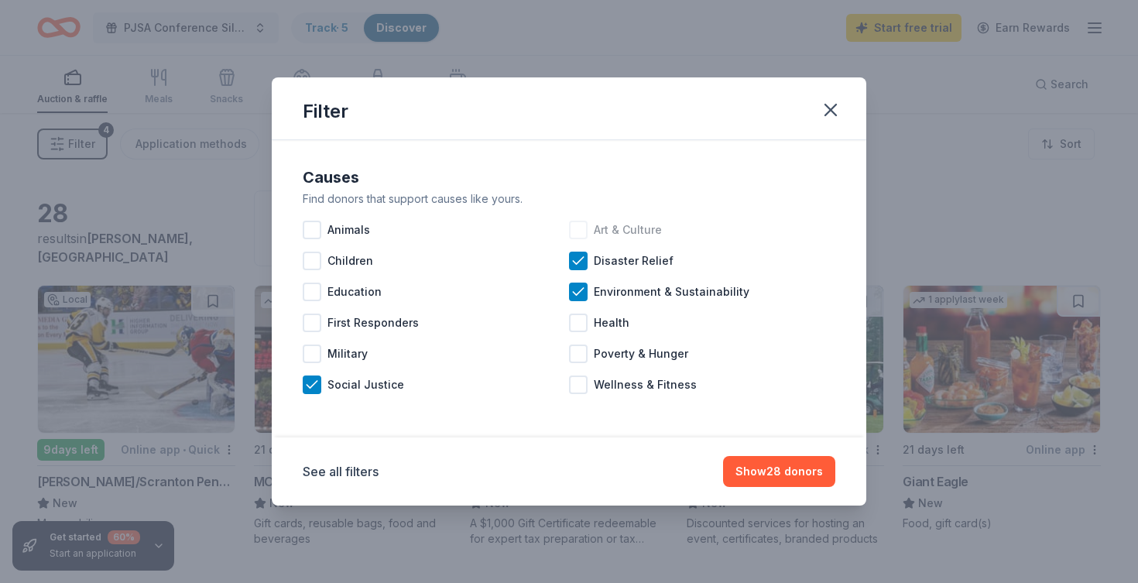
click at [581, 225] on div at bounding box center [578, 230] width 19 height 19
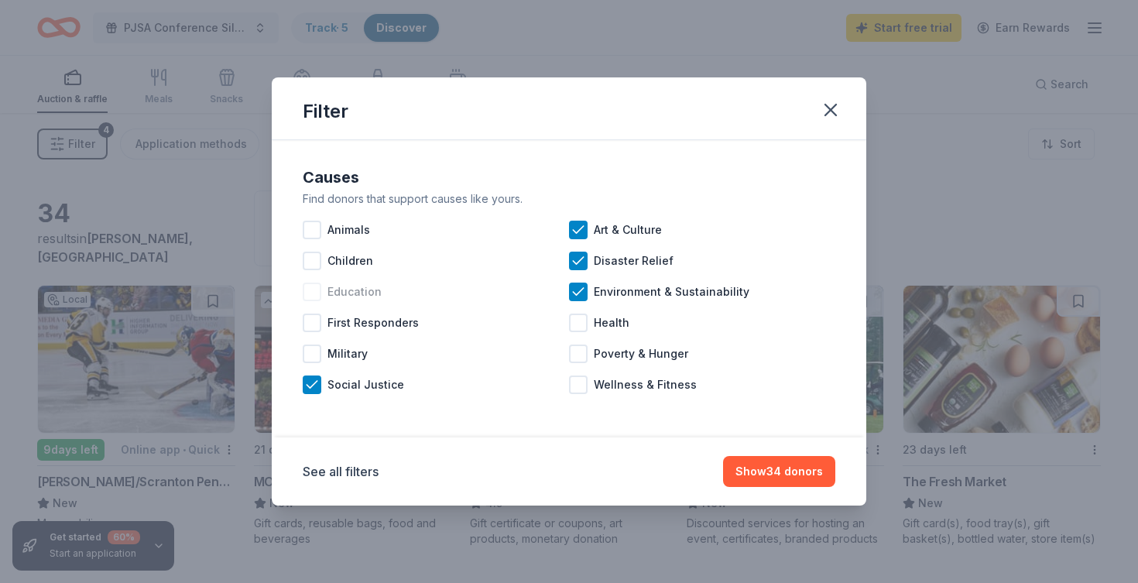
click at [365, 299] on span "Education" at bounding box center [355, 292] width 54 height 19
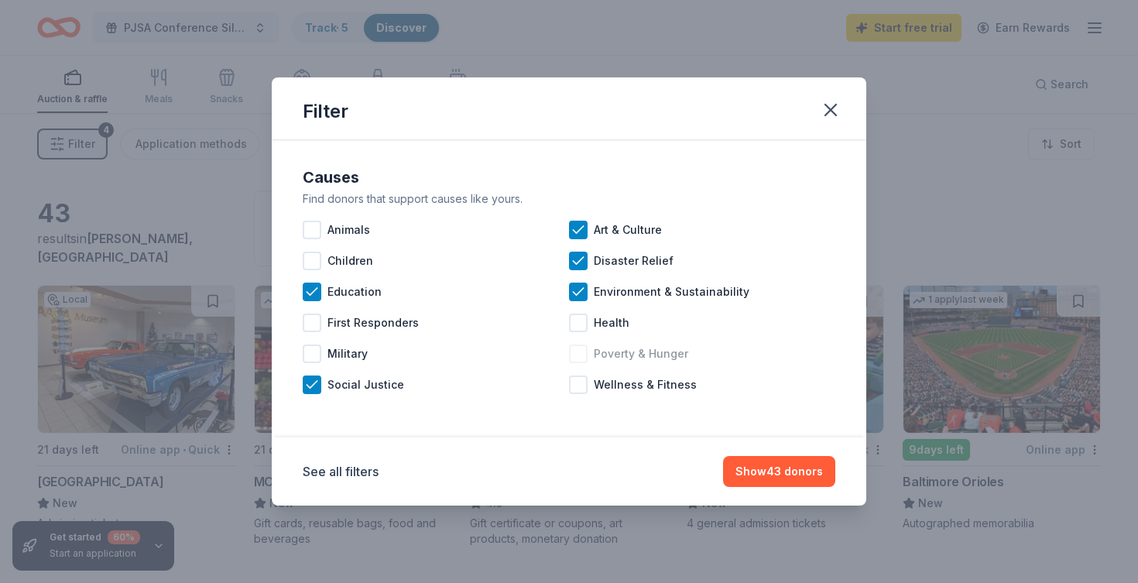
click at [656, 362] on span "Poverty & Hunger" at bounding box center [641, 354] width 94 height 19
click at [768, 470] on button "Show 51 donors" at bounding box center [780, 471] width 109 height 31
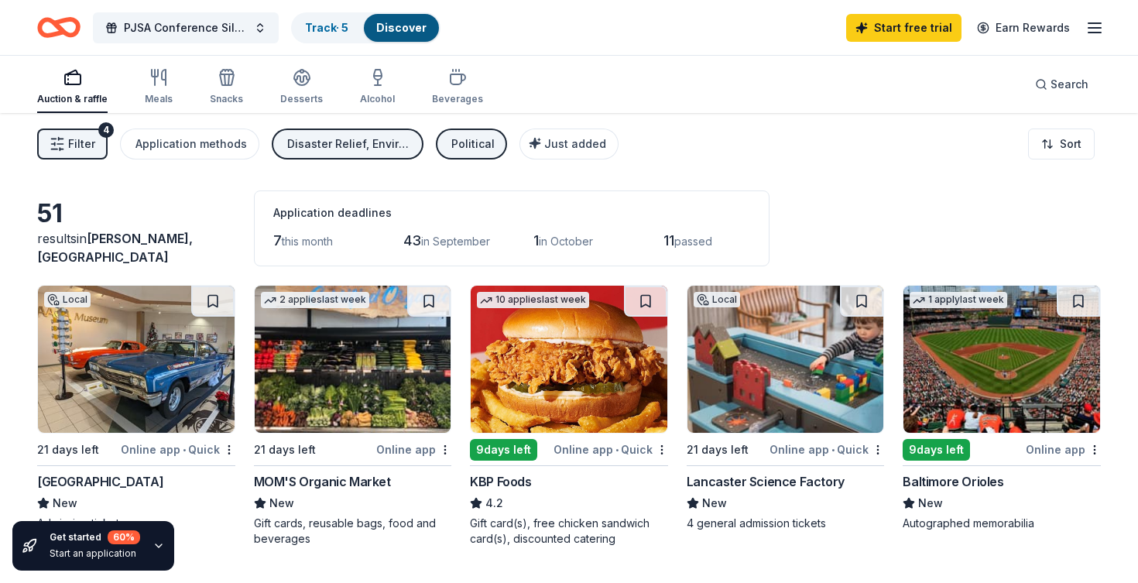
click at [82, 146] on span "Filter" at bounding box center [81, 144] width 27 height 19
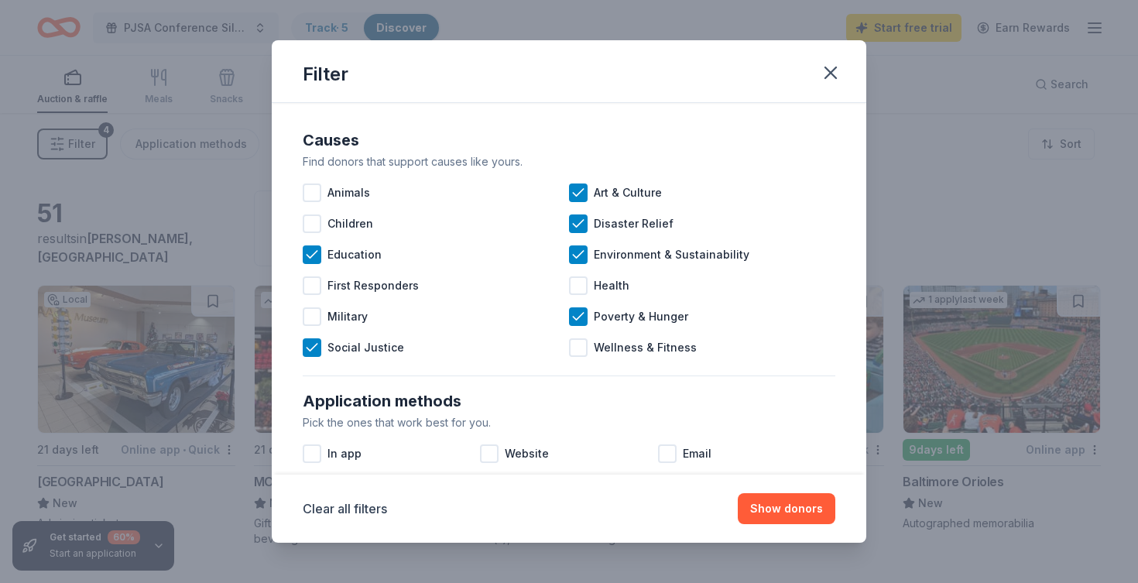
click at [609, 175] on div "Causes Find donors that support causes like yours. Animals Art & Culture Childr…" at bounding box center [569, 246] width 545 height 248
click at [590, 201] on div "Art & Culture" at bounding box center [702, 192] width 266 height 31
click at [571, 247] on icon at bounding box center [578, 254] width 15 height 15
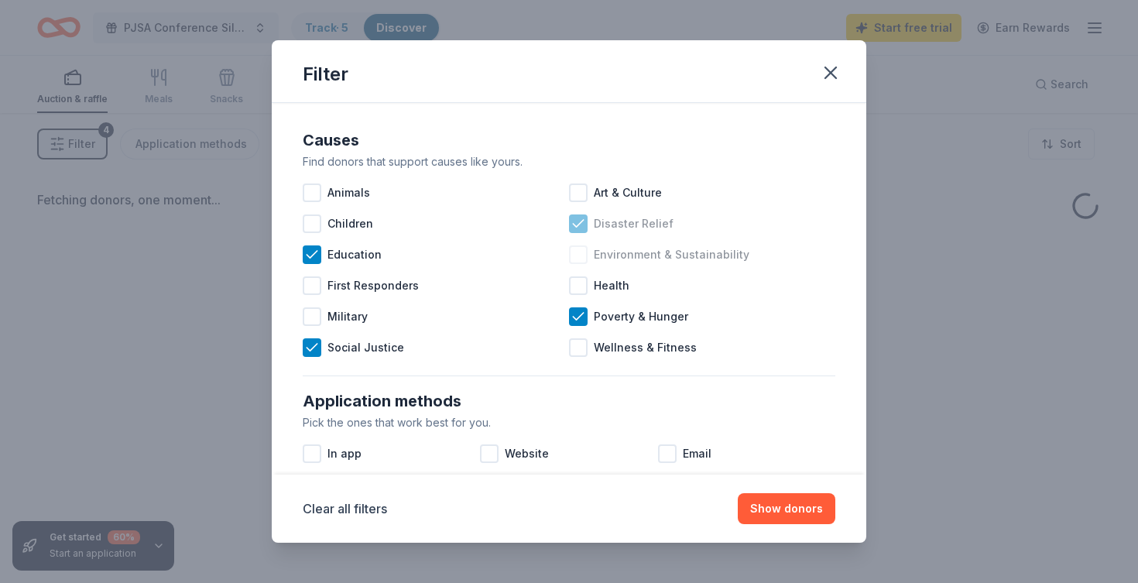
click at [578, 234] on div "Disaster Relief" at bounding box center [702, 223] width 266 height 31
click at [372, 354] on span "Social Justice" at bounding box center [366, 347] width 77 height 19
click at [591, 345] on div "Wellness & Fitness" at bounding box center [702, 347] width 266 height 31
click at [591, 321] on div "Poverty & Hunger" at bounding box center [702, 316] width 266 height 31
click at [585, 341] on icon at bounding box center [578, 347] width 15 height 15
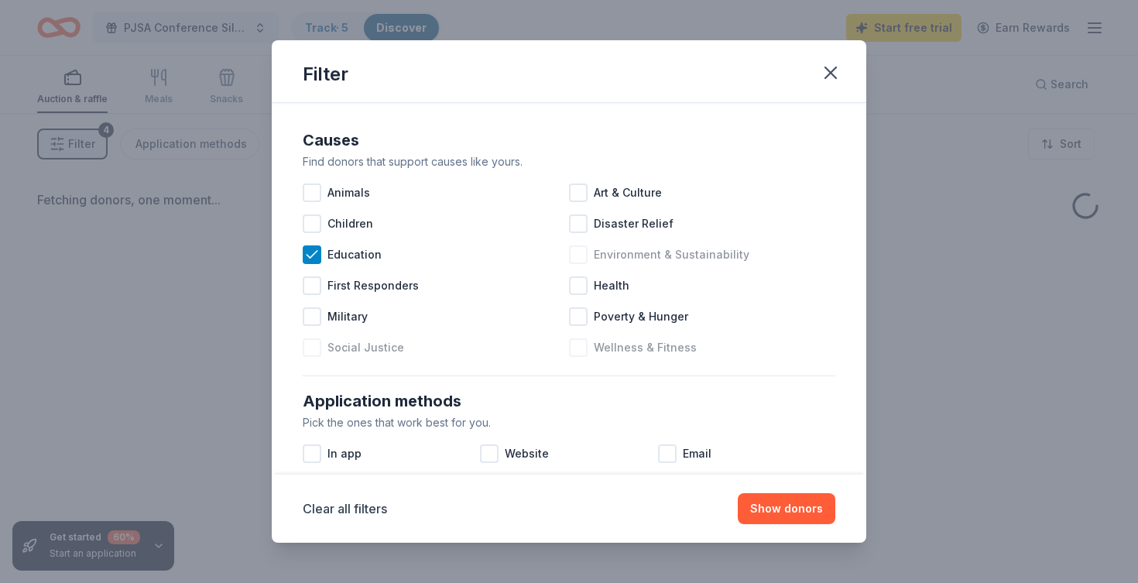
click at [419, 345] on div "Social Justice" at bounding box center [436, 347] width 266 height 31
click at [771, 489] on div "Clear all filters Show donors" at bounding box center [569, 509] width 595 height 68
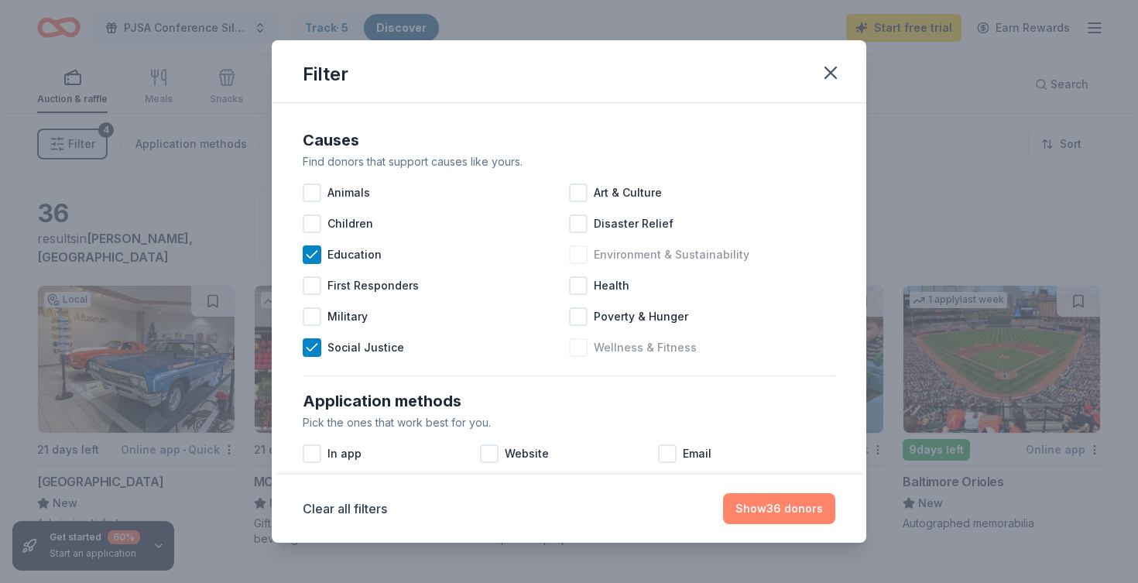
click at [771, 500] on button "Show 36 donors" at bounding box center [779, 508] width 112 height 31
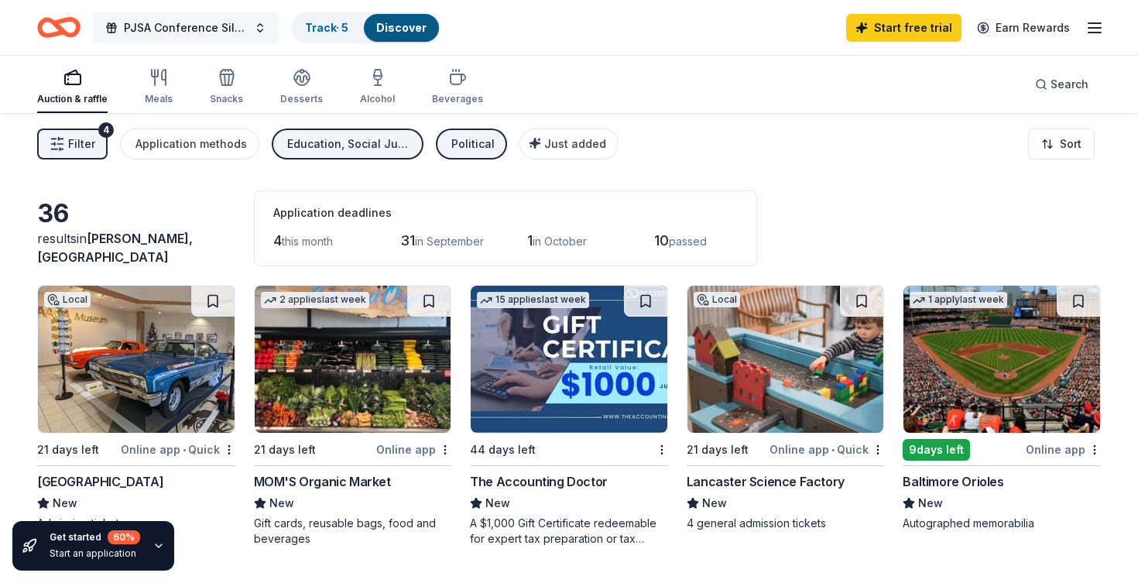
click at [227, 28] on span "PJSA Conference Silent Auction" at bounding box center [186, 28] width 124 height 19
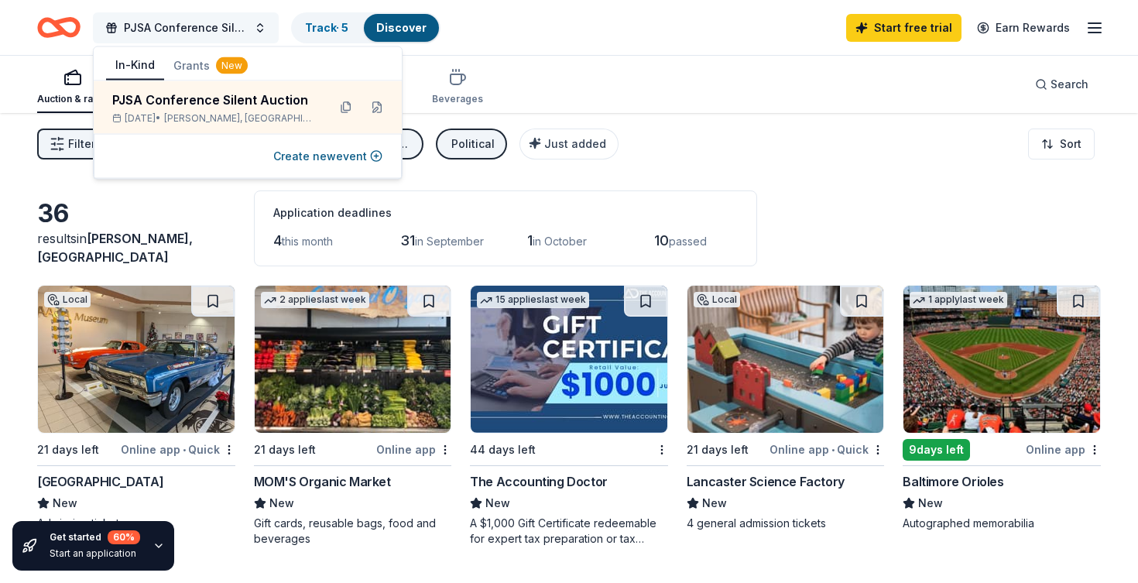
click at [187, 30] on span "PJSA Conference Silent Auction" at bounding box center [186, 28] width 124 height 19
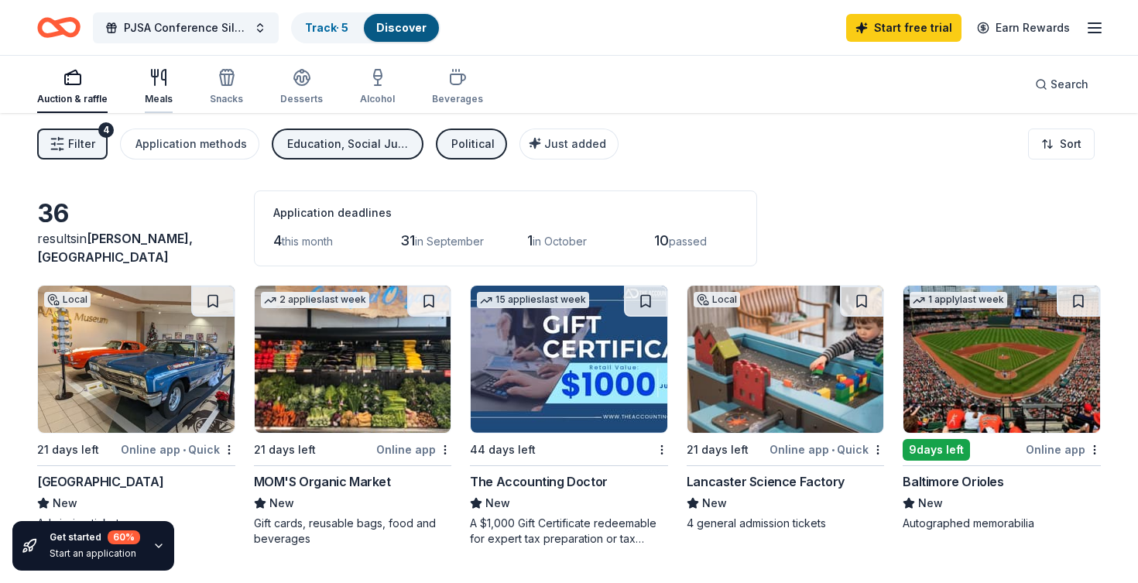
click at [165, 95] on div "Meals" at bounding box center [159, 99] width 28 height 12
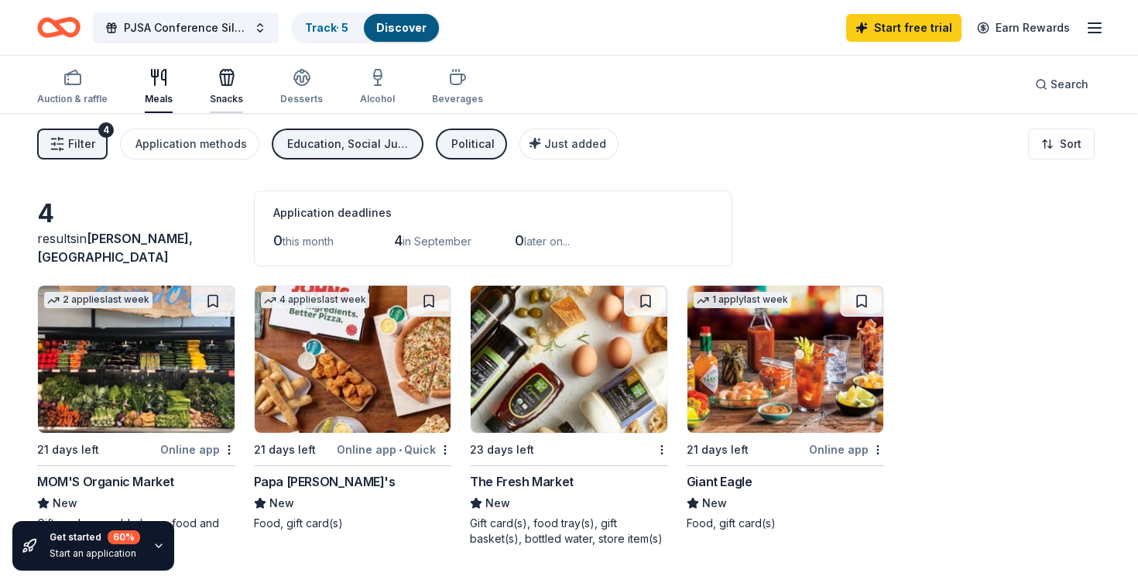
click at [220, 77] on icon "button" at bounding box center [227, 77] width 19 height 19
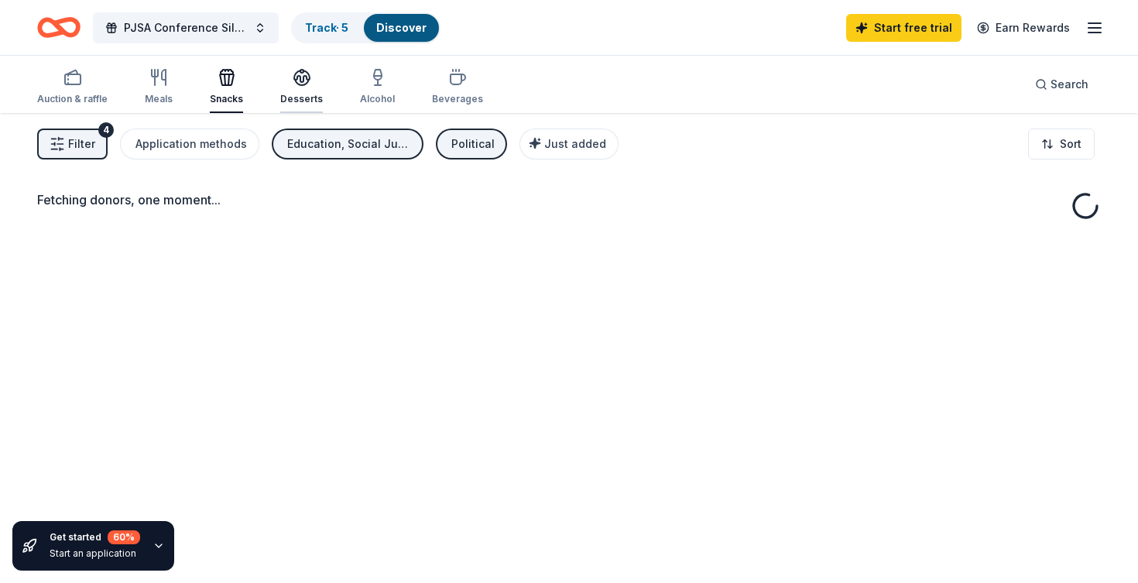
click at [310, 87] on div "Desserts" at bounding box center [301, 86] width 43 height 37
click at [80, 75] on rect "button" at bounding box center [72, 79] width 15 height 10
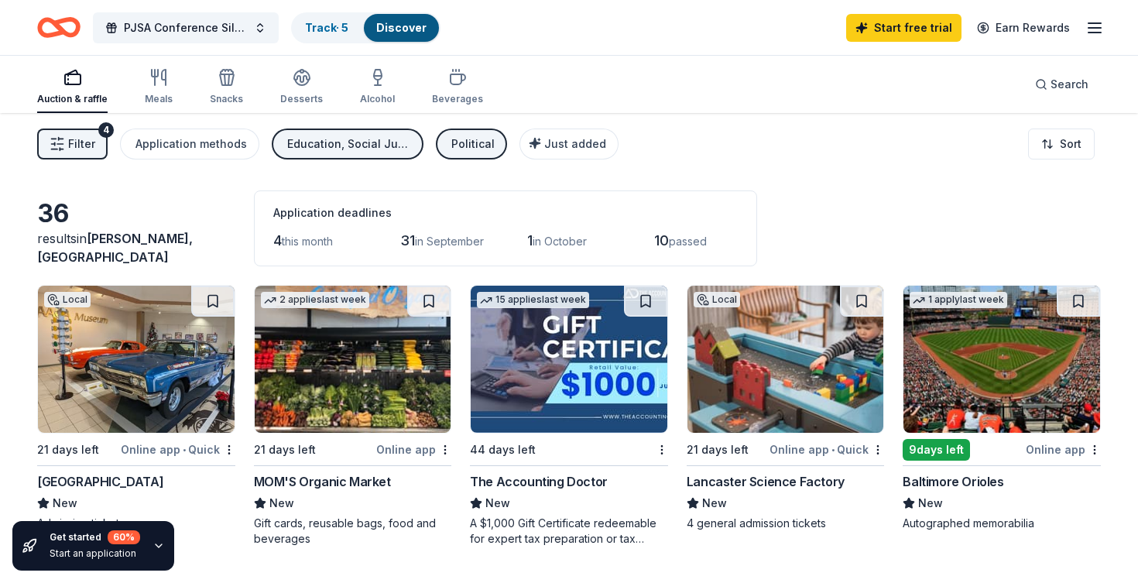
click at [77, 38] on icon "Home" at bounding box center [58, 27] width 43 height 36
click at [160, 33] on span "PJSA Conference Silent Auction" at bounding box center [186, 28] width 124 height 19
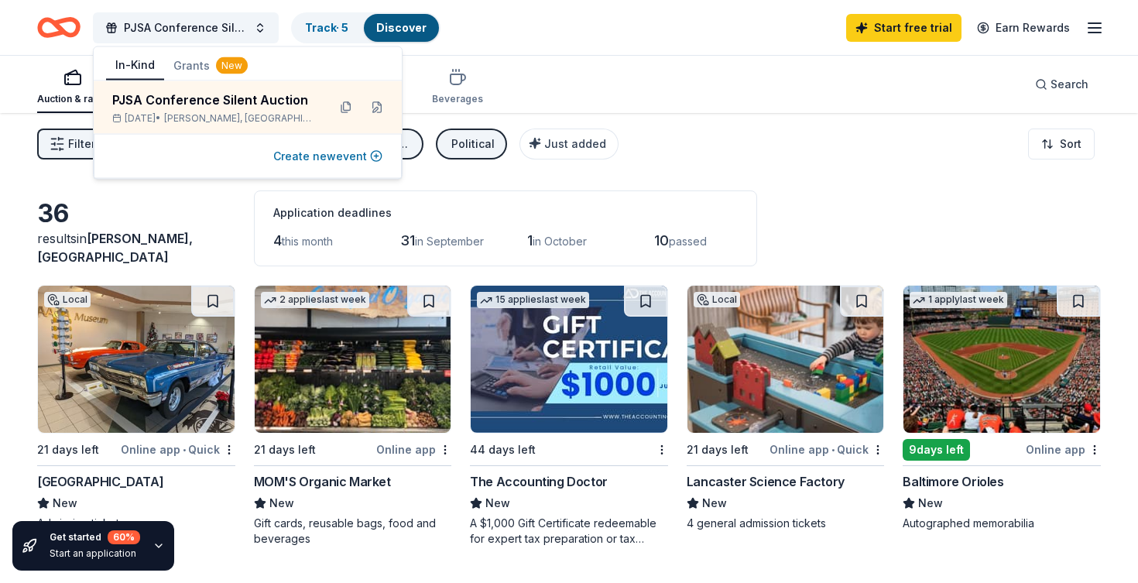
click at [321, 160] on button "Create new event" at bounding box center [327, 156] width 109 height 19
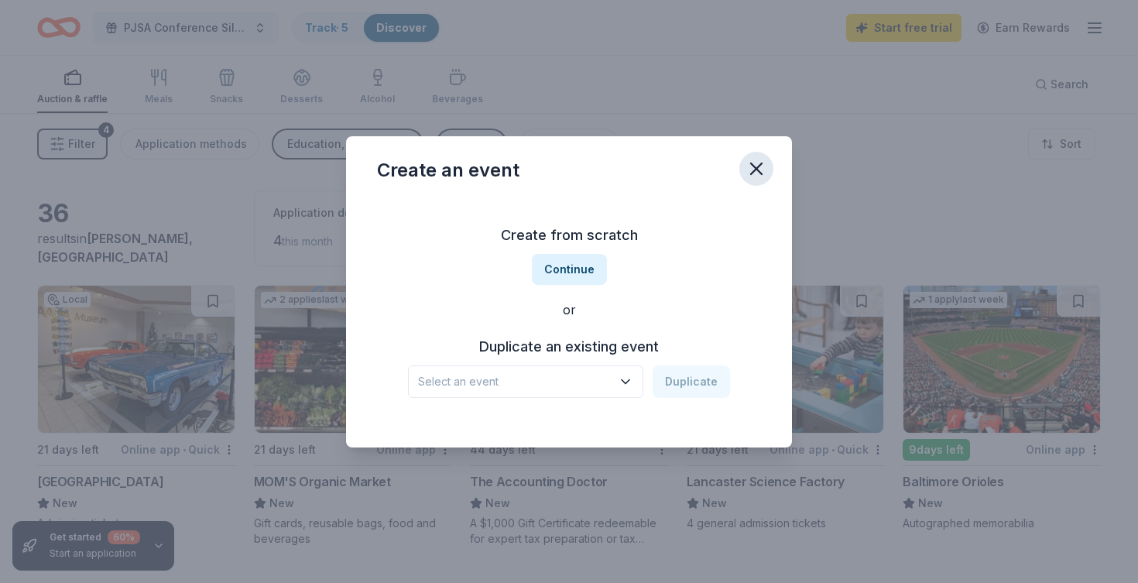
click at [752, 163] on icon "button" at bounding box center [756, 168] width 11 height 11
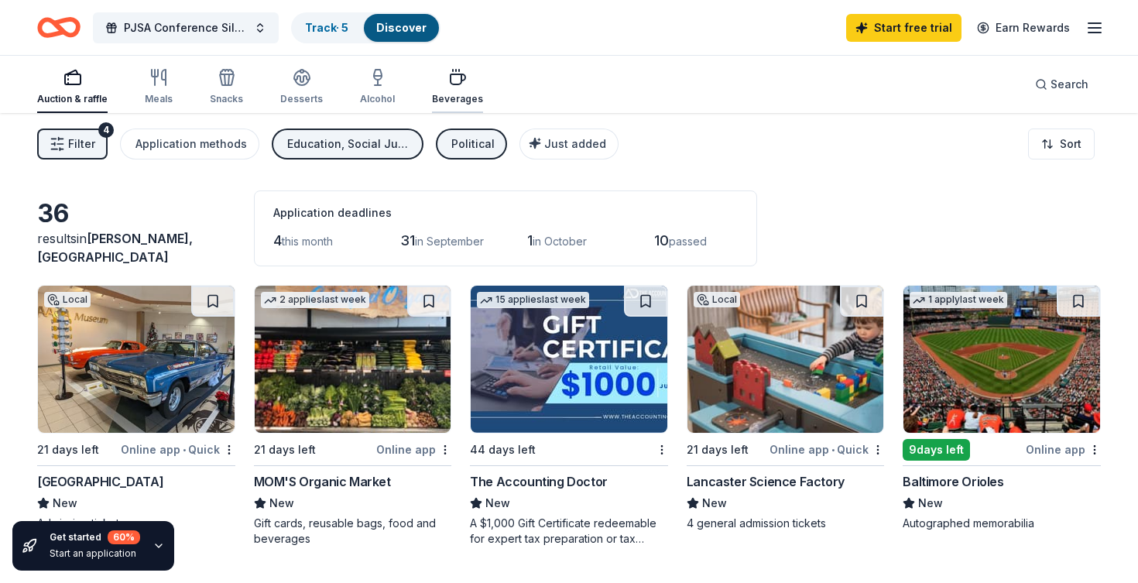
click at [453, 91] on div "Beverages" at bounding box center [457, 86] width 51 height 37
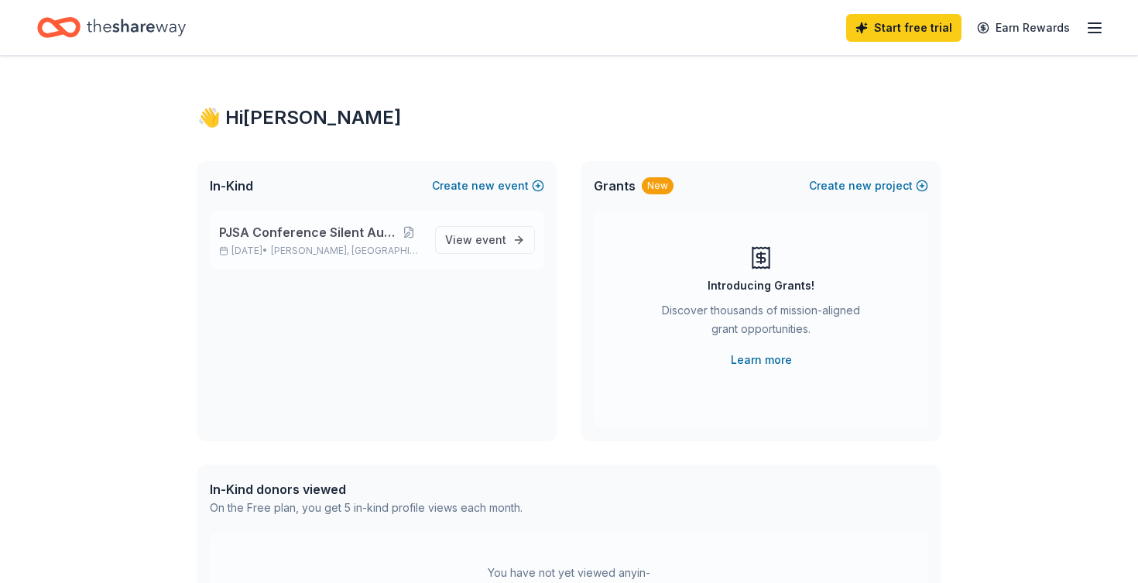
click at [305, 248] on span "Swarthmore, PA" at bounding box center [347, 251] width 152 height 12
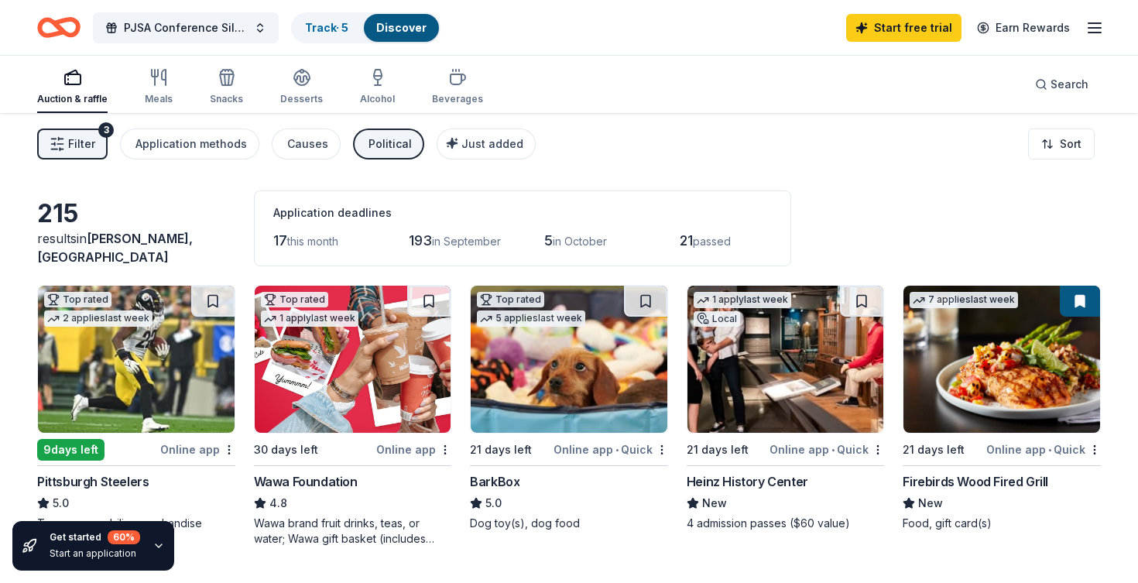
click at [59, 140] on icon "button" at bounding box center [57, 143] width 15 height 15
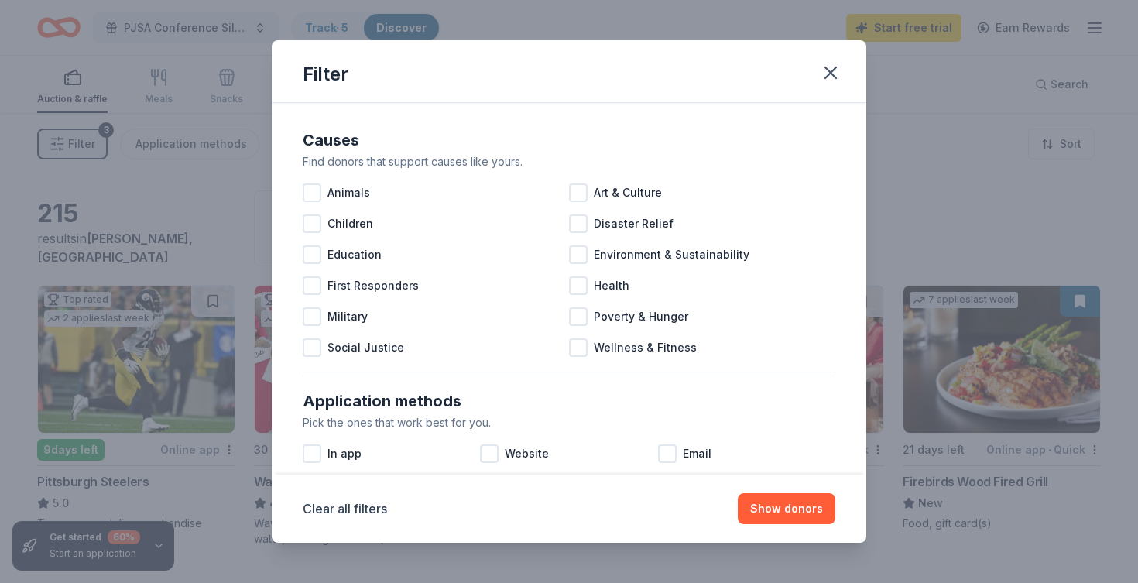
click at [101, 142] on div "Filter Causes Find donors that support causes like yours. Animals Art & Culture…" at bounding box center [569, 291] width 1138 height 583
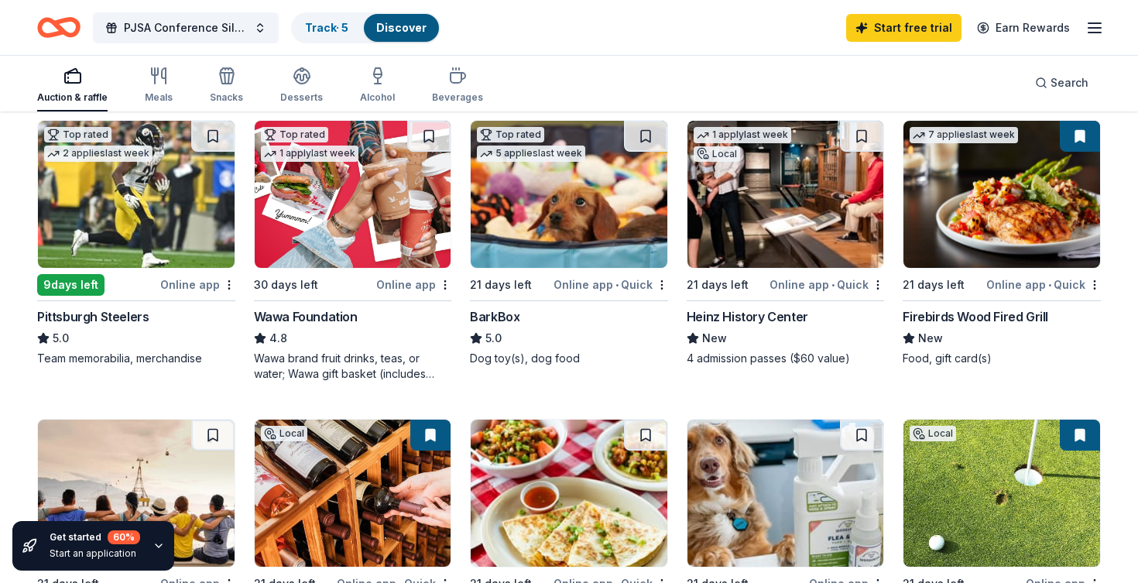
scroll to position [12, 0]
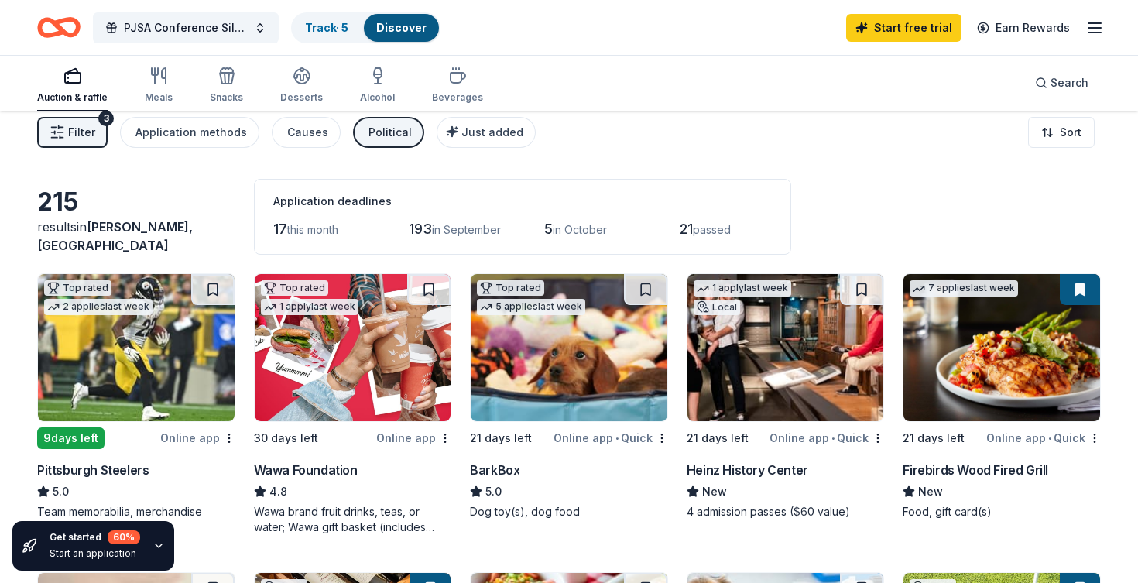
click at [98, 124] on button "Filter 3" at bounding box center [72, 132] width 70 height 31
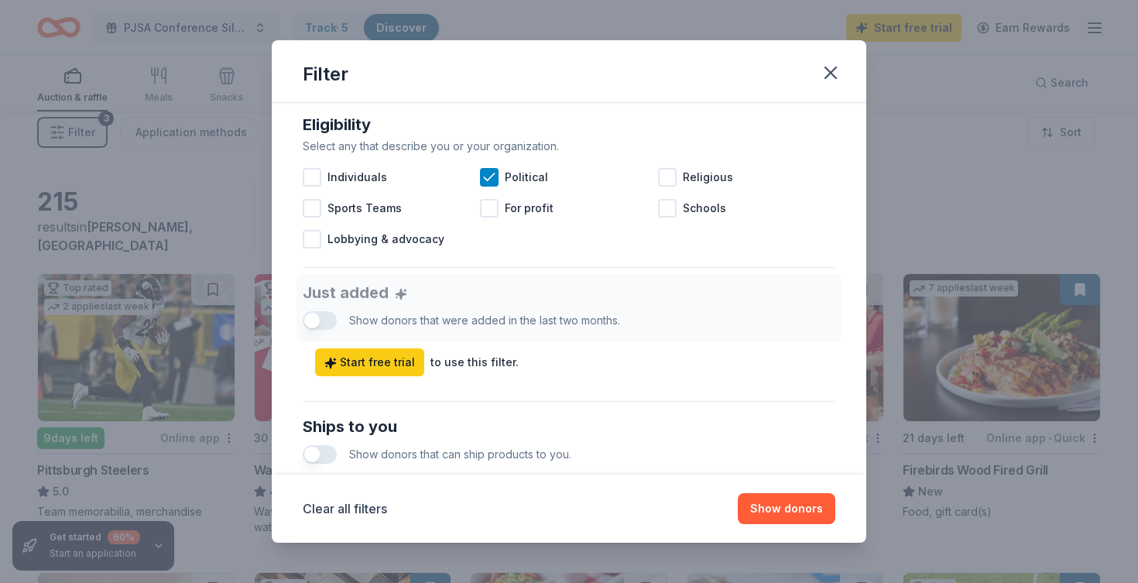
scroll to position [438, 0]
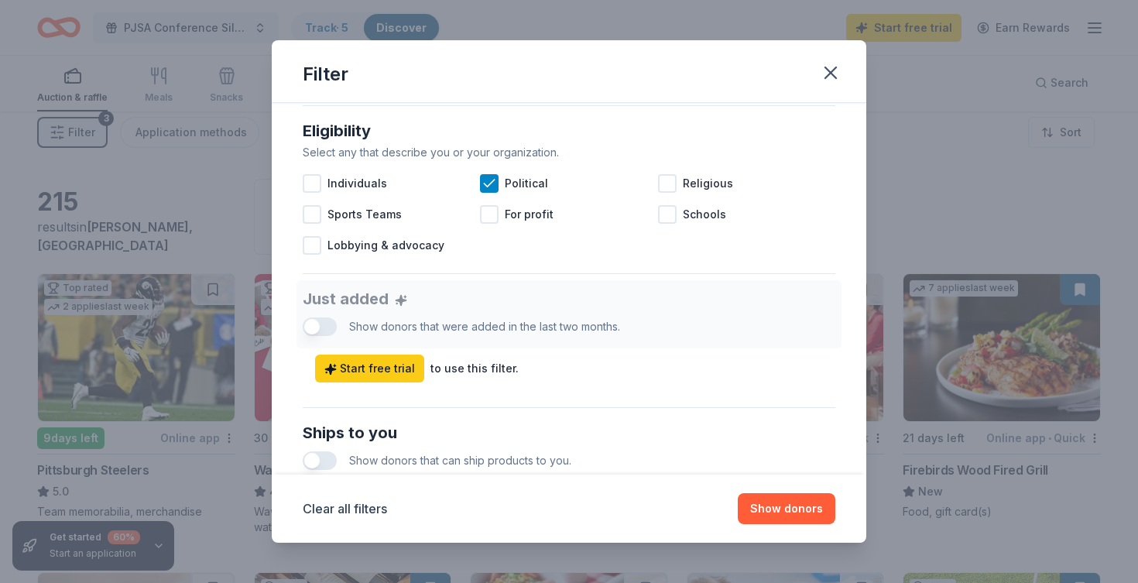
click at [160, 238] on div "Filter Causes Find donors that support causes like yours. Animals Art & Culture…" at bounding box center [569, 291] width 1138 height 583
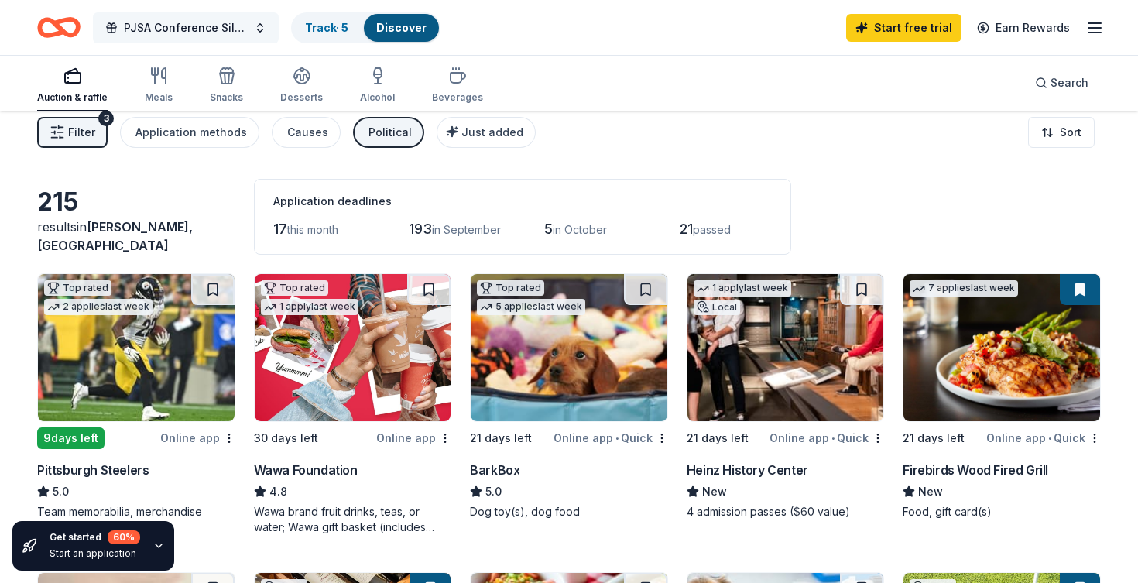
click at [121, 27] on button "PJSA Conference Silent Auction" at bounding box center [186, 27] width 186 height 31
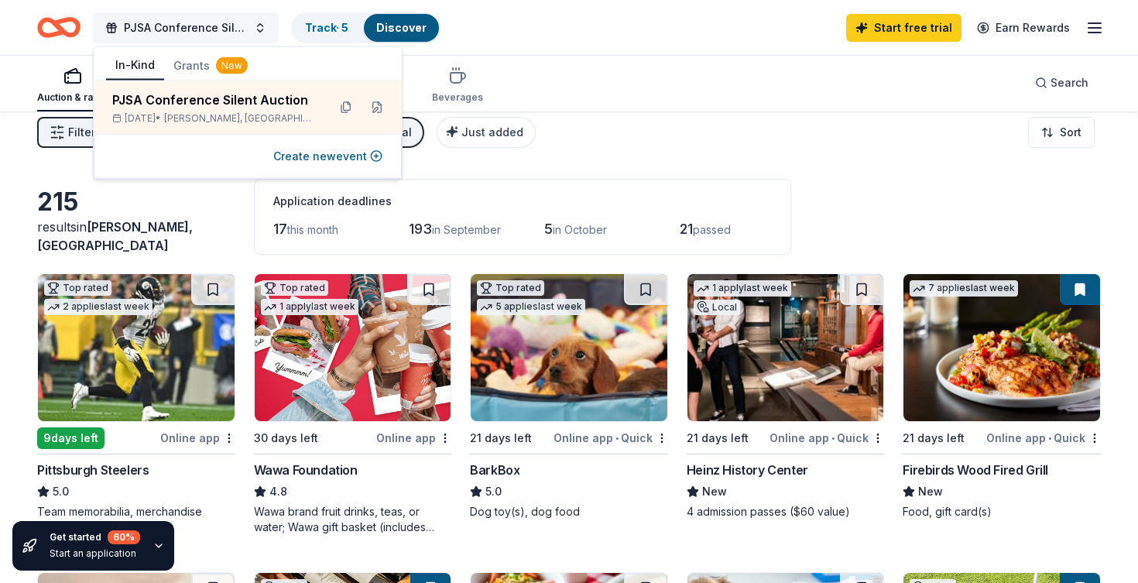
click at [122, 23] on button "PJSA Conference Silent Auction" at bounding box center [186, 27] width 186 height 31
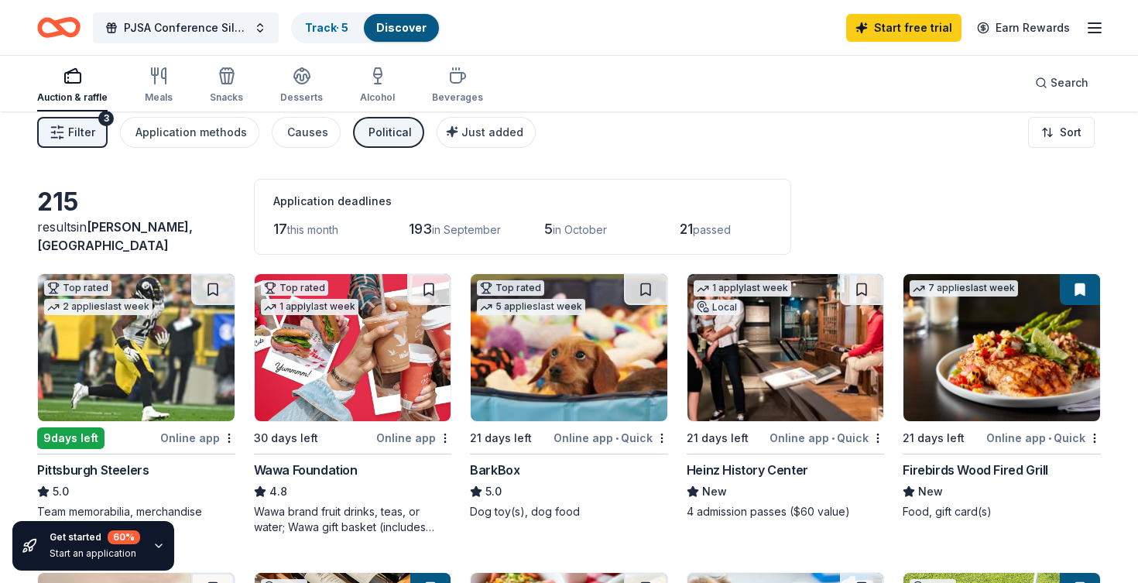
click at [850, 363] on img at bounding box center [786, 347] width 197 height 147
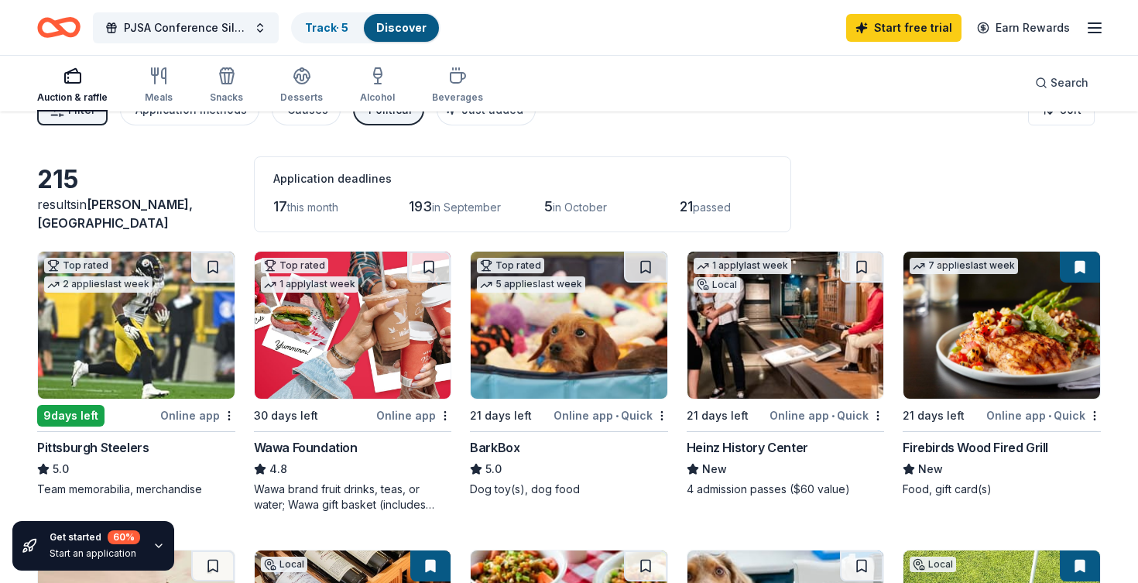
scroll to position [0, 0]
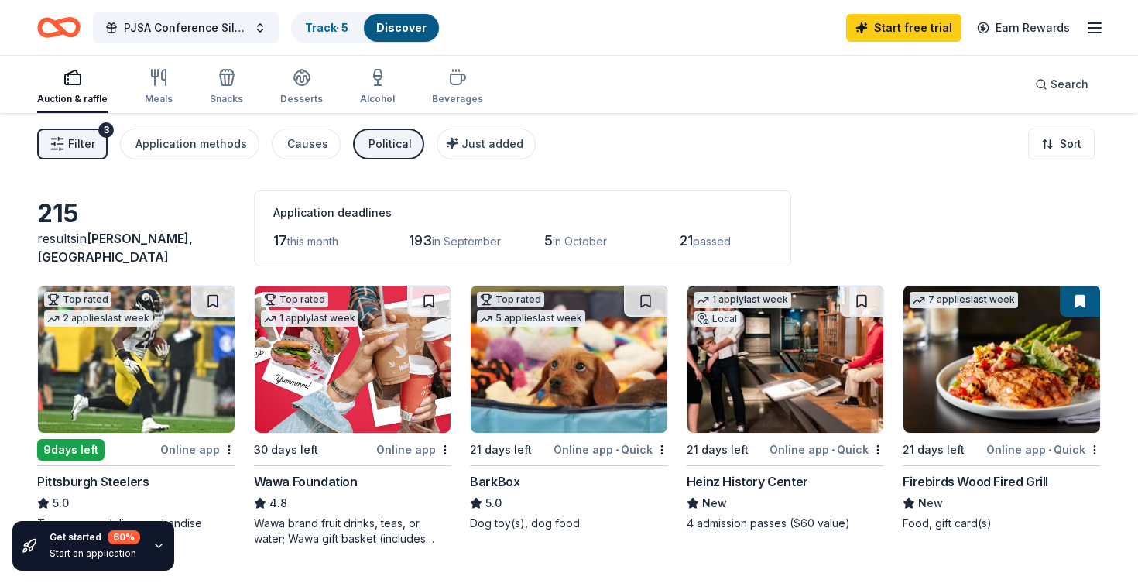
click at [62, 36] on icon "Home" at bounding box center [58, 27] width 43 height 36
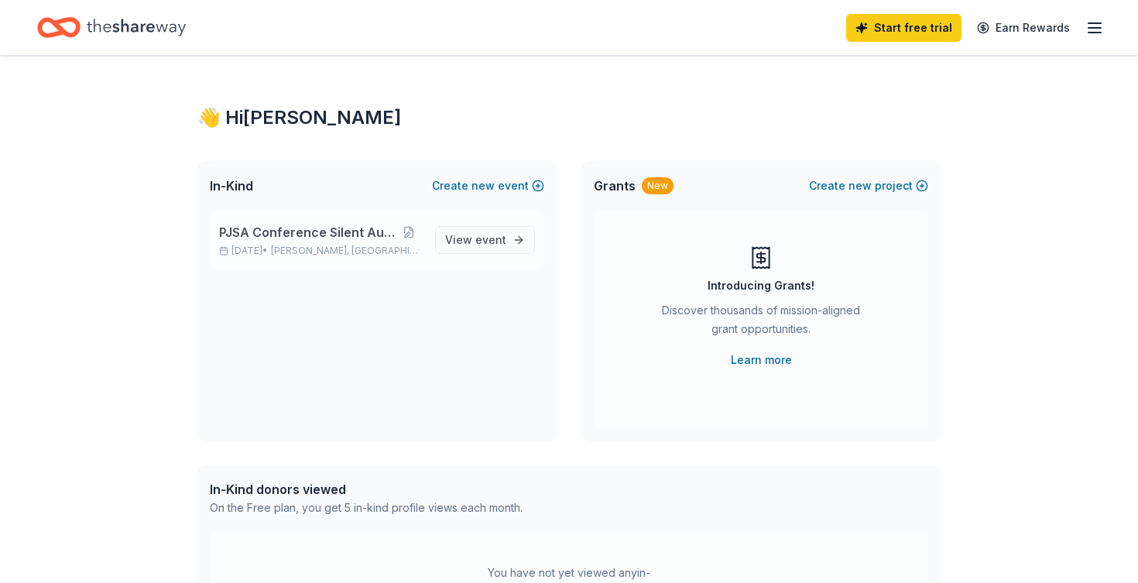
click at [328, 241] on span "PJSA Conference Silent Auction" at bounding box center [307, 232] width 176 height 19
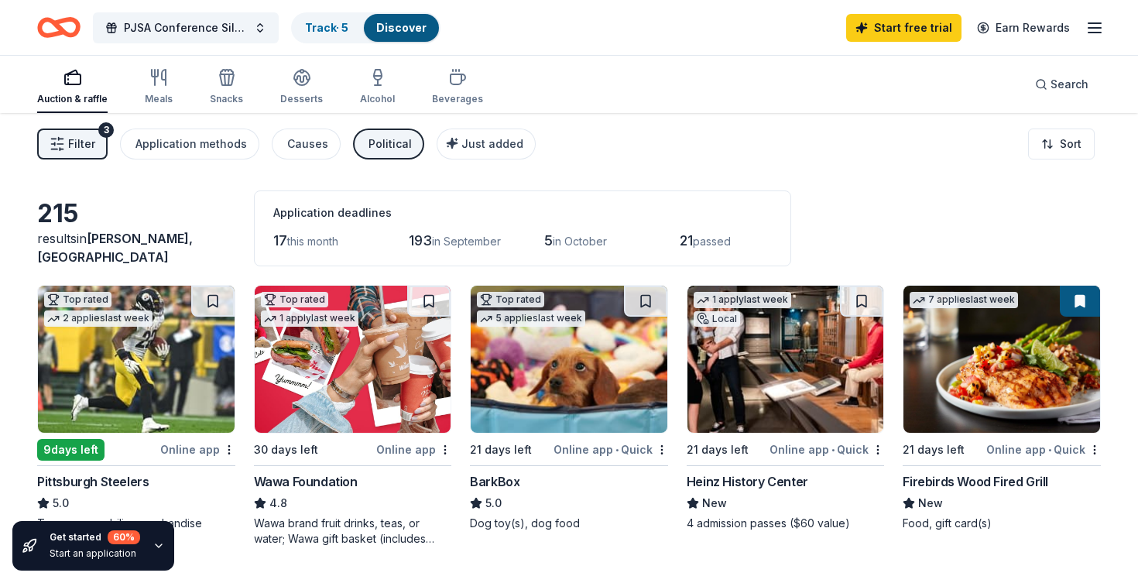
click at [94, 143] on button "Filter 3" at bounding box center [72, 144] width 70 height 31
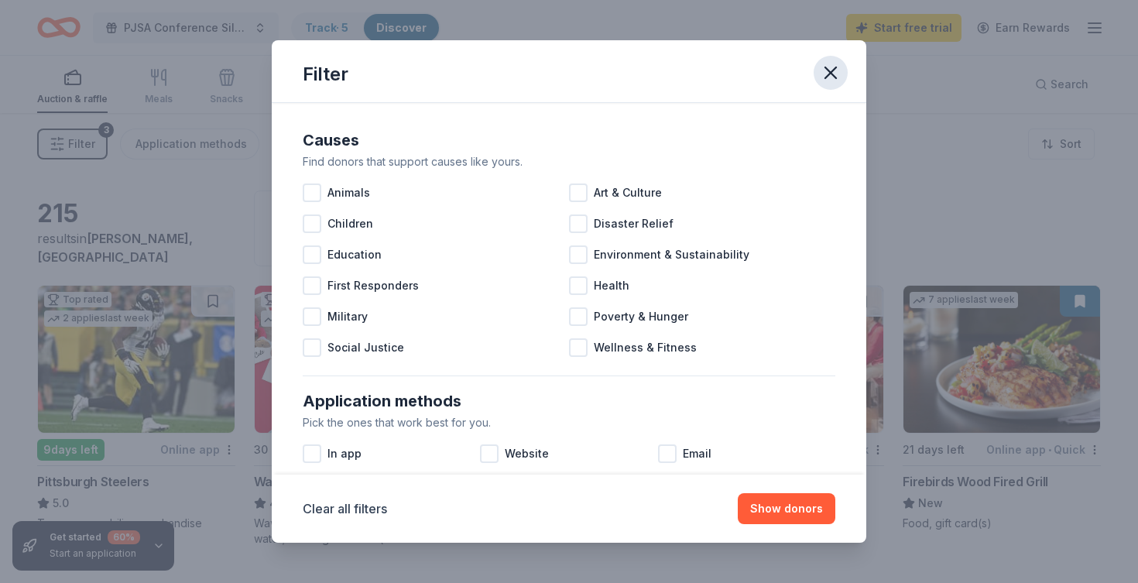
click at [831, 72] on icon "button" at bounding box center [830, 72] width 11 height 11
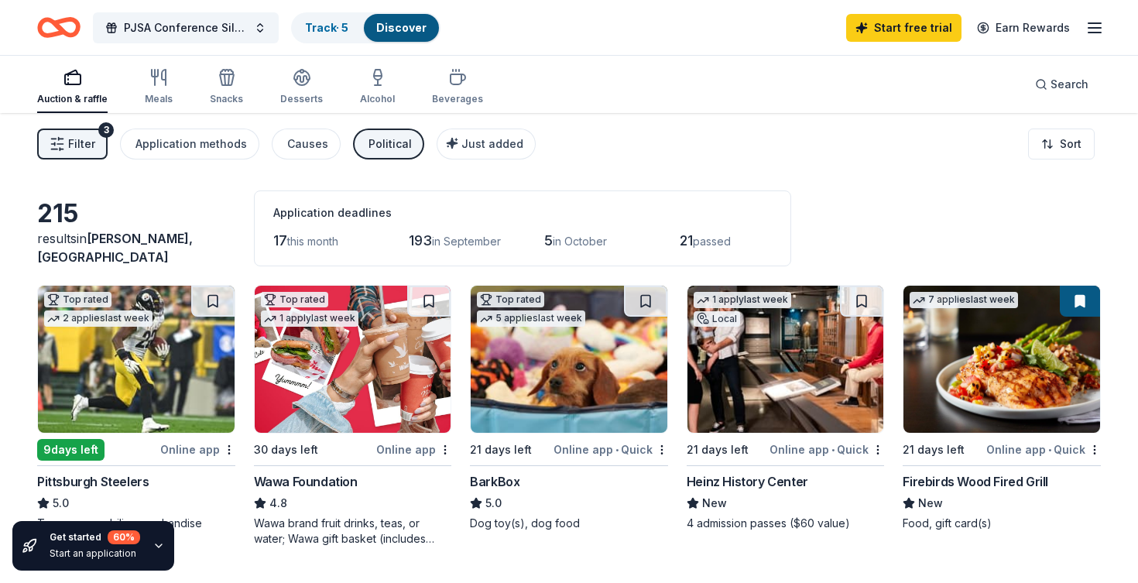
click at [293, 371] on img at bounding box center [353, 359] width 197 height 147
click at [206, 19] on span "PJSA Conference Silent Auction" at bounding box center [186, 28] width 124 height 19
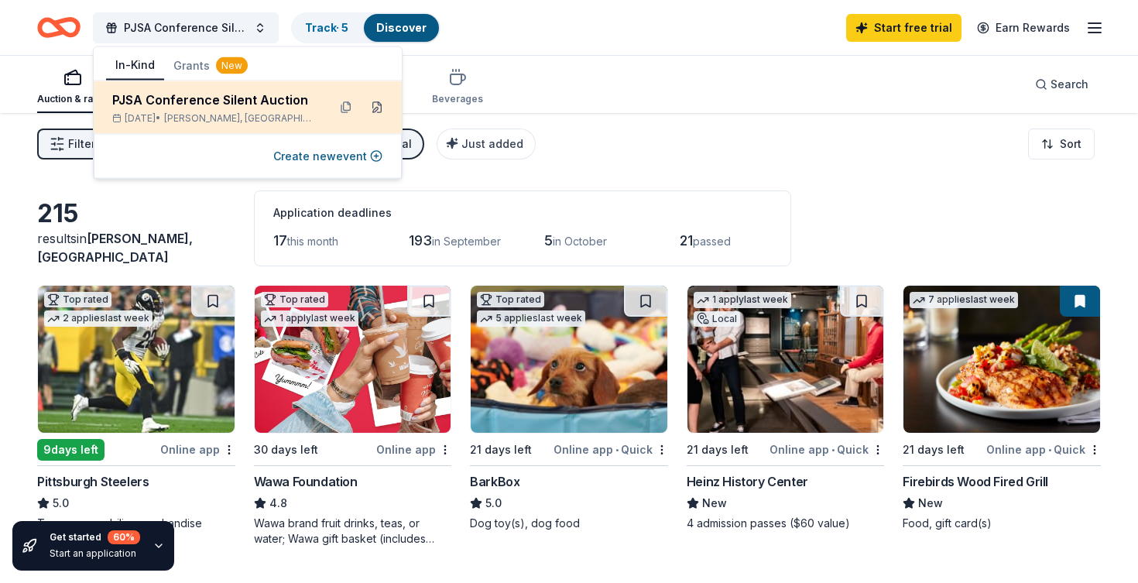
click at [376, 105] on button at bounding box center [377, 107] width 25 height 25
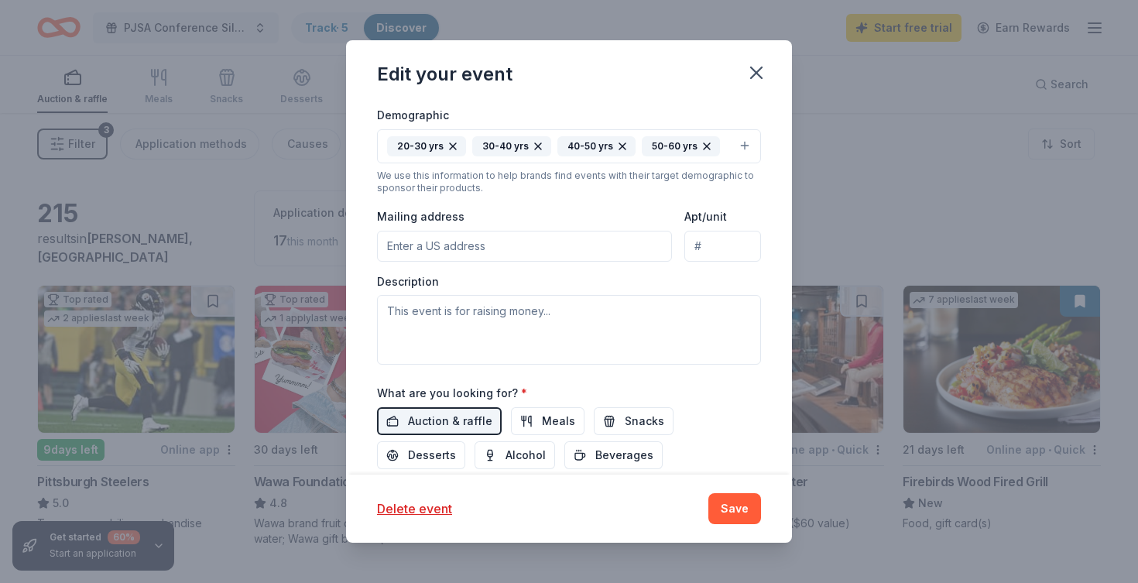
scroll to position [354, 0]
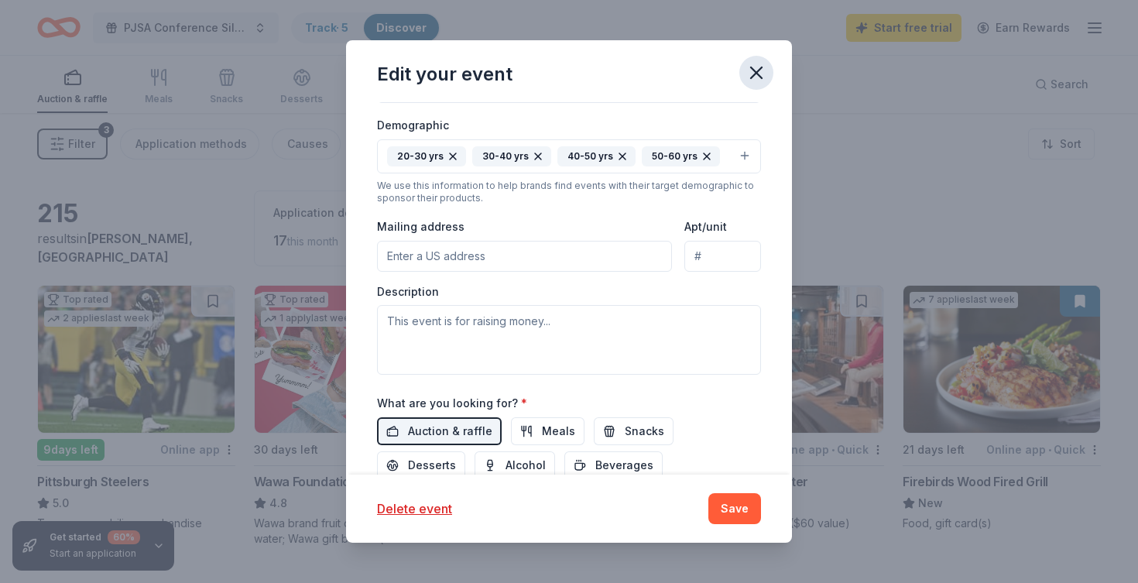
click at [764, 79] on icon "button" at bounding box center [757, 73] width 22 height 22
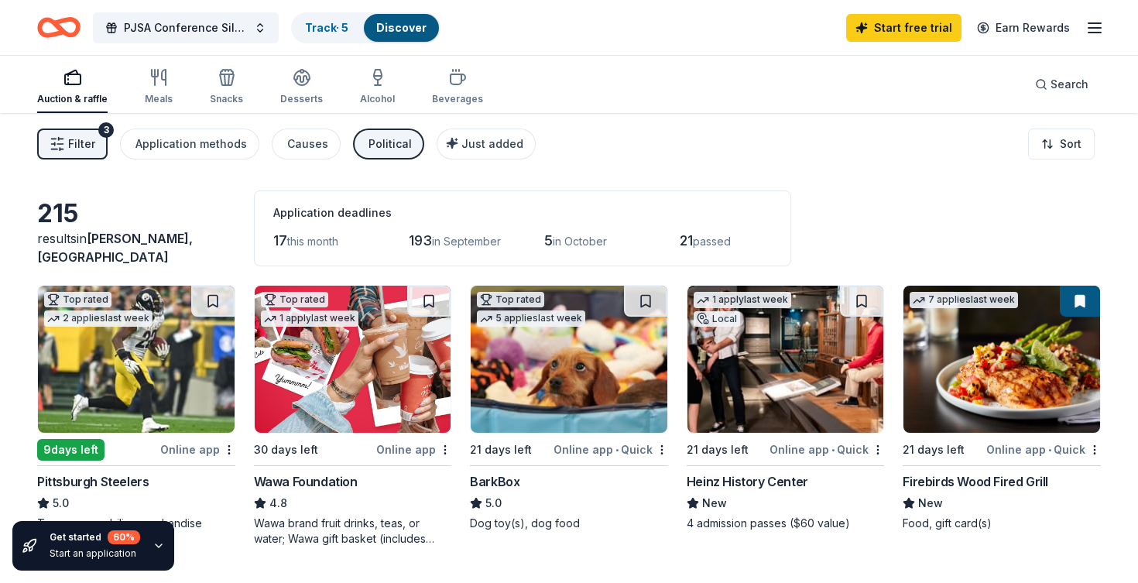
click at [356, 39] on button "Track · 5 Discover" at bounding box center [365, 27] width 149 height 31
click at [350, 39] on div "Track · 5" at bounding box center [327, 28] width 68 height 28
click at [416, 29] on link "Discover" at bounding box center [401, 27] width 50 height 13
click at [309, 87] on div "Desserts" at bounding box center [301, 86] width 43 height 37
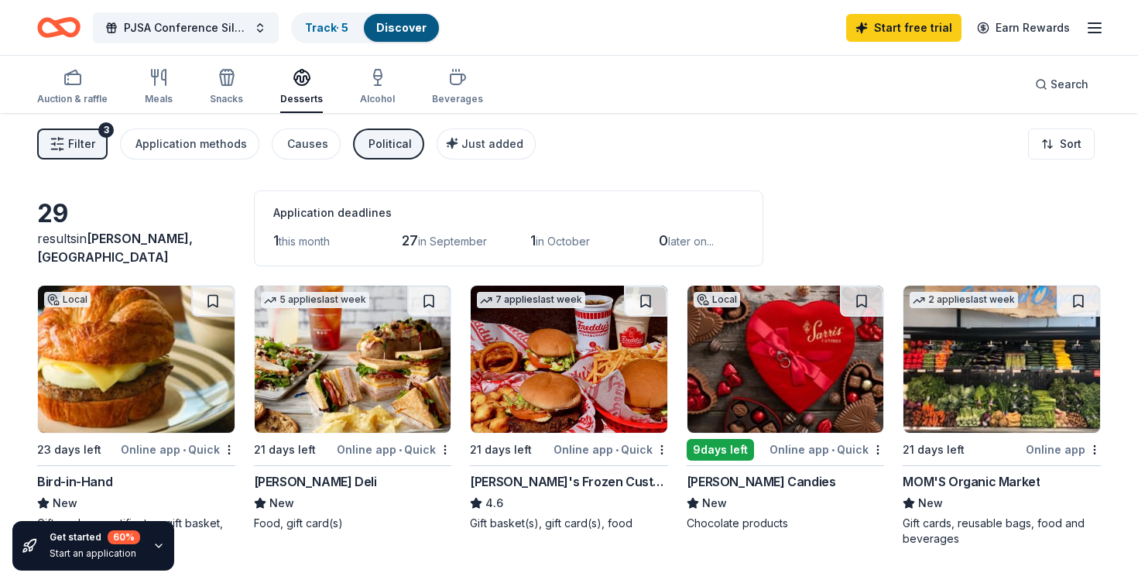
click at [69, 49] on div "PJSA Conference Silent Auction Track · 5 Discover Start free trial Earn Rewards" at bounding box center [569, 27] width 1138 height 55
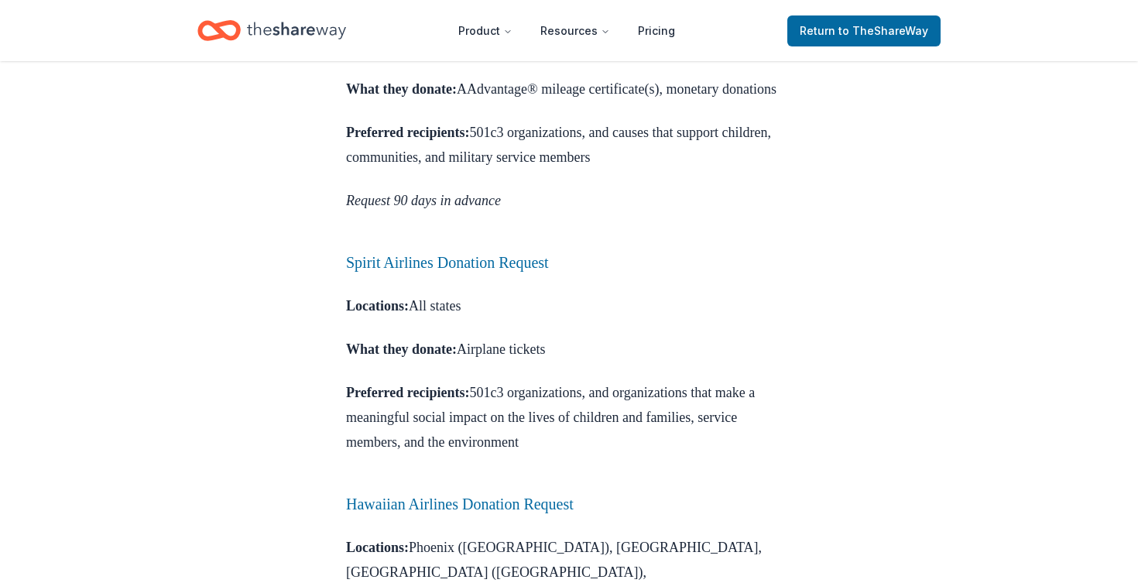
scroll to position [1257, 0]
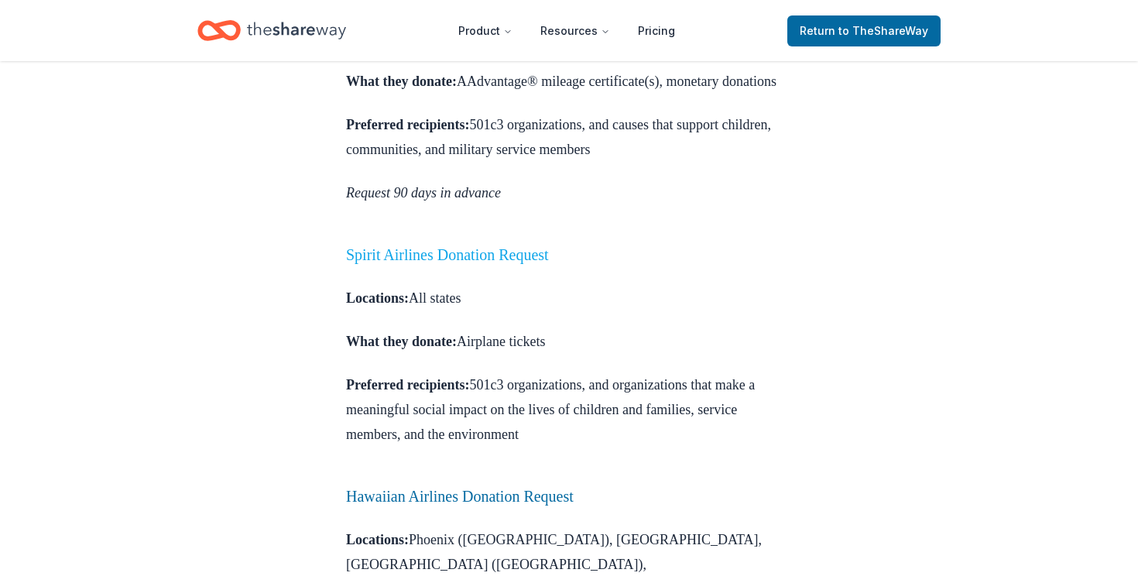
click at [397, 246] on link "Spirit Airlines Donation Request" at bounding box center [447, 254] width 203 height 17
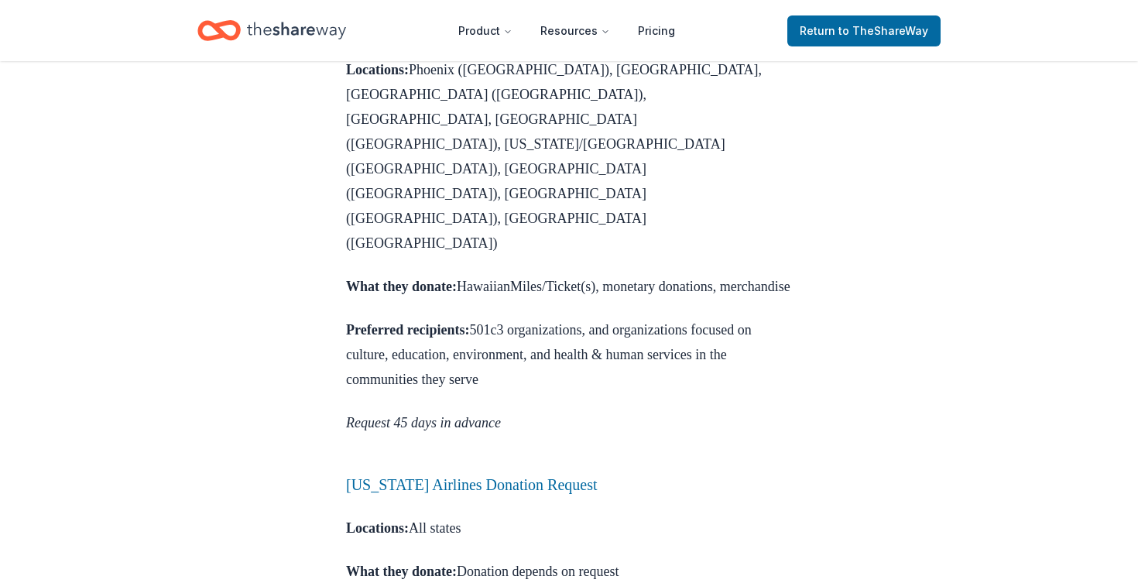
scroll to position [1731, 0]
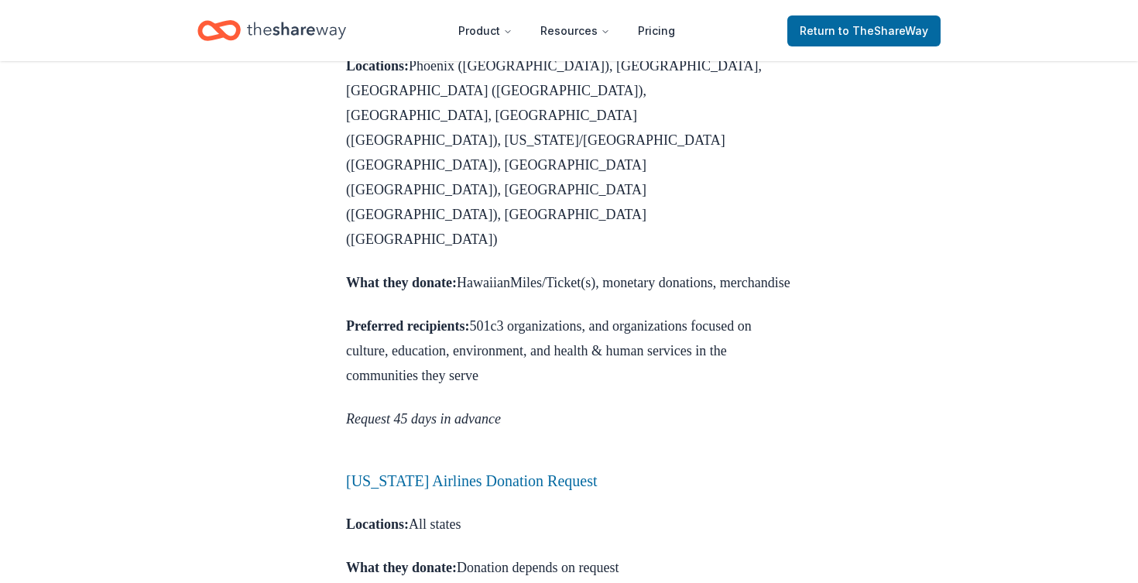
click at [414, 472] on link "Alaska Airlines Donation Request" at bounding box center [471, 480] width 251 height 17
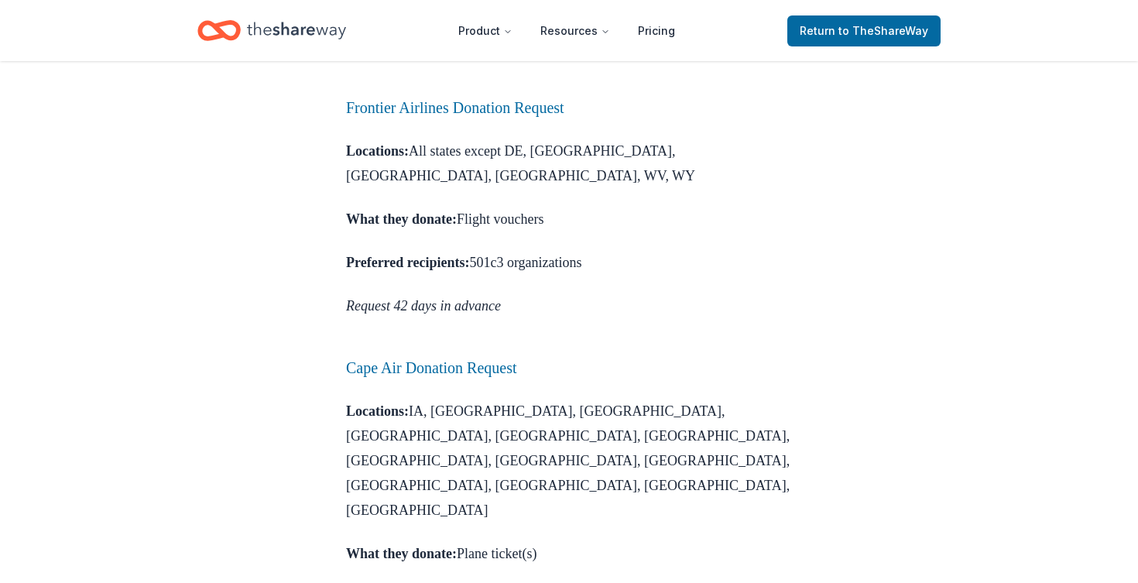
scroll to position [2385, 0]
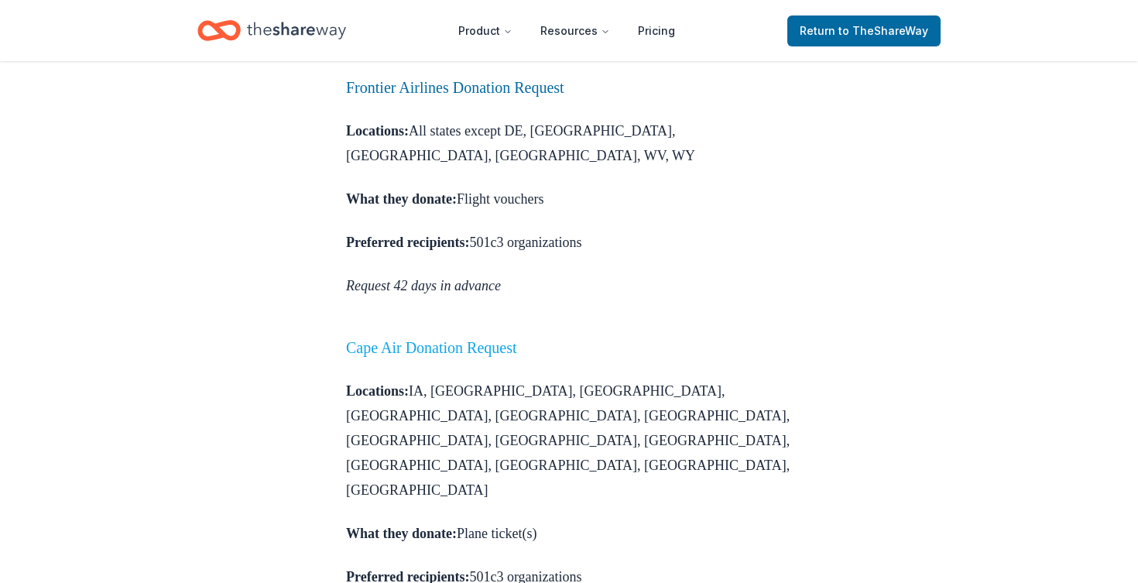
click at [424, 339] on link "Cape Air Donation Request" at bounding box center [431, 347] width 171 height 17
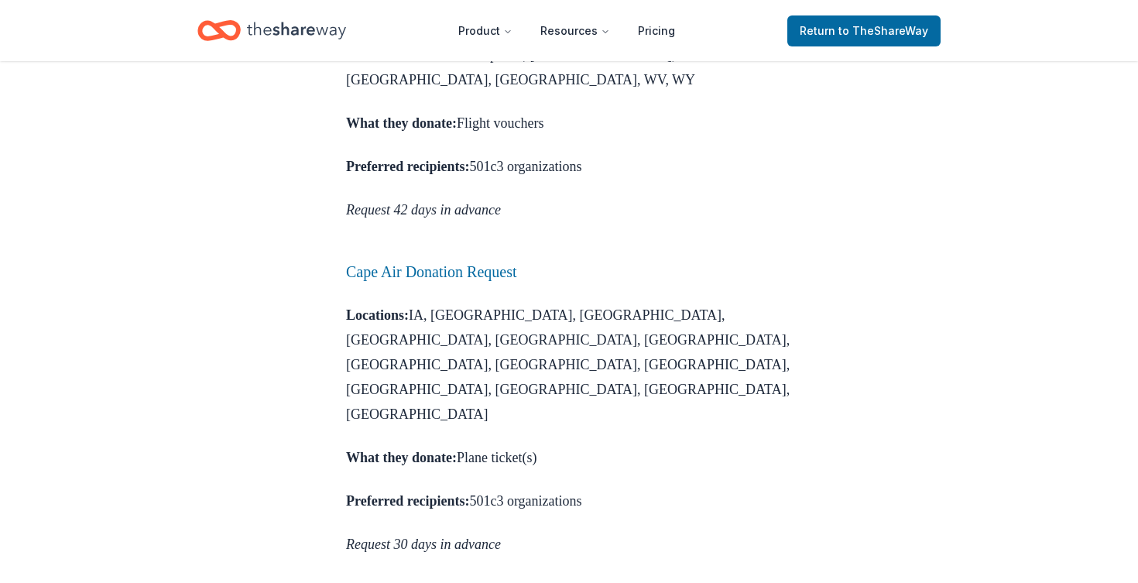
scroll to position [2468, 0]
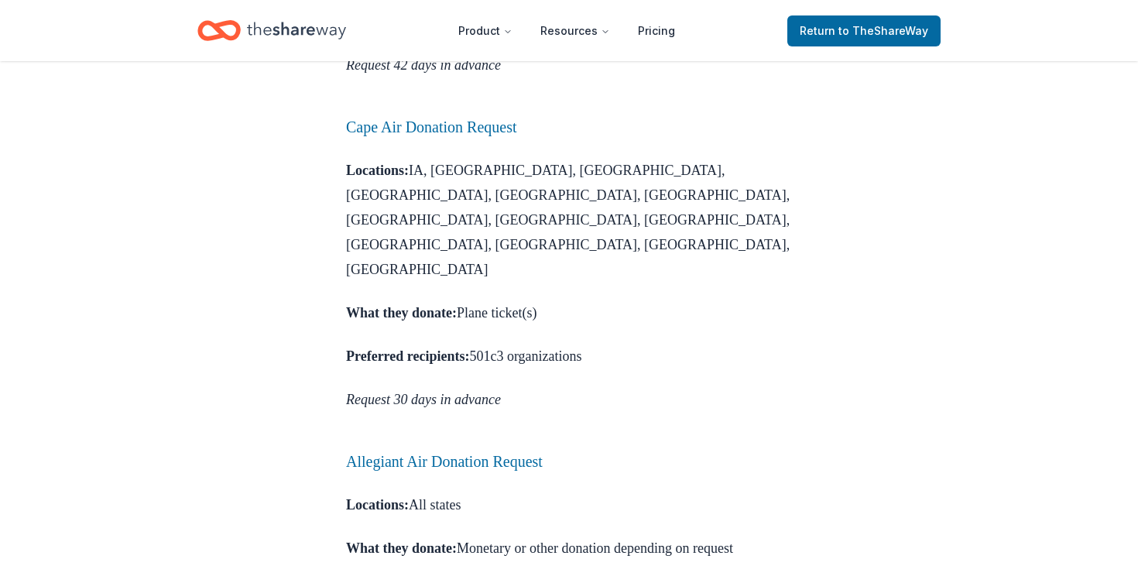
scroll to position [2609, 0]
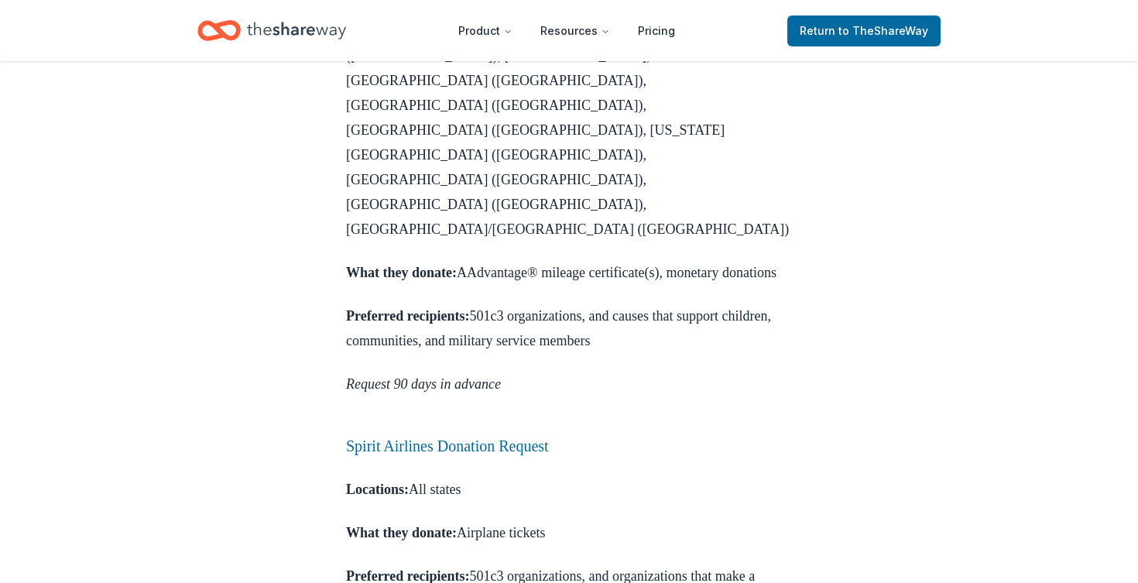
scroll to position [0, 0]
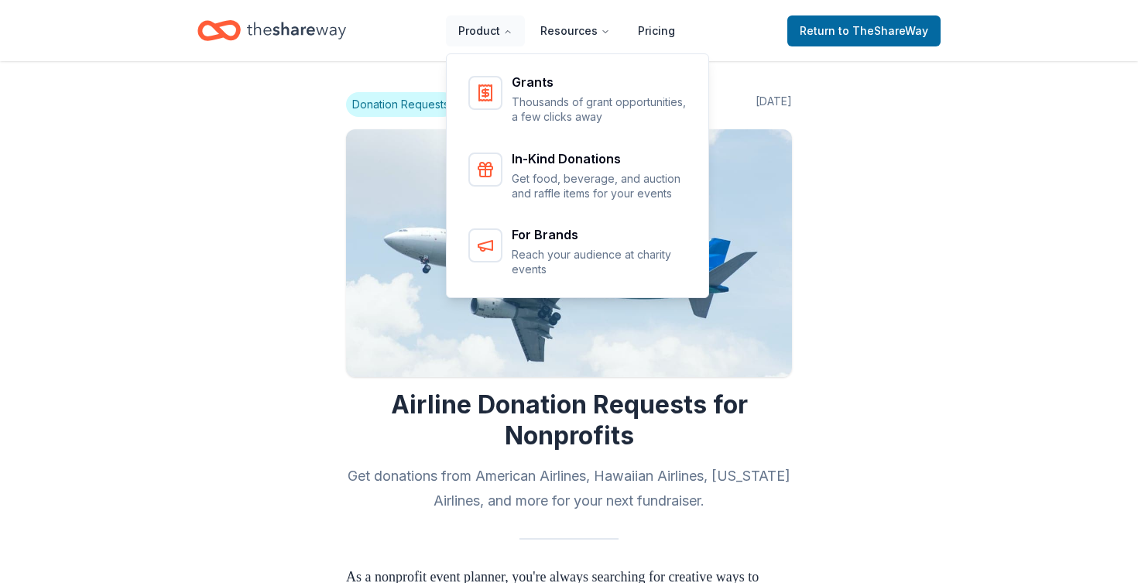
click at [546, 139] on ul "Grants Thousands of grant opportunities, a few clicks away In-Kind Donations Ge…" at bounding box center [578, 176] width 263 height 245
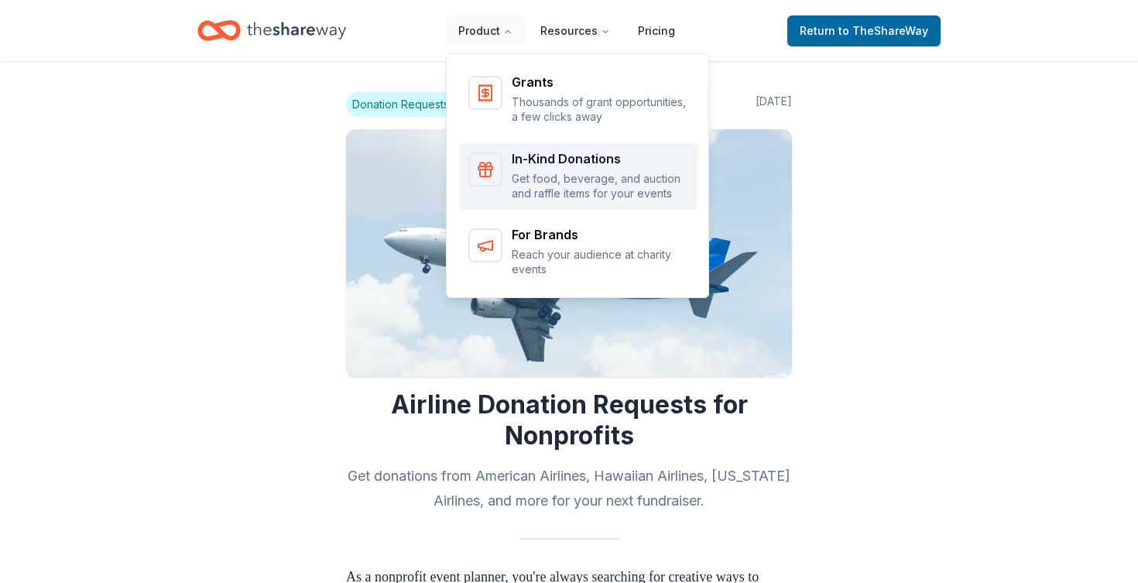
click at [544, 169] on div "In-Kind Donations Get food, beverage, and auction and raffle items for your eve…" at bounding box center [600, 177] width 177 height 49
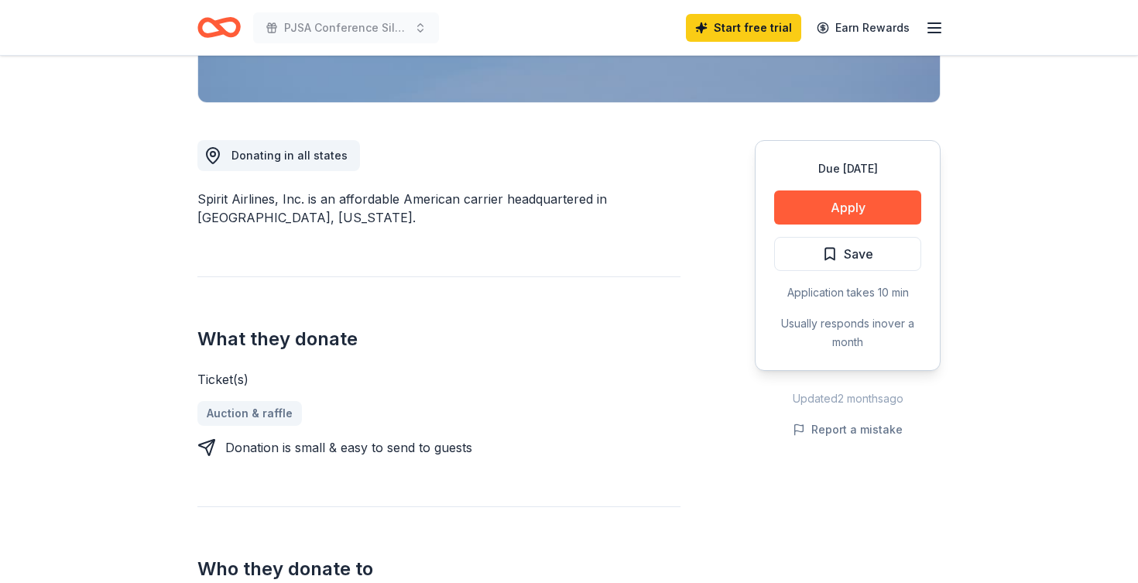
scroll to position [310, 0]
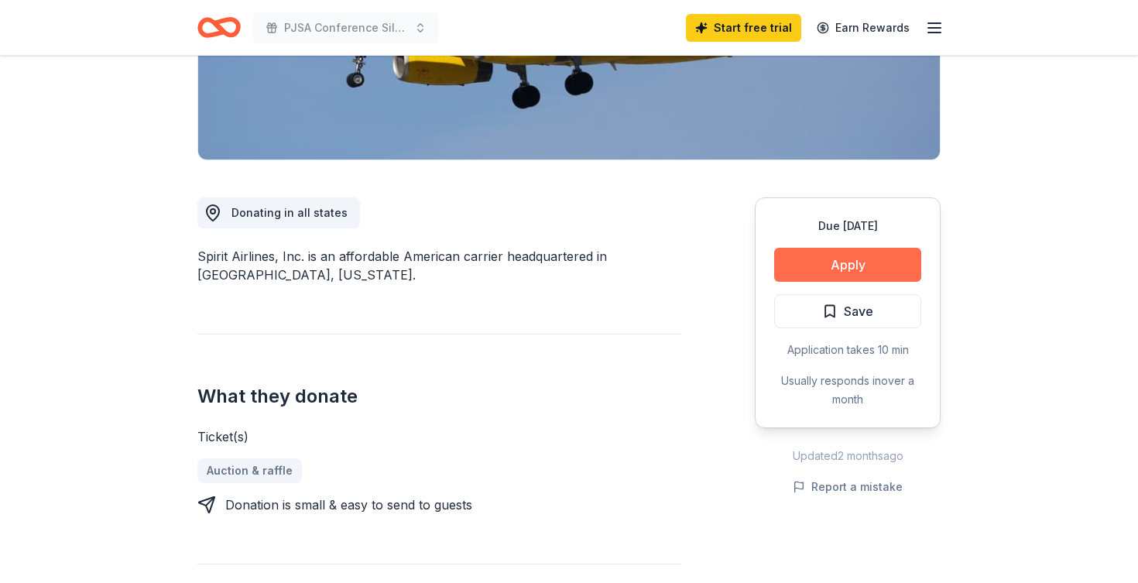
click at [852, 261] on button "Apply" at bounding box center [847, 265] width 147 height 34
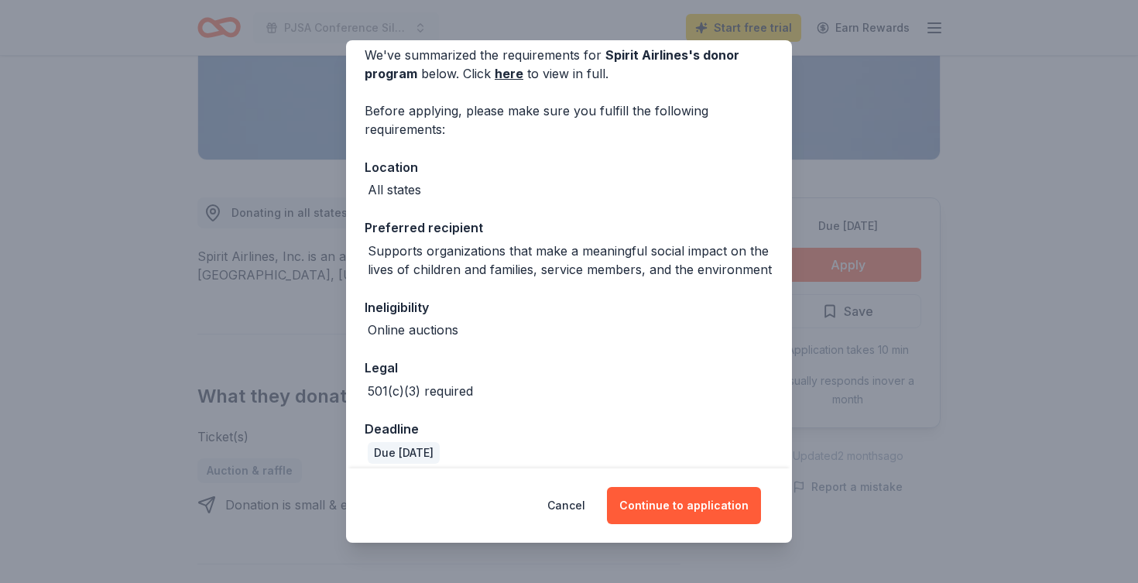
scroll to position [84, 0]
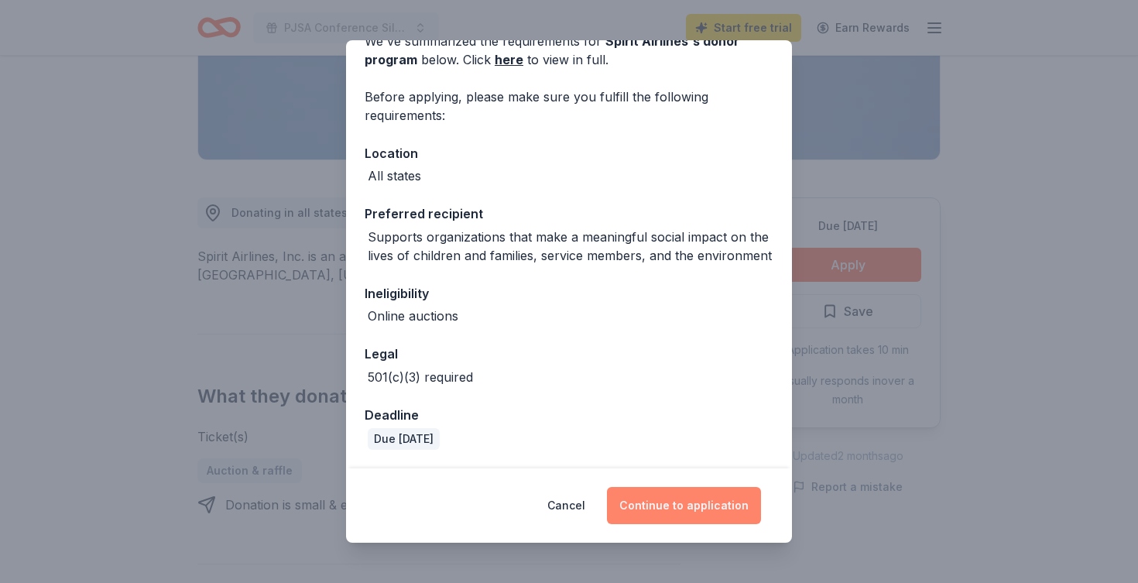
click at [702, 495] on button "Continue to application" at bounding box center [684, 505] width 154 height 37
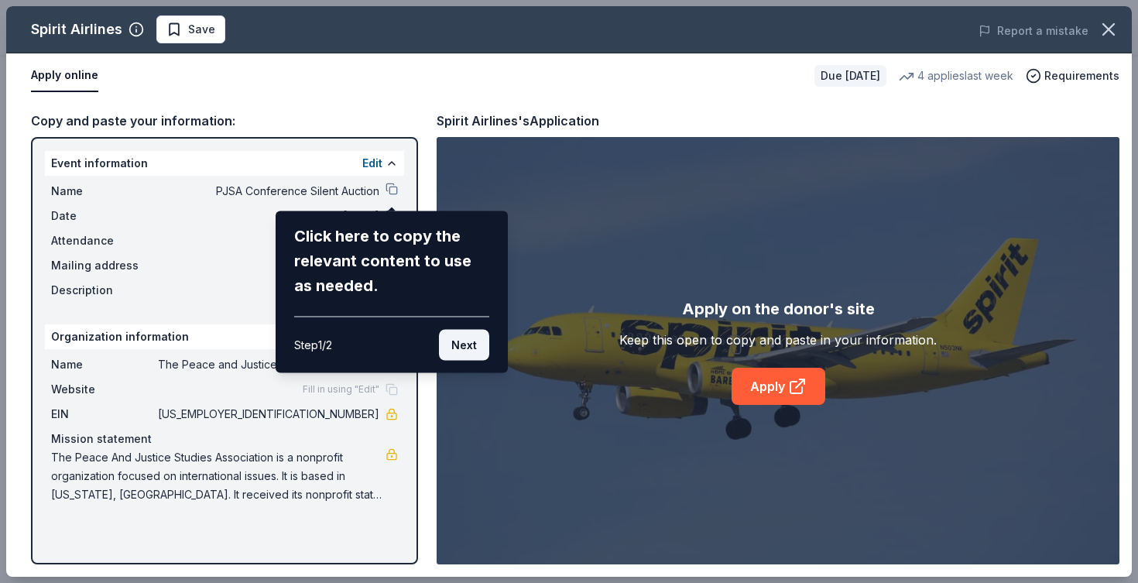
click at [470, 338] on button "Next" at bounding box center [464, 345] width 50 height 31
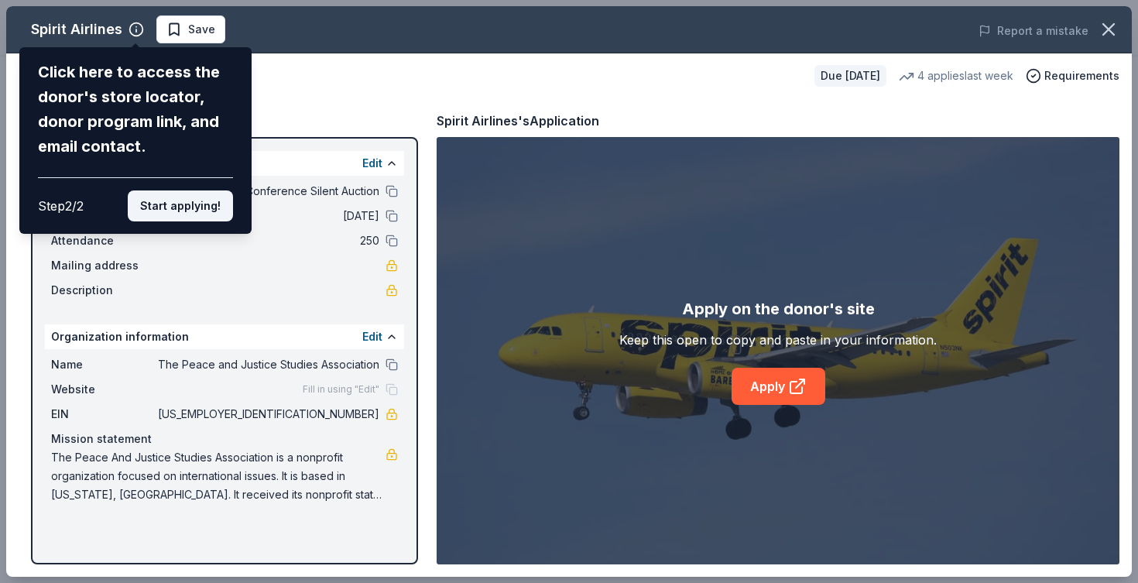
click at [189, 207] on button "Start applying!" at bounding box center [180, 205] width 105 height 31
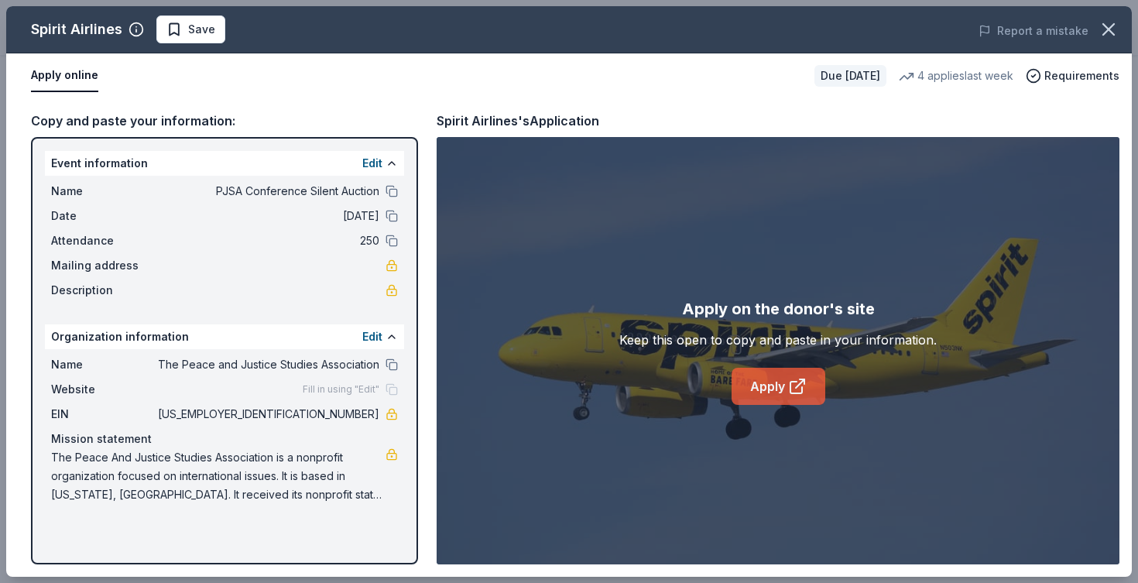
click at [744, 386] on link "Apply" at bounding box center [779, 386] width 94 height 37
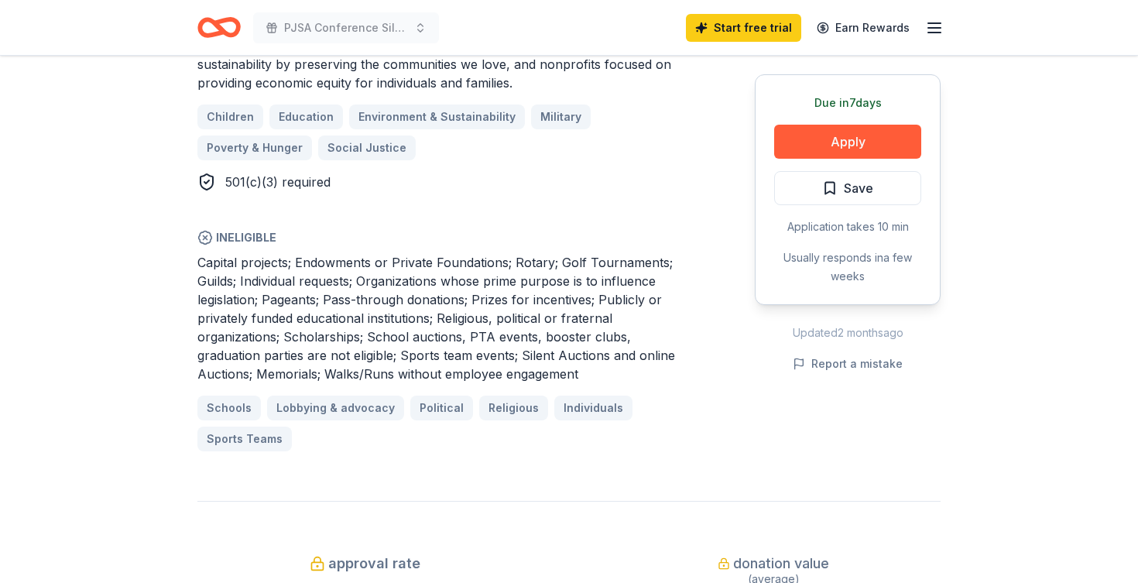
scroll to position [1022, 0]
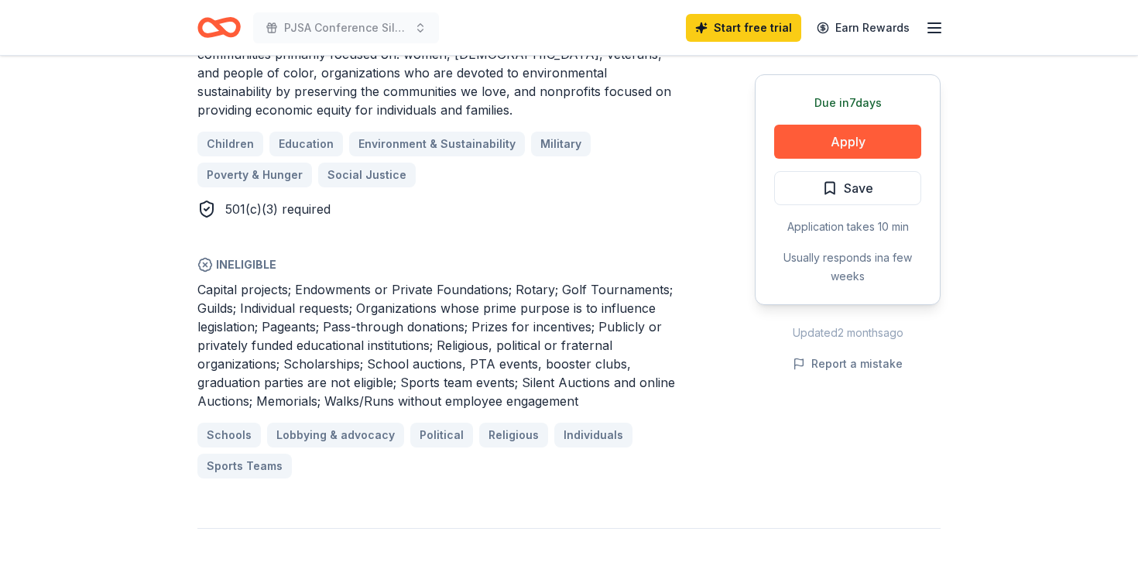
click at [232, 256] on span "Ineligible" at bounding box center [438, 265] width 483 height 19
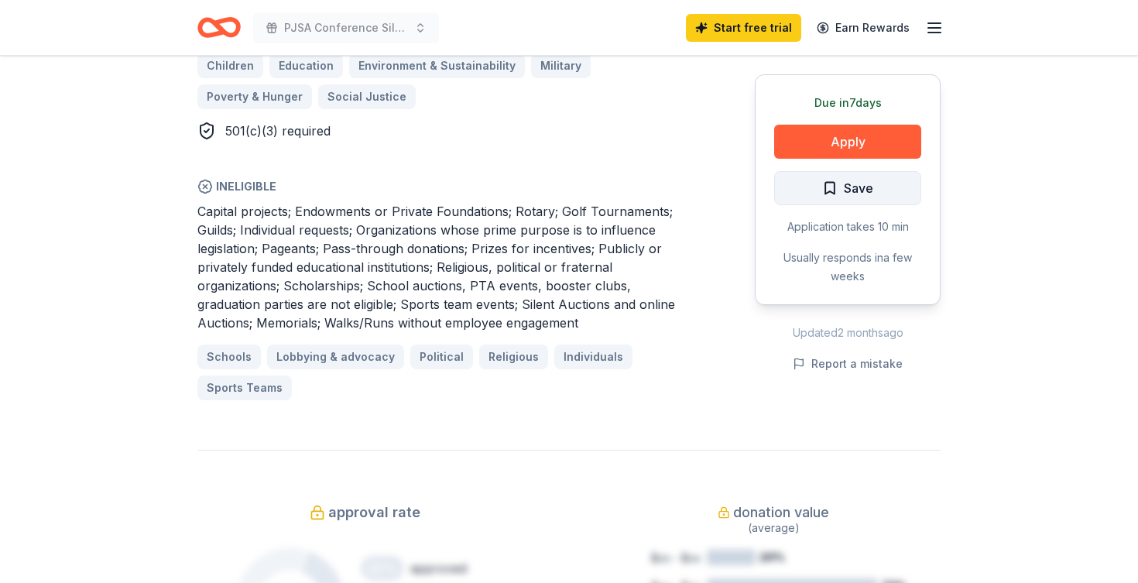
scroll to position [1034, 0]
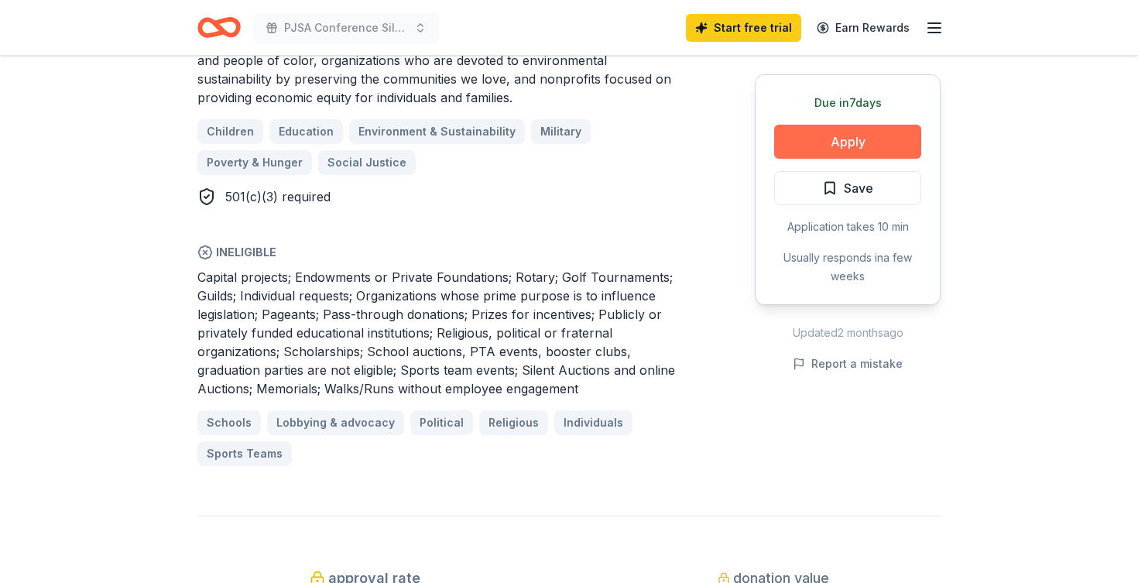
click at [831, 139] on button "Apply" at bounding box center [847, 142] width 147 height 34
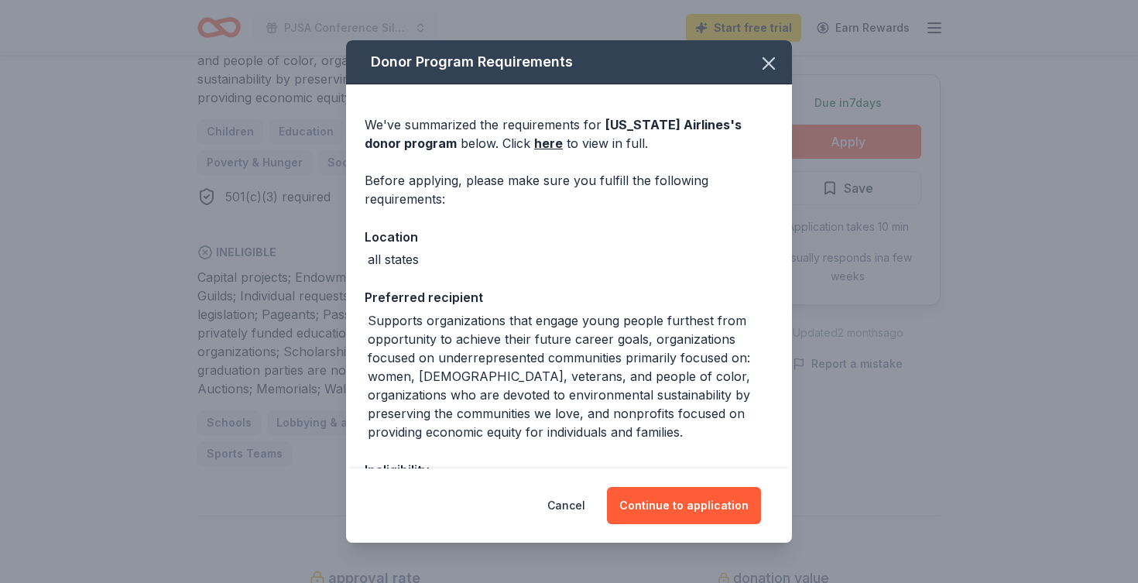
scroll to position [5, 0]
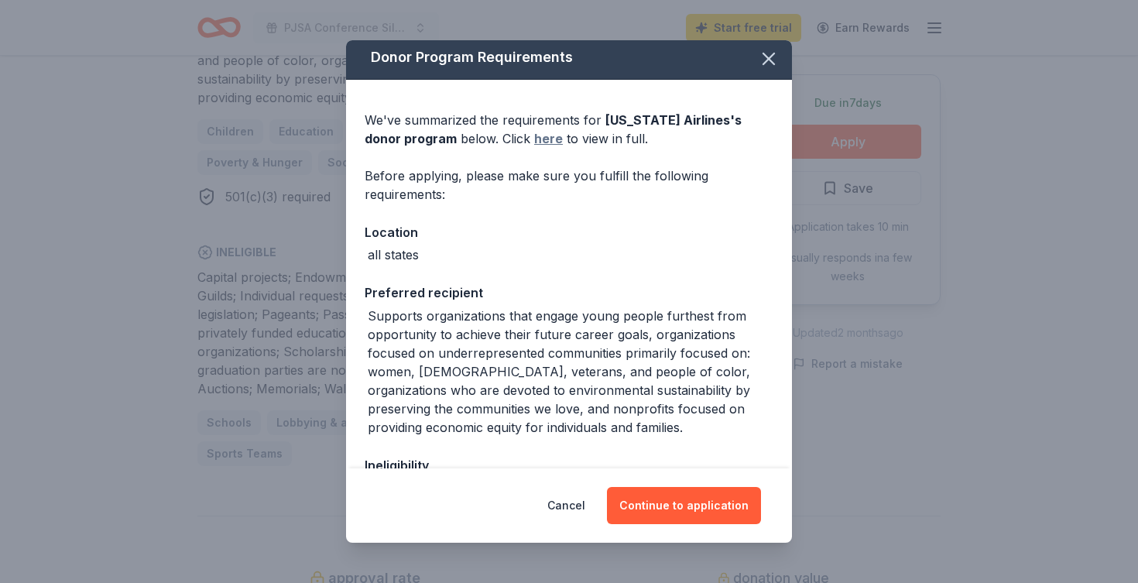
click at [534, 138] on link "here" at bounding box center [548, 138] width 29 height 19
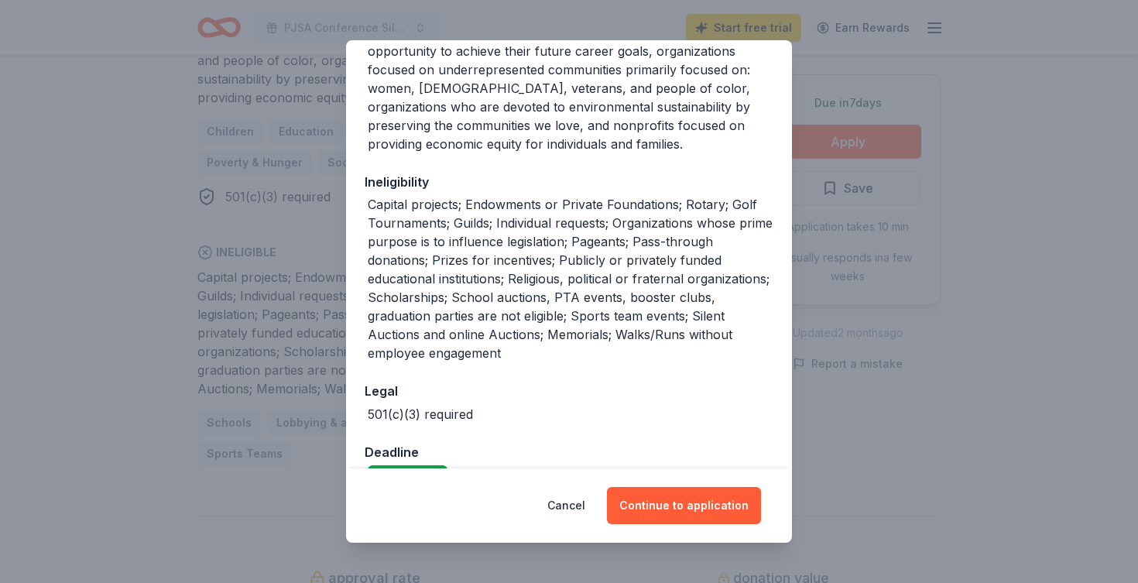
scroll to position [325, 0]
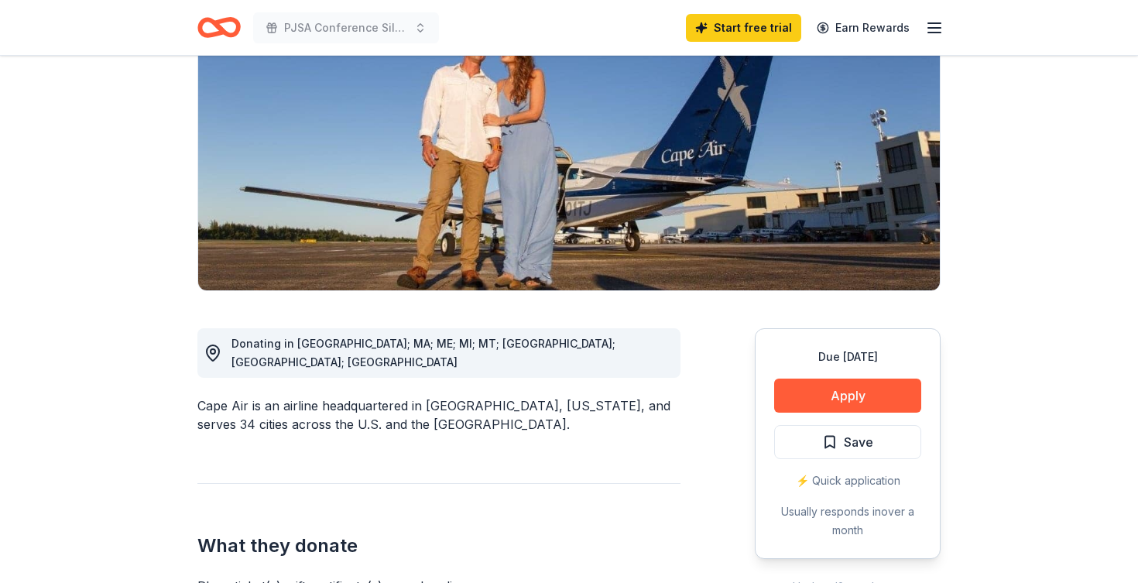
scroll to position [187, 0]
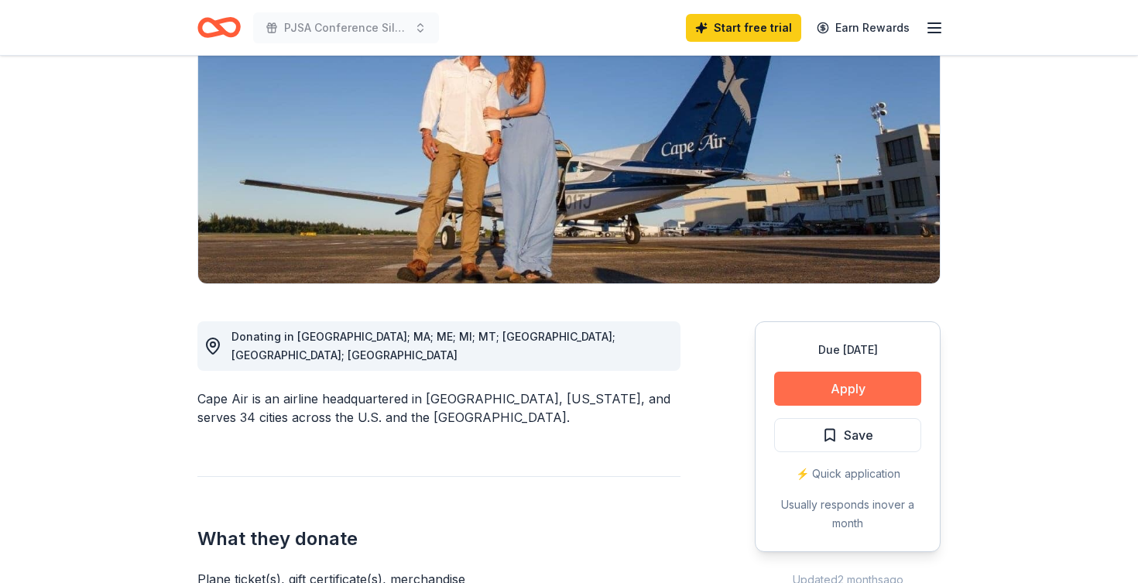
click at [815, 391] on button "Apply" at bounding box center [847, 389] width 147 height 34
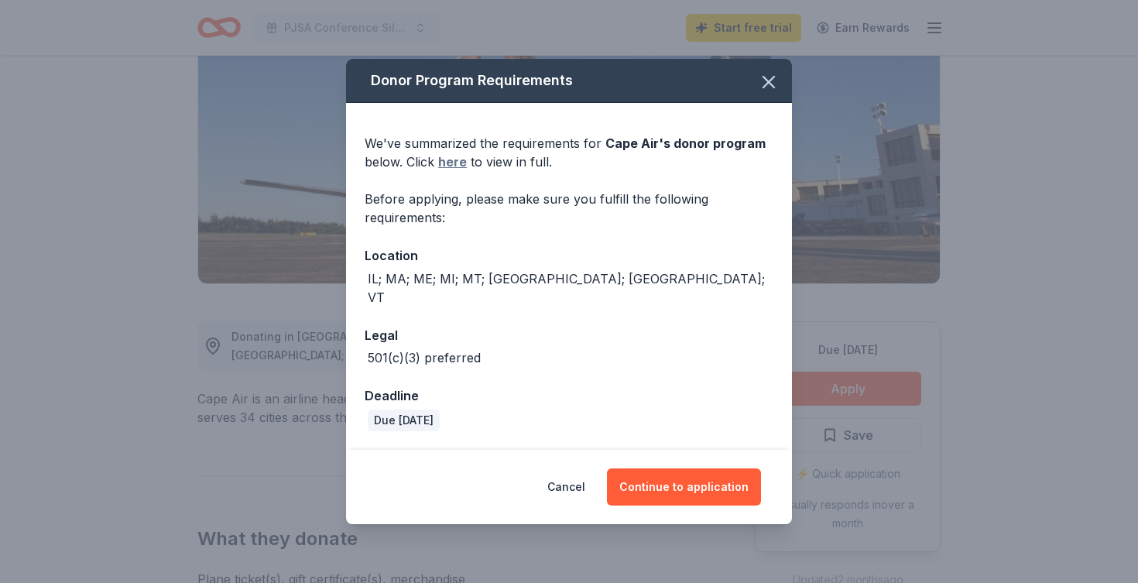
click at [456, 171] on link "here" at bounding box center [452, 162] width 29 height 19
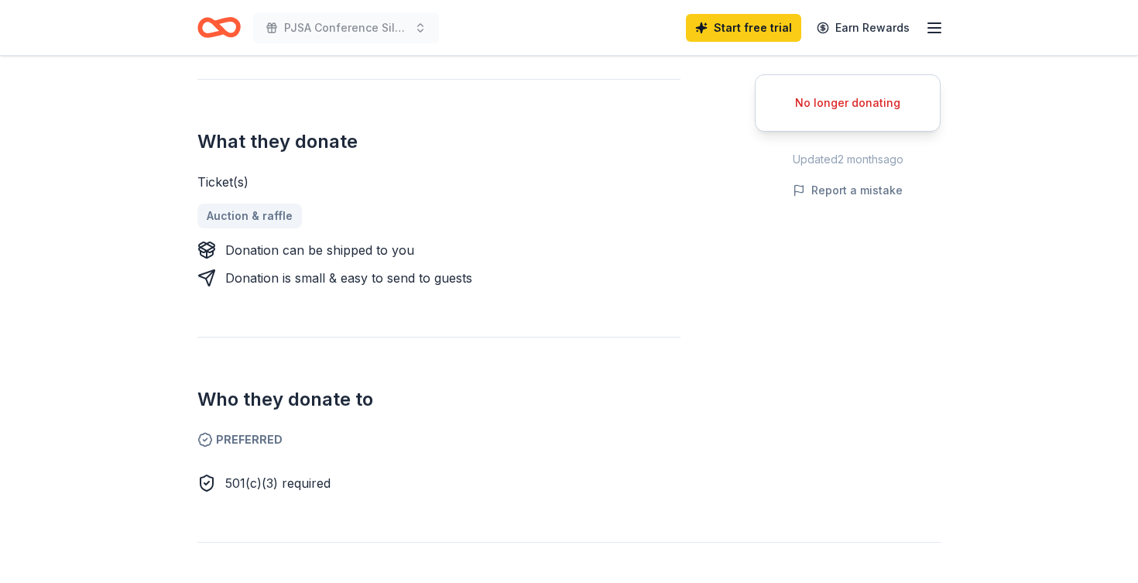
scroll to position [528, 0]
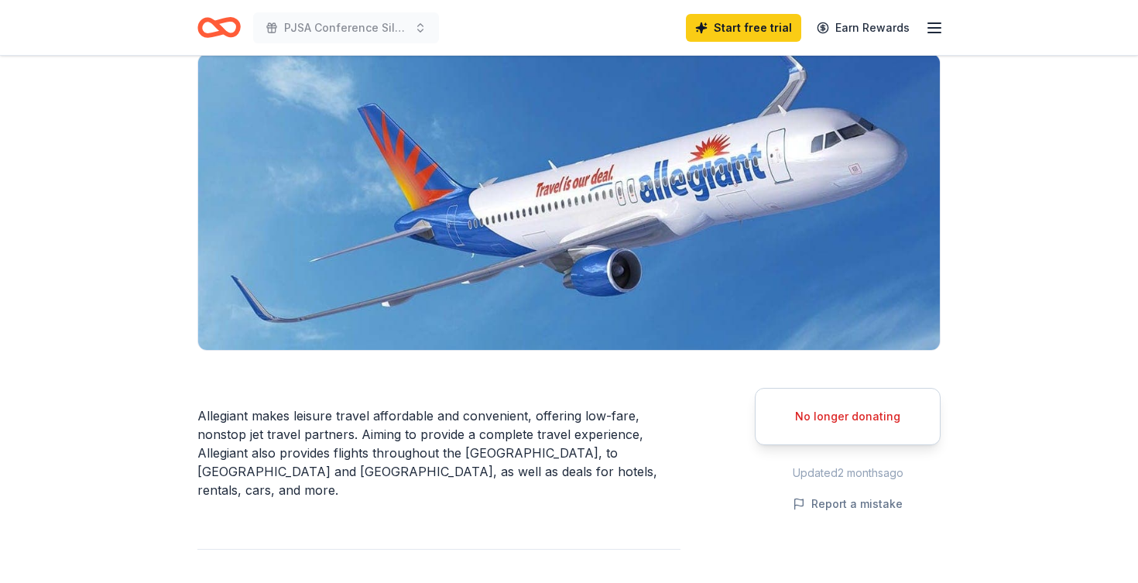
scroll to position [75, 0]
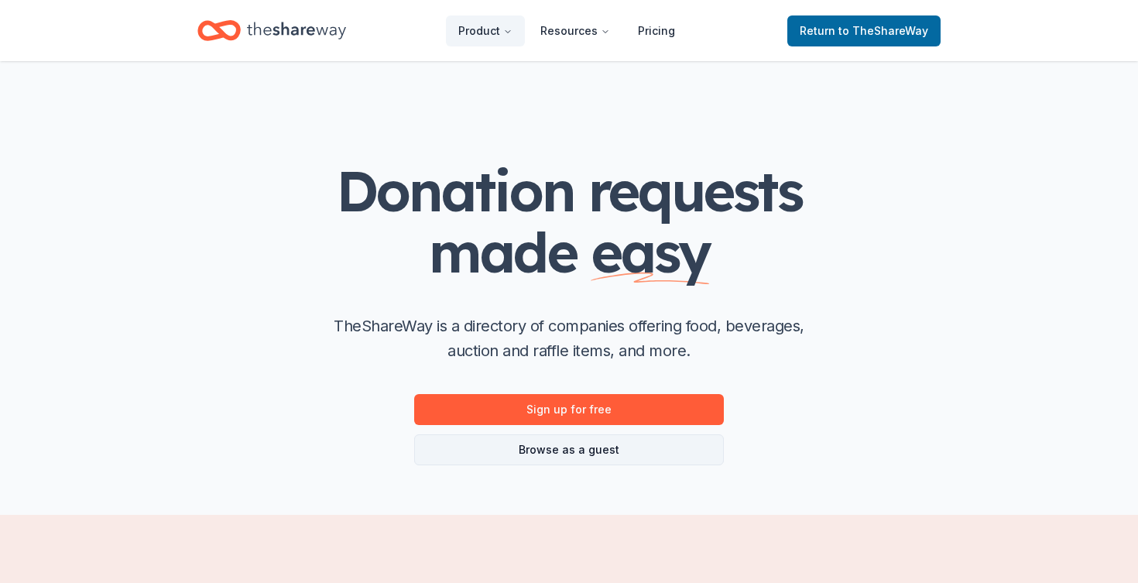
click at [585, 436] on link "Browse as a guest" at bounding box center [569, 449] width 310 height 31
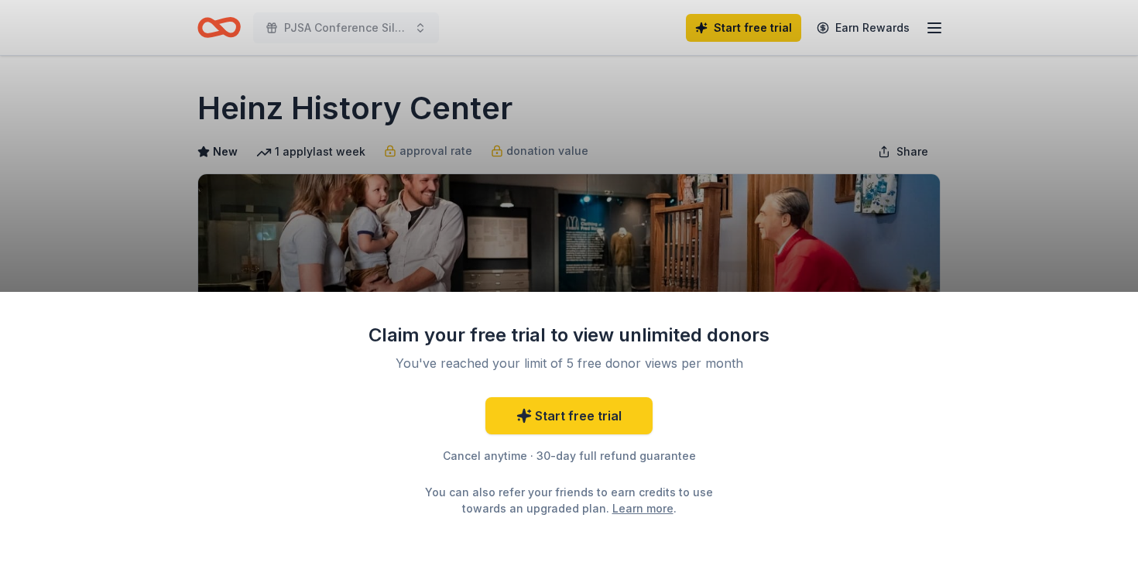
click at [448, 194] on div "Claim your free trial to view unlimited donors You've reached your limit of 5 f…" at bounding box center [569, 291] width 1138 height 583
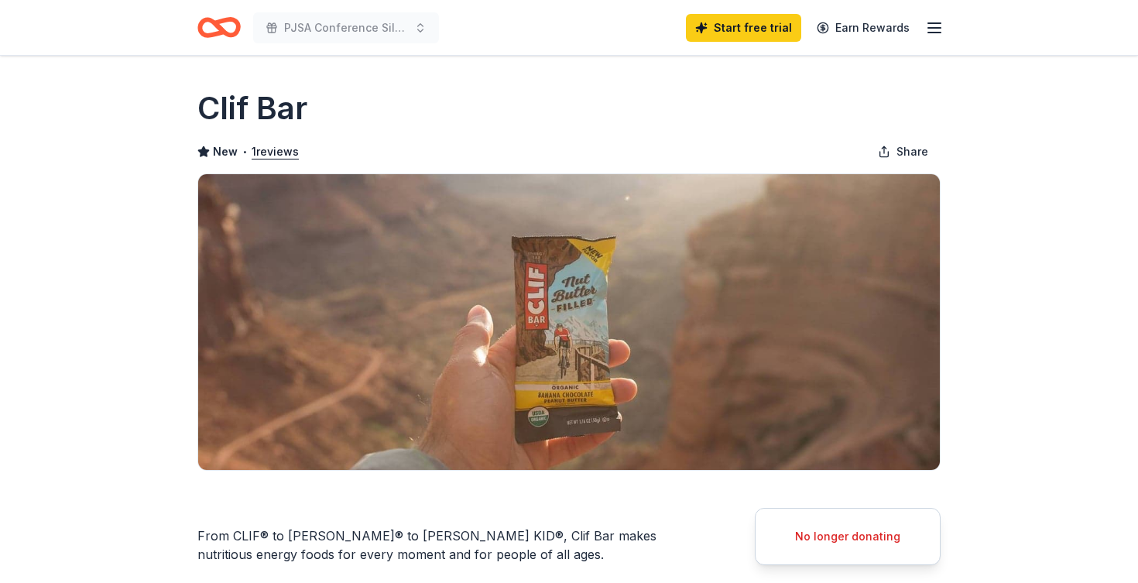
scroll to position [24, 0]
